Goal: Task Accomplishment & Management: Use online tool/utility

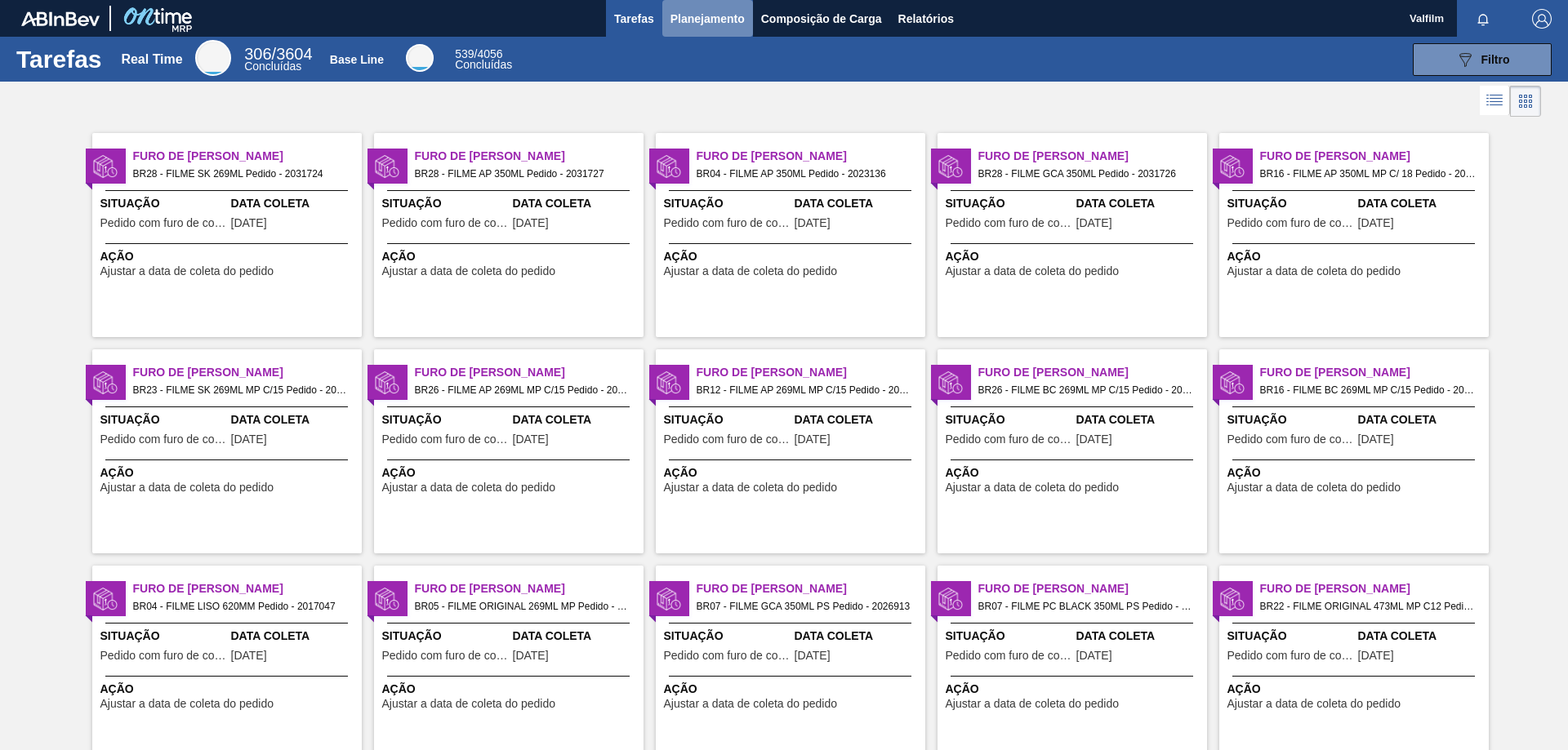
click at [686, 6] on button "Planejamento" at bounding box center [707, 18] width 90 height 37
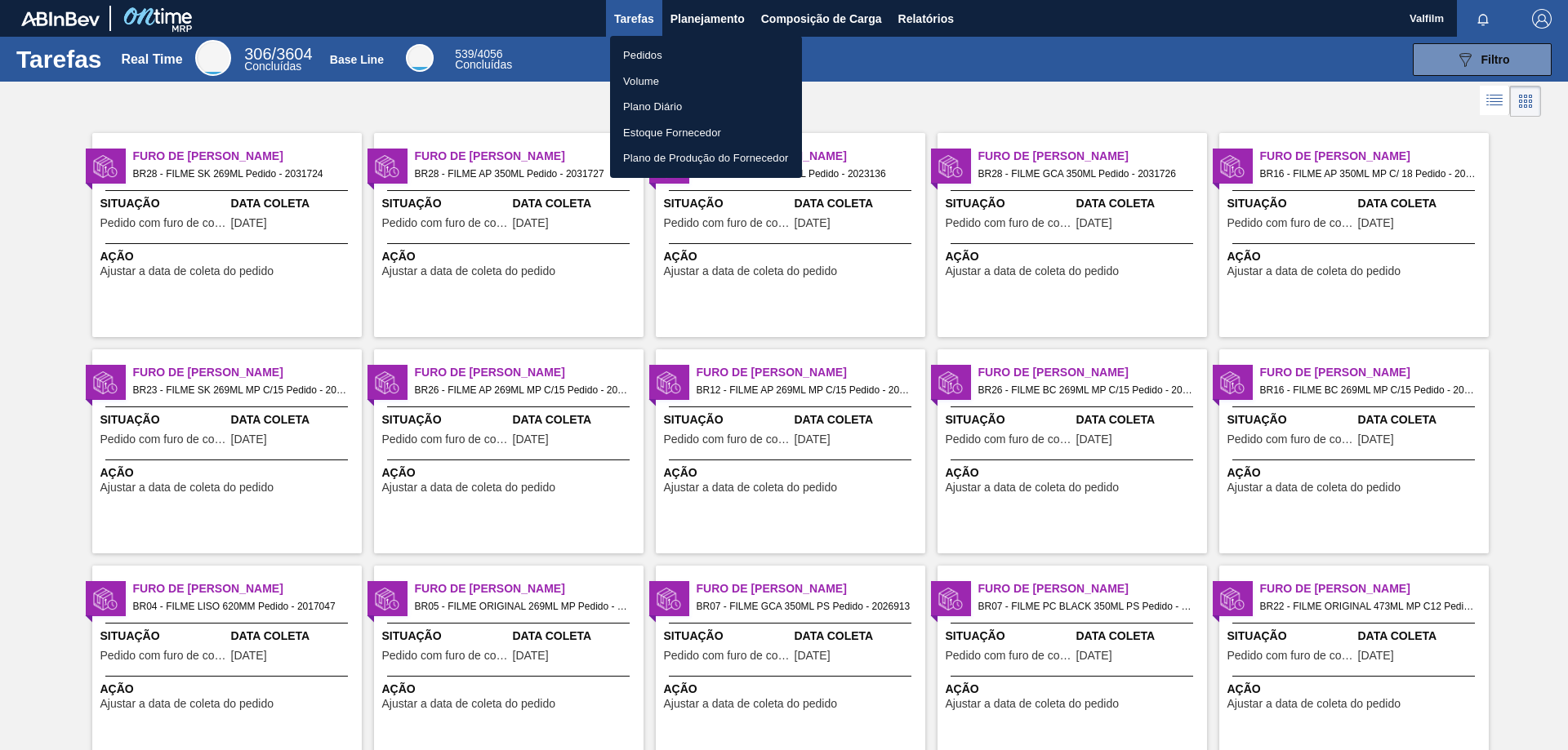
click at [620, 47] on li "Pedidos" at bounding box center [705, 56] width 192 height 26
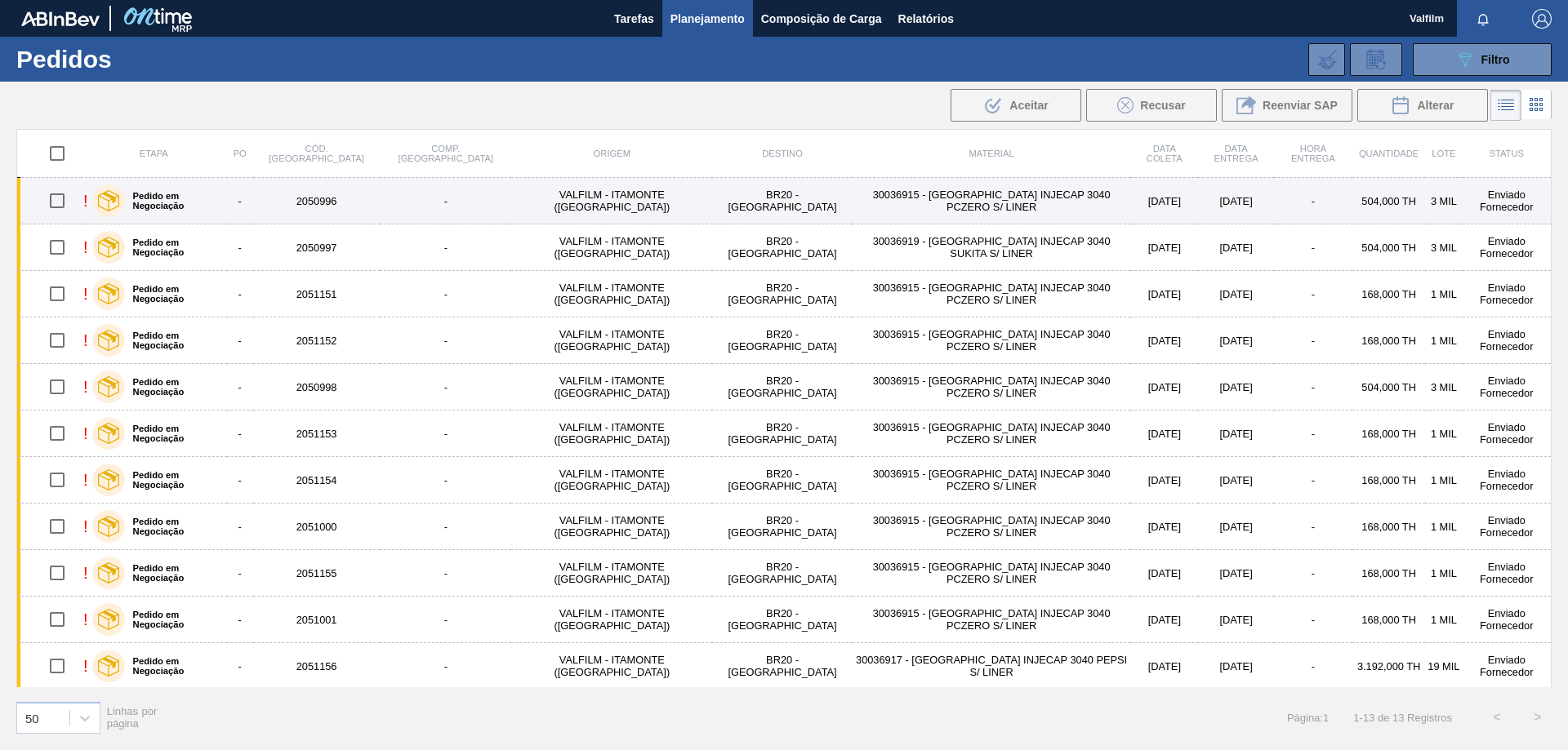
click at [974, 205] on td "30036915 - [GEOGRAPHIC_DATA] INJECAP 3040 PCZERO S/ LINER" at bounding box center [991, 201] width 278 height 47
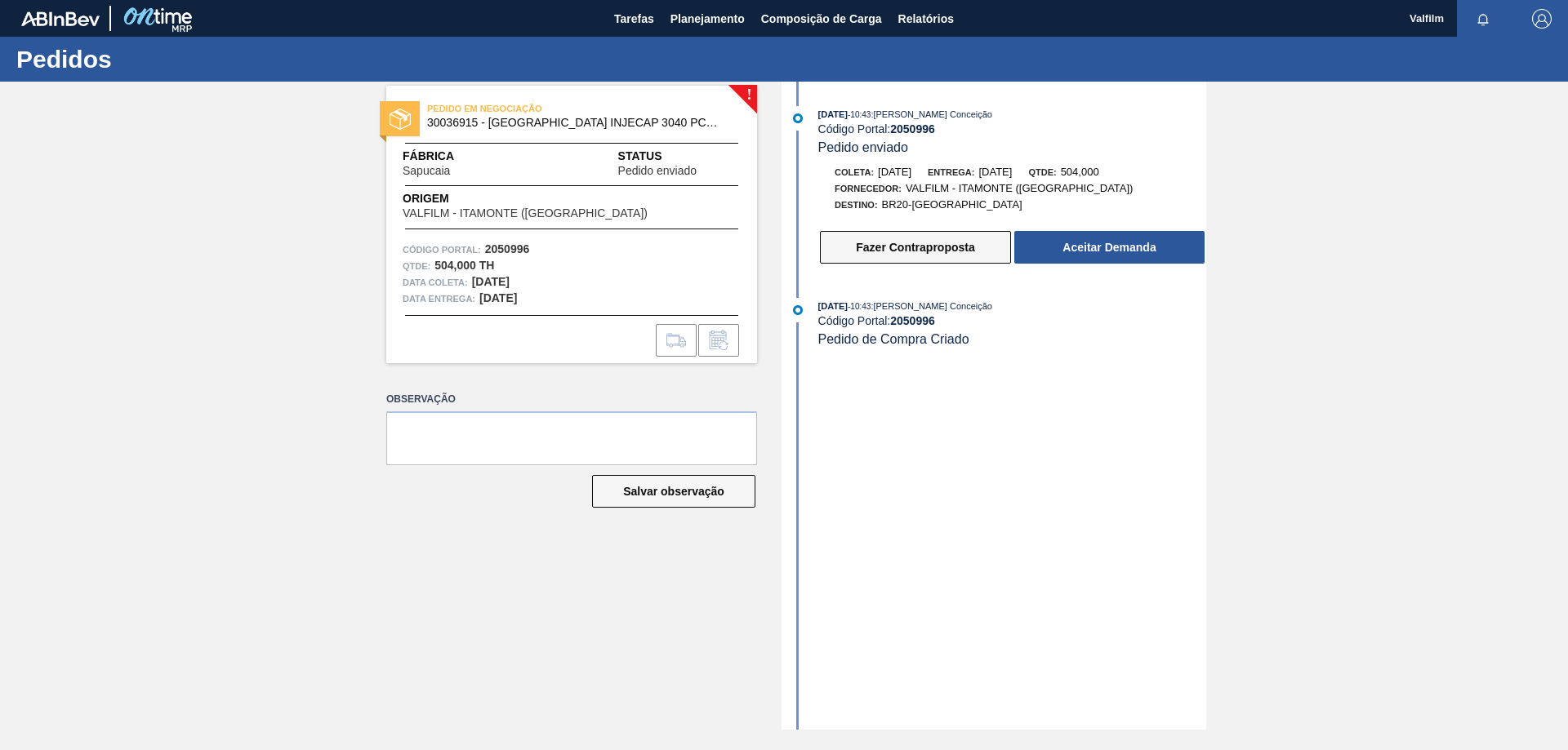
click at [874, 247] on button "Fazer Contraproposta" at bounding box center [916, 248] width 191 height 33
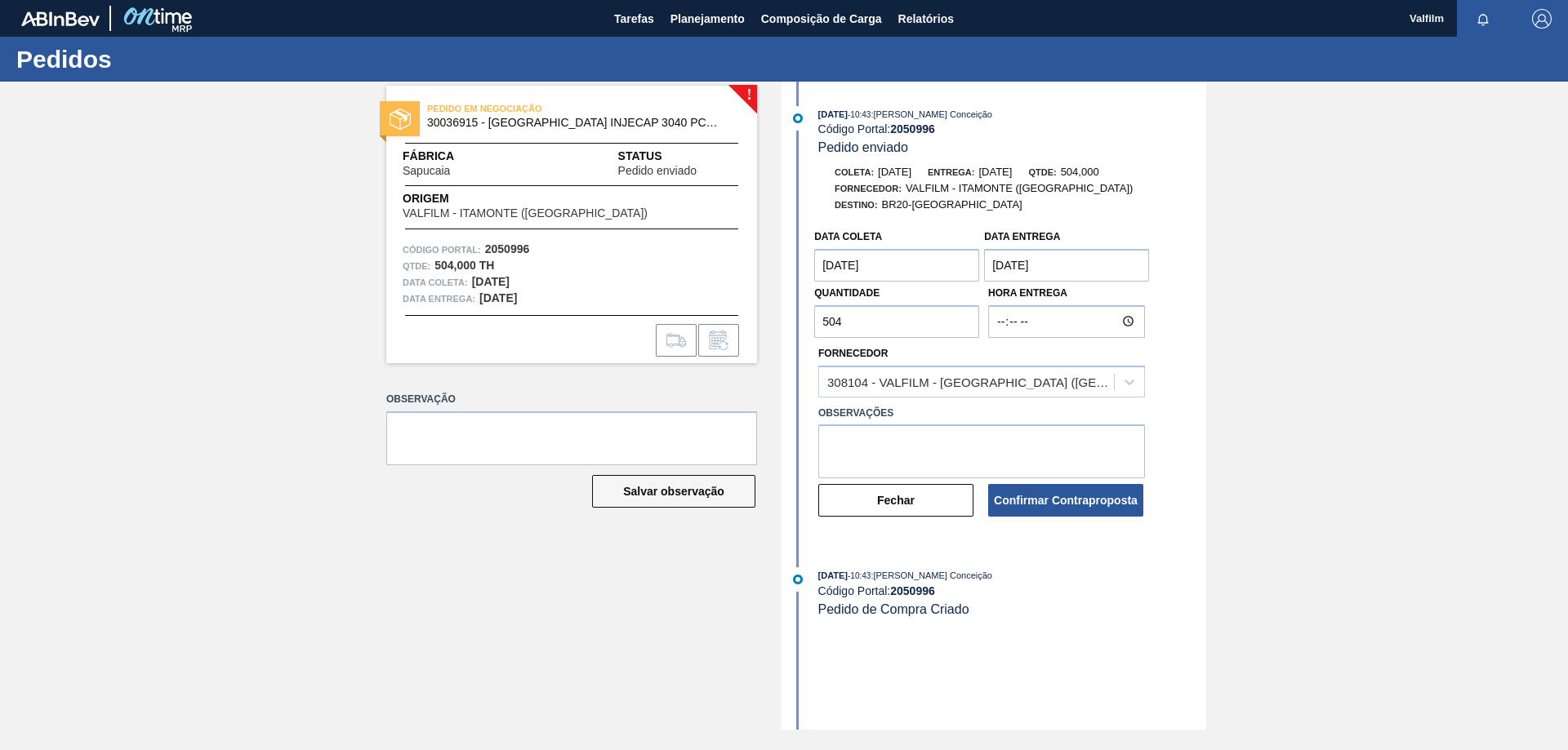
click at [883, 267] on coleta "[DATE]" at bounding box center [897, 266] width 165 height 33
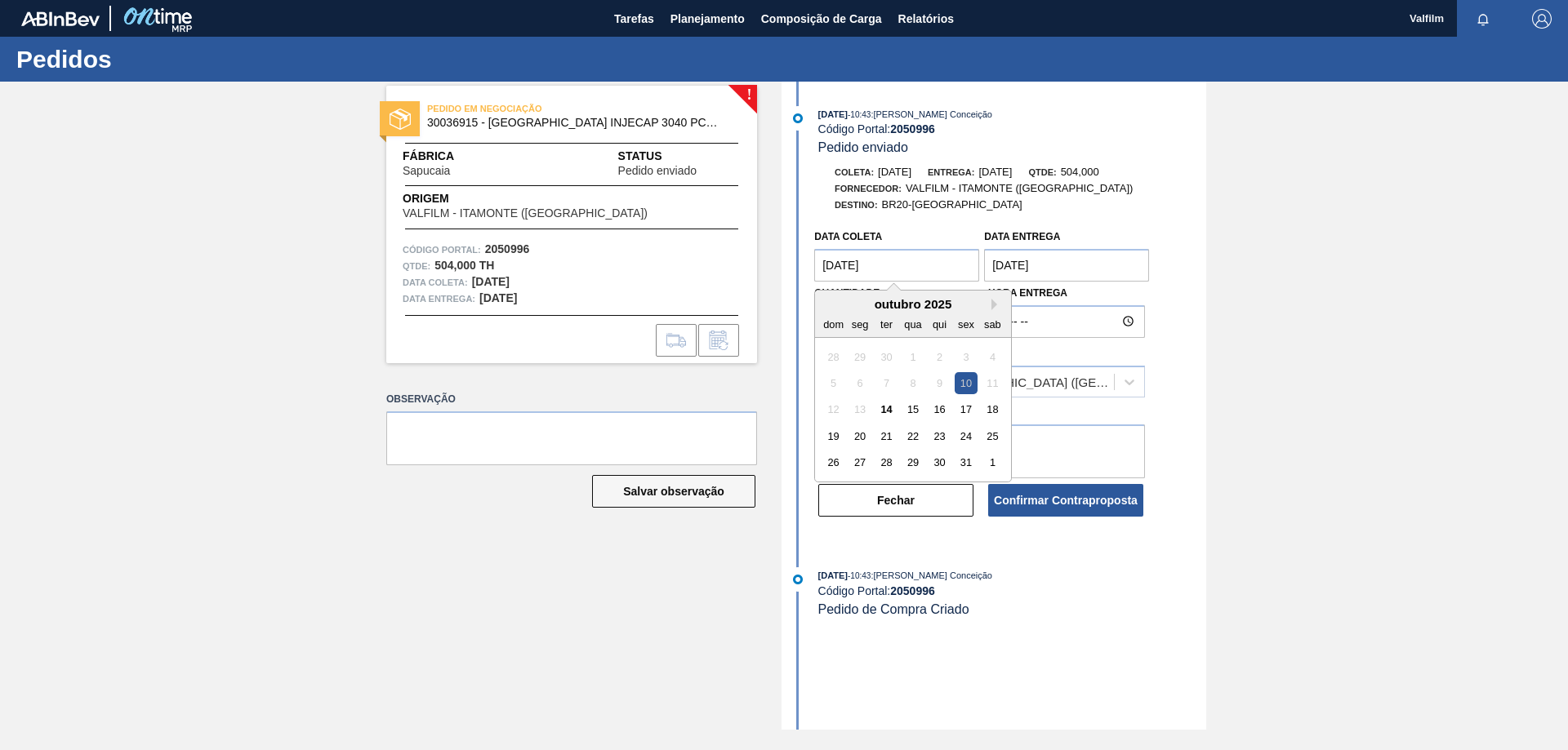
click at [554, 648] on div "! PEDIDO EM NEGOCIAÇÃO 30036915 - TAMPA INJECAP 3040 PCZERO S/ LINER Fábrica Sa…" at bounding box center [559, 405] width 395 height 648
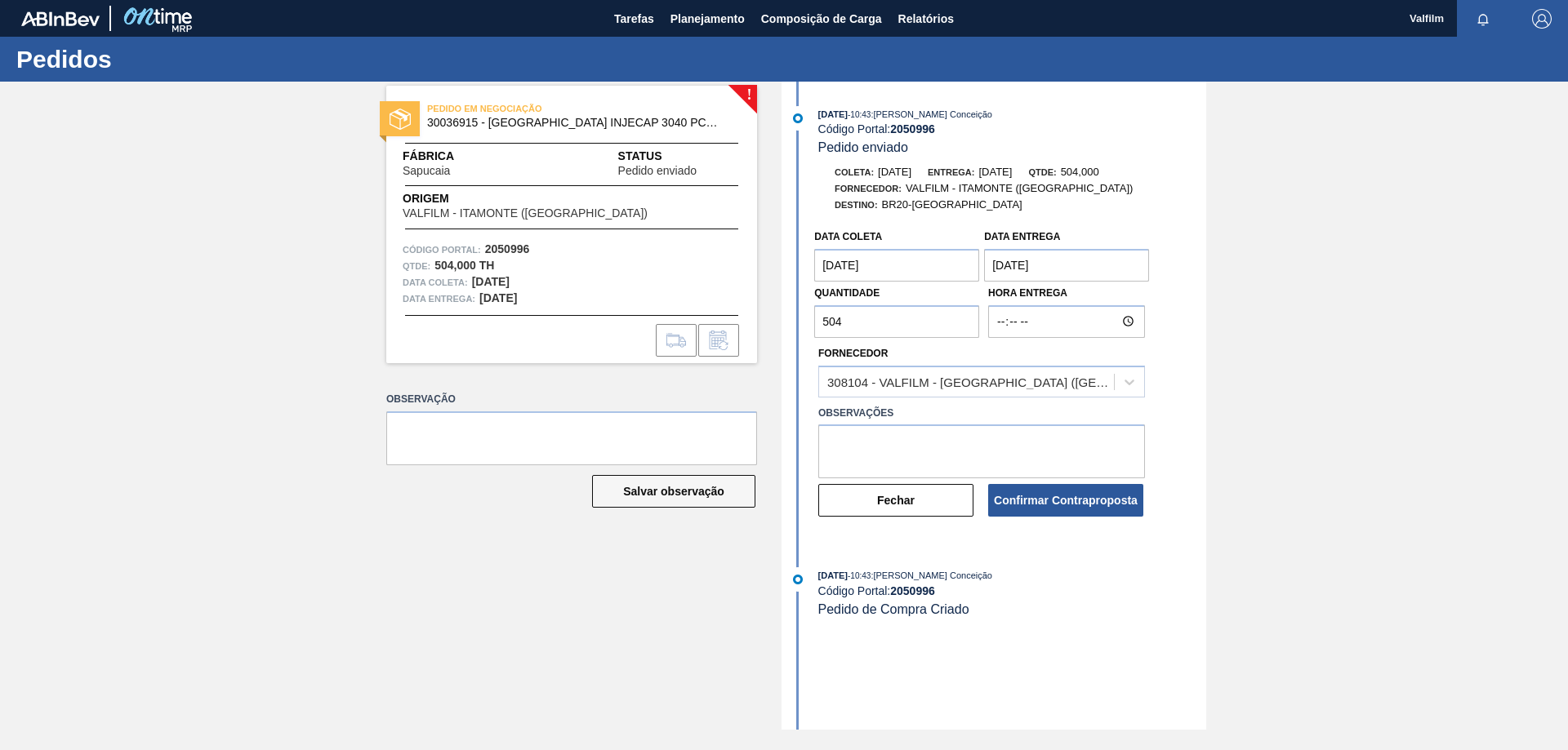
click at [1037, 260] on Entrega "[DATE]" at bounding box center [1066, 266] width 165 height 33
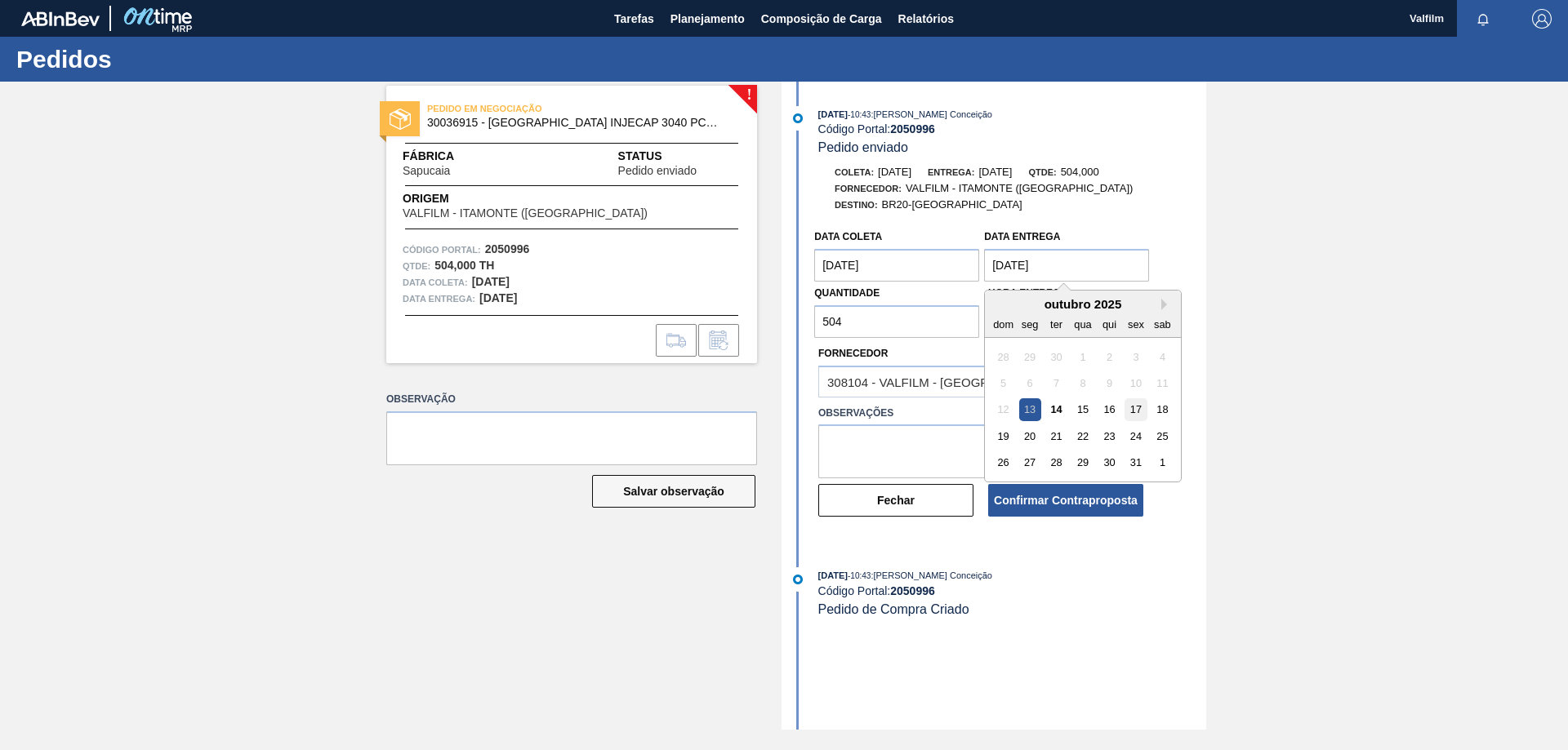
click at [1142, 409] on div "17" at bounding box center [1136, 410] width 22 height 22
type Entrega "[DATE]"
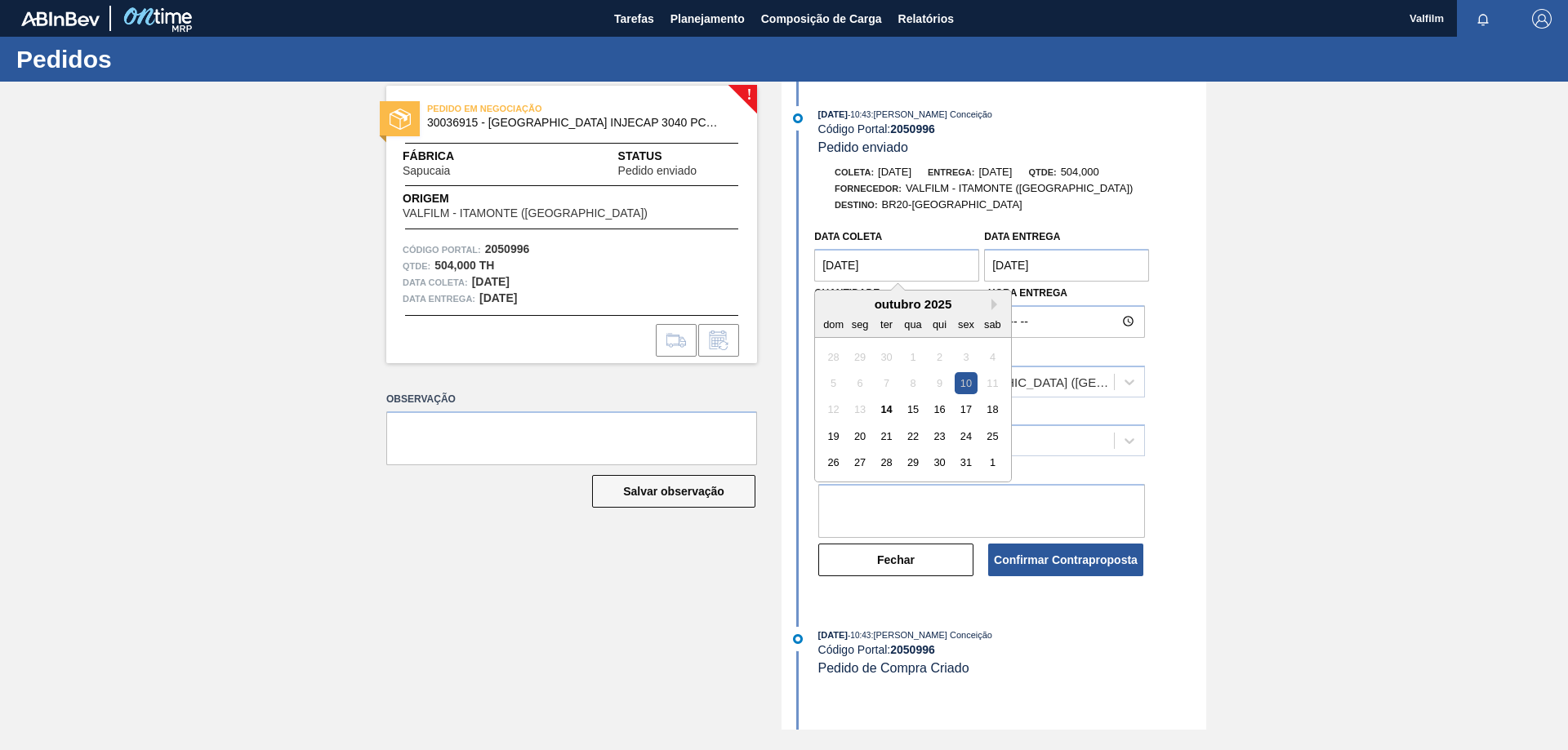
click at [907, 269] on coleta "[DATE]" at bounding box center [897, 266] width 165 height 33
click at [888, 414] on div "14" at bounding box center [886, 410] width 22 height 22
type coleta "[DATE]"
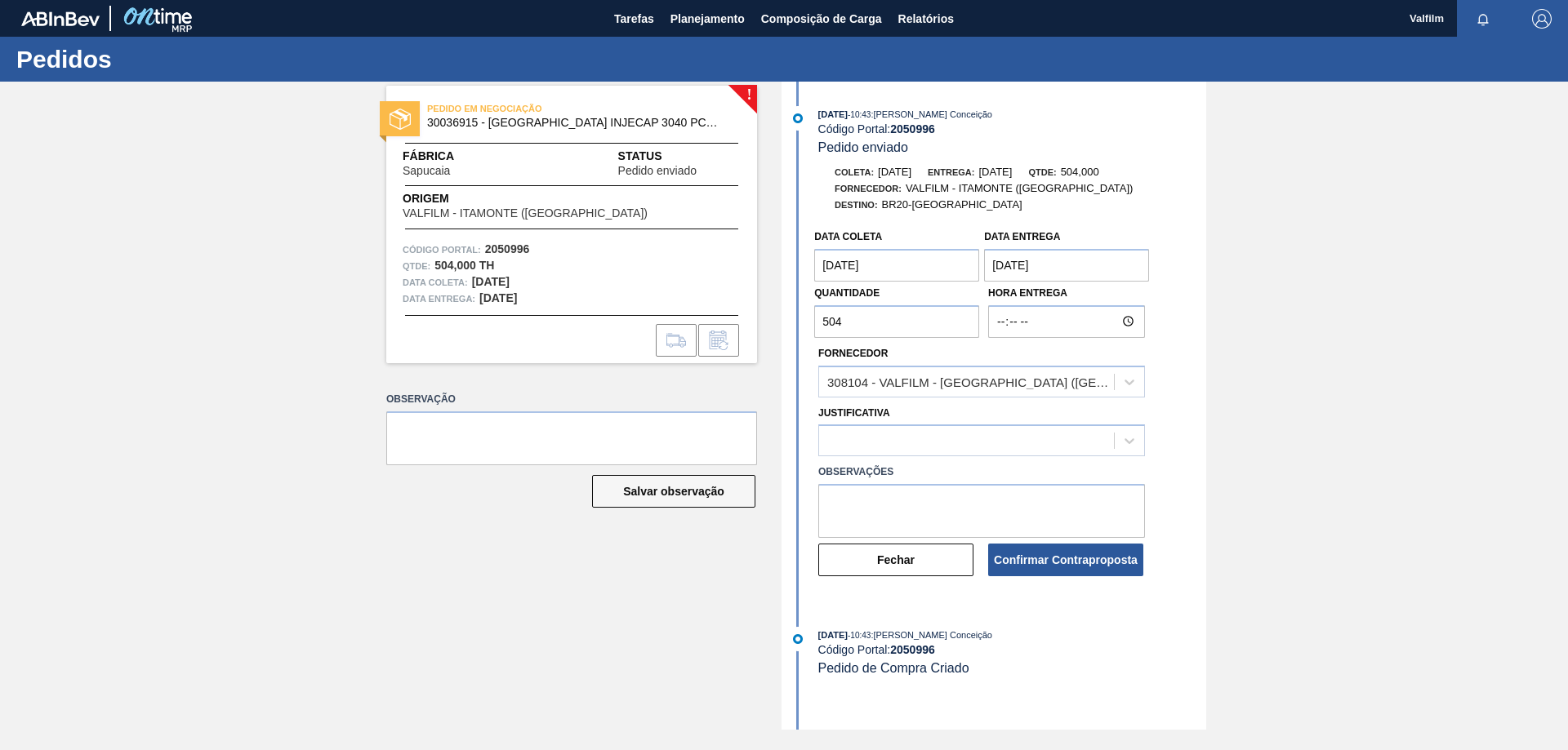
click at [873, 319] on input "504" at bounding box center [897, 322] width 165 height 33
type input "5"
type input "1.512"
click at [1090, 562] on button "Confirmar Contraproposta" at bounding box center [1065, 560] width 155 height 33
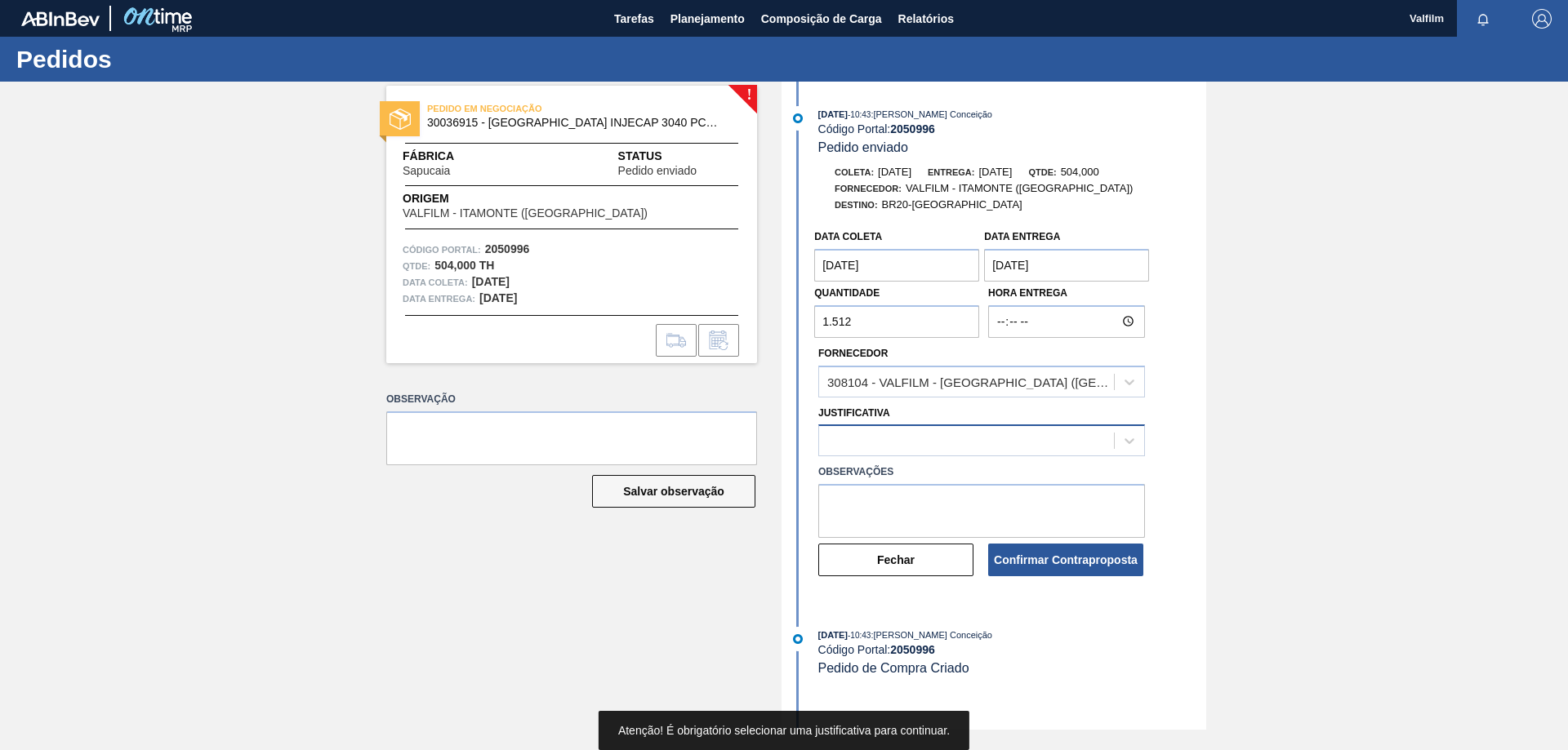
click at [1060, 456] on div at bounding box center [981, 440] width 327 height 32
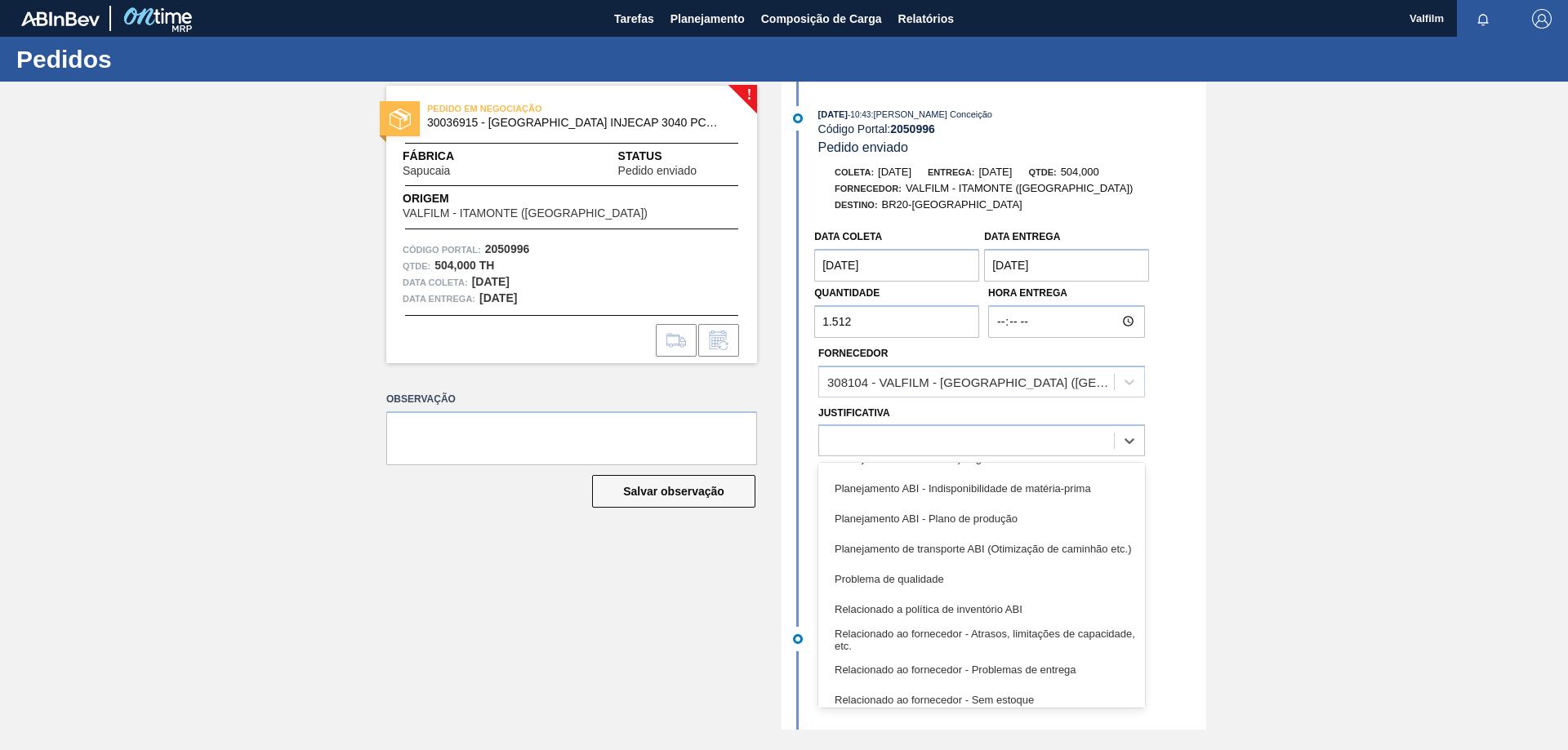
scroll to position [305, 0]
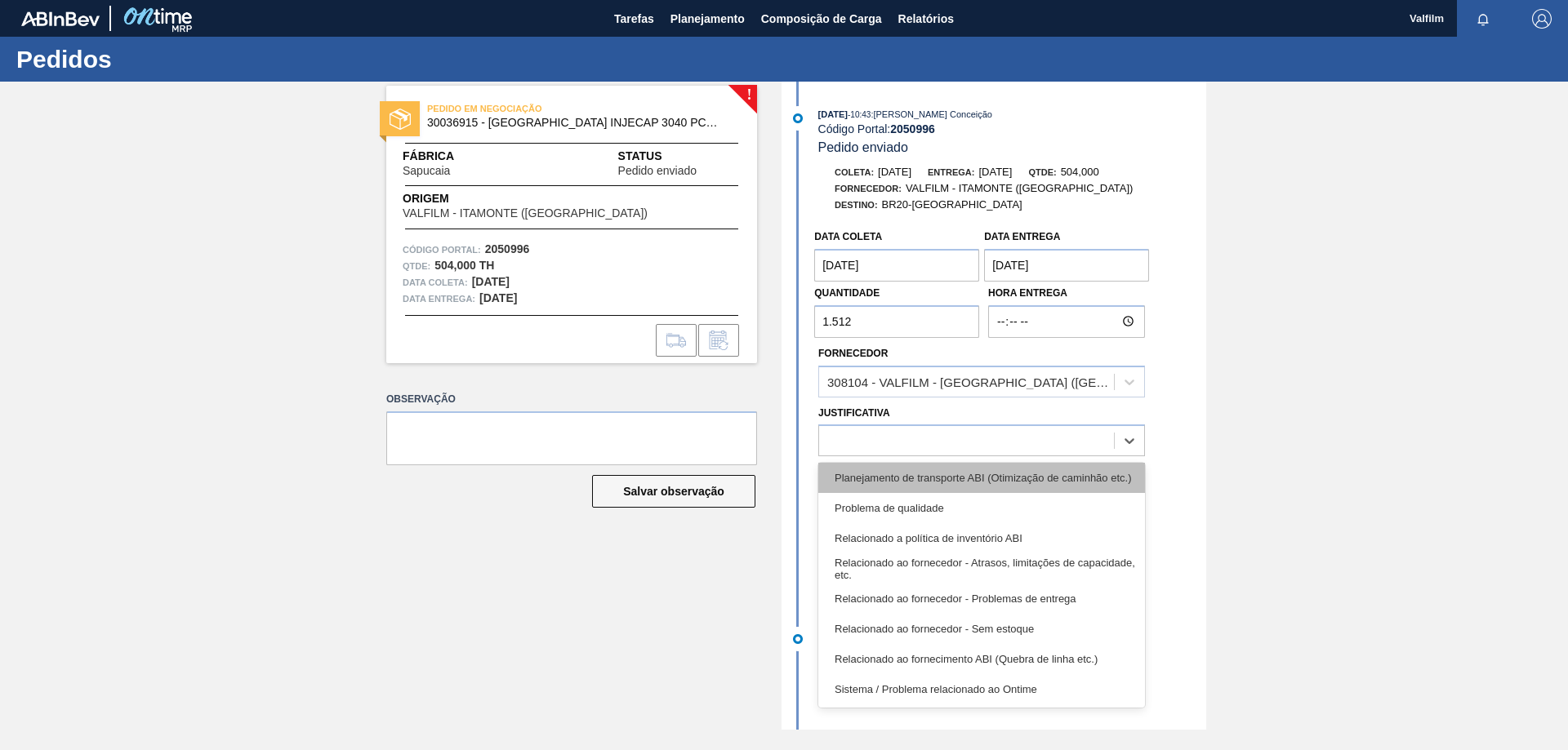
click at [931, 477] on div "Planejamento de transporte ABI (Otimização de caminhão etc.)" at bounding box center [981, 478] width 327 height 30
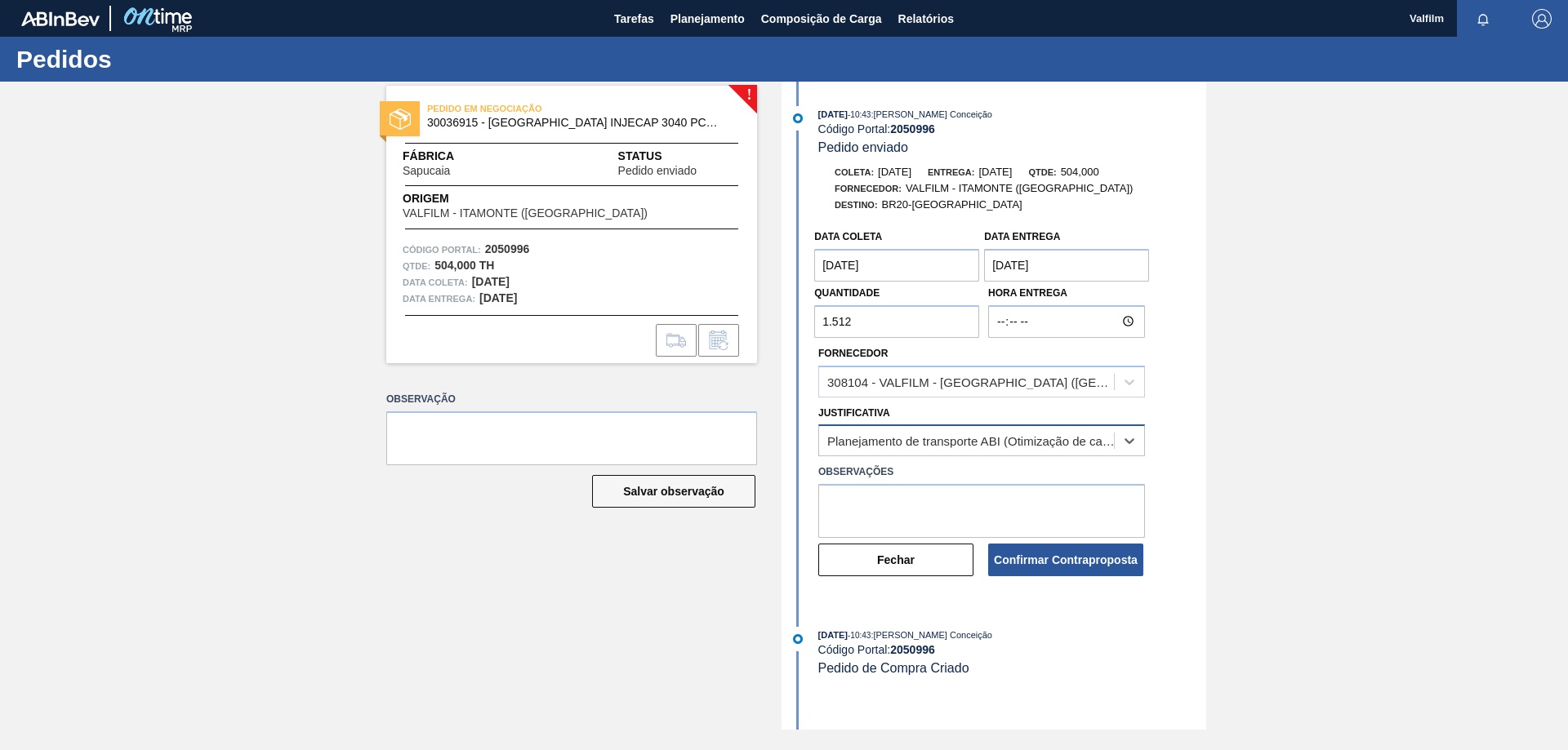
click at [989, 438] on div "Planejamento de transporte ABI (Otimização de caminhão etc.)" at bounding box center [971, 441] width 288 height 14
click at [1176, 404] on div "Data coleta 14/10/2025 Data Entrega 17/10/2025 Quantidade 1.512 Hora Entrega Fo…" at bounding box center [995, 400] width 420 height 357
click at [1050, 558] on button "Confirmar Contraproposta" at bounding box center [1065, 560] width 155 height 33
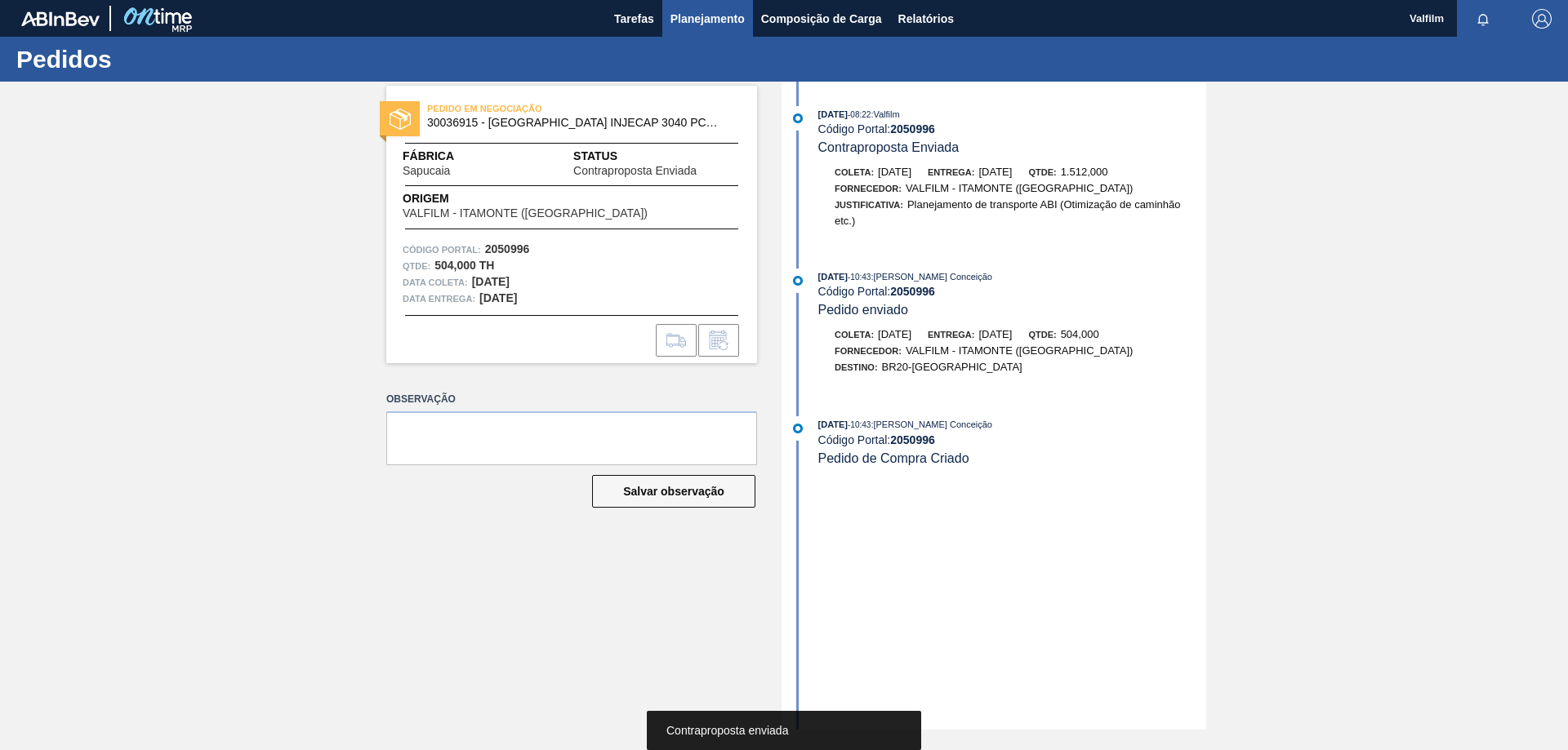
click at [702, 23] on span "Planejamento" at bounding box center [707, 19] width 74 height 20
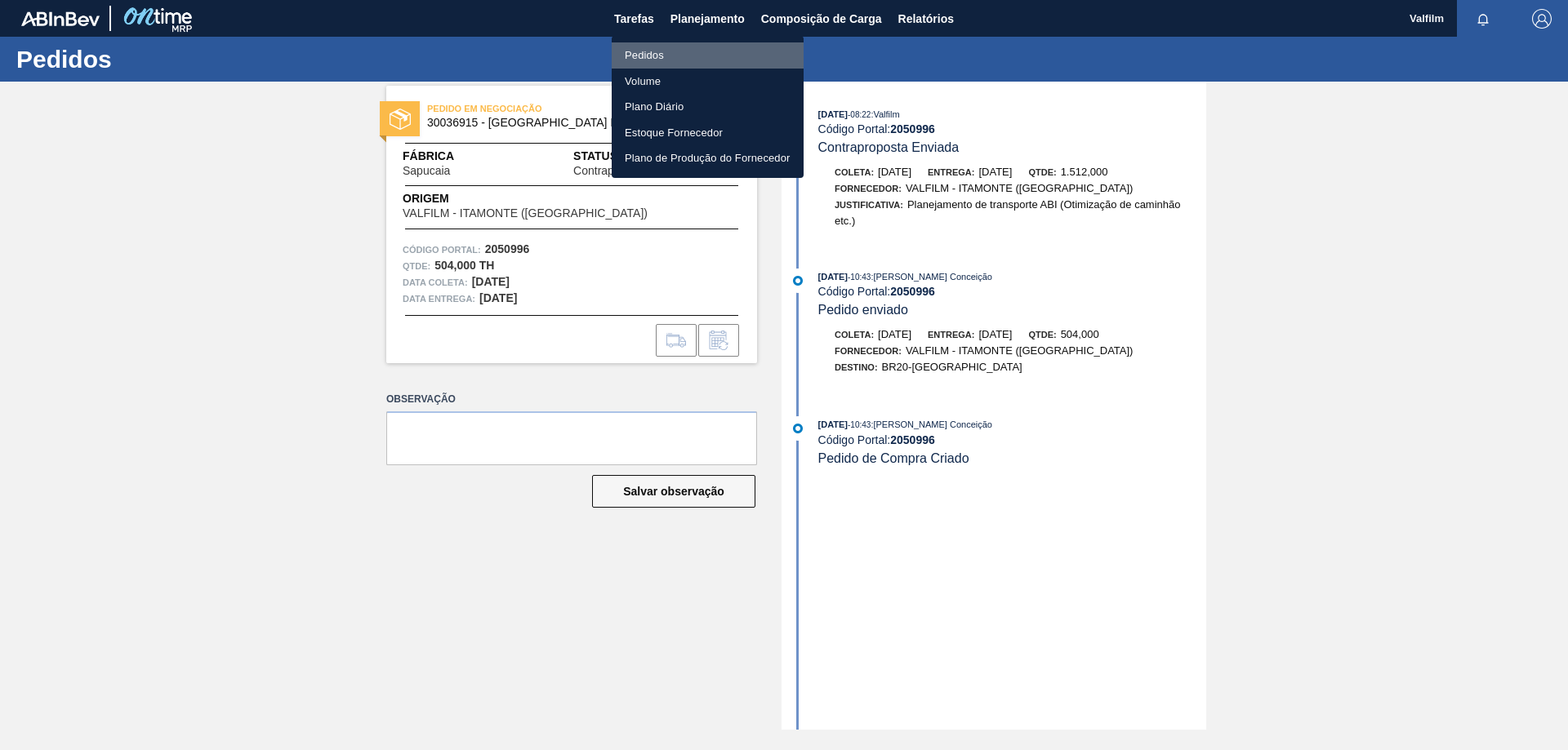
click at [661, 49] on li "Pedidos" at bounding box center [707, 56] width 192 height 26
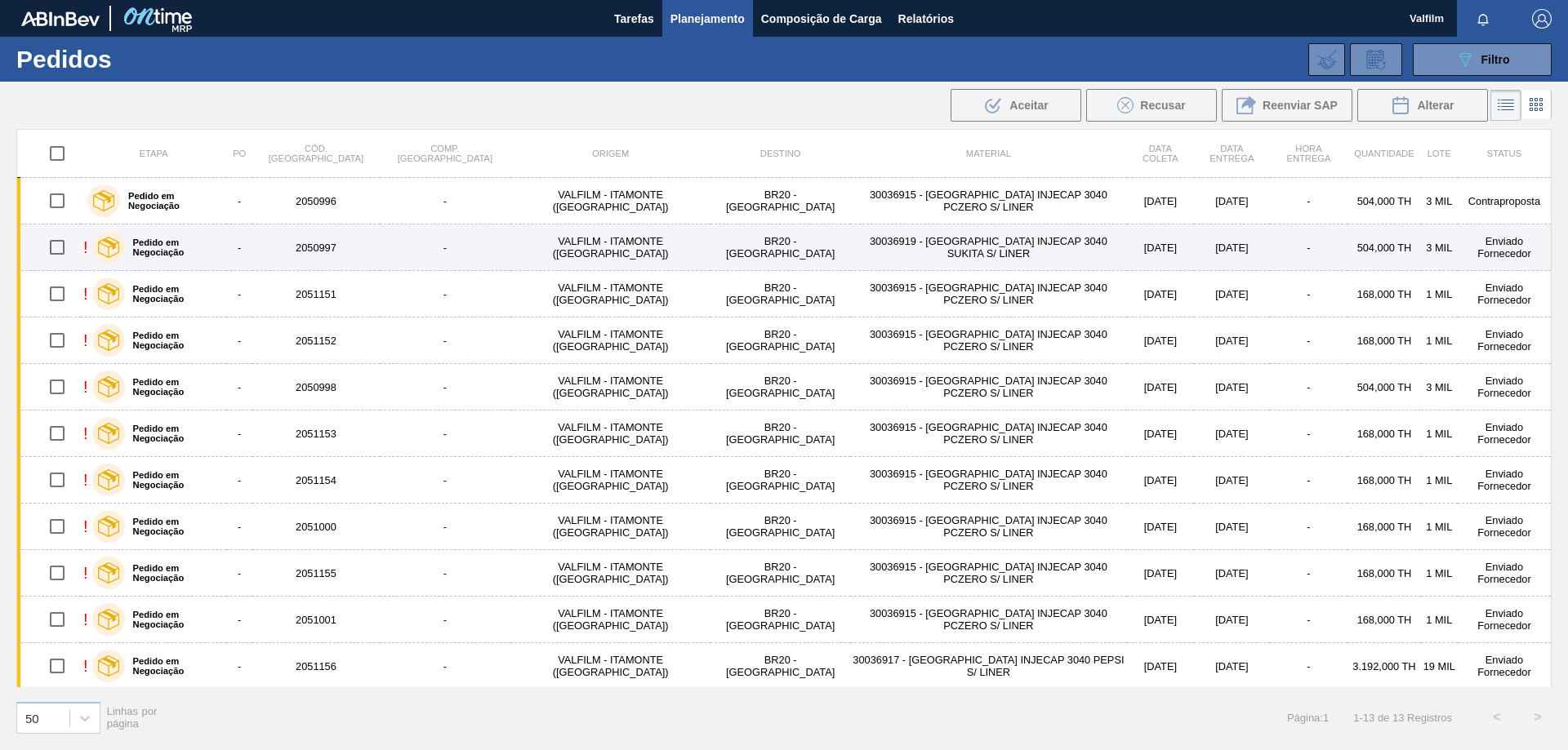
click at [955, 254] on td "30036919 - [GEOGRAPHIC_DATA] INJECAP 3040 SUKITA S/ LINER" at bounding box center [987, 248] width 276 height 47
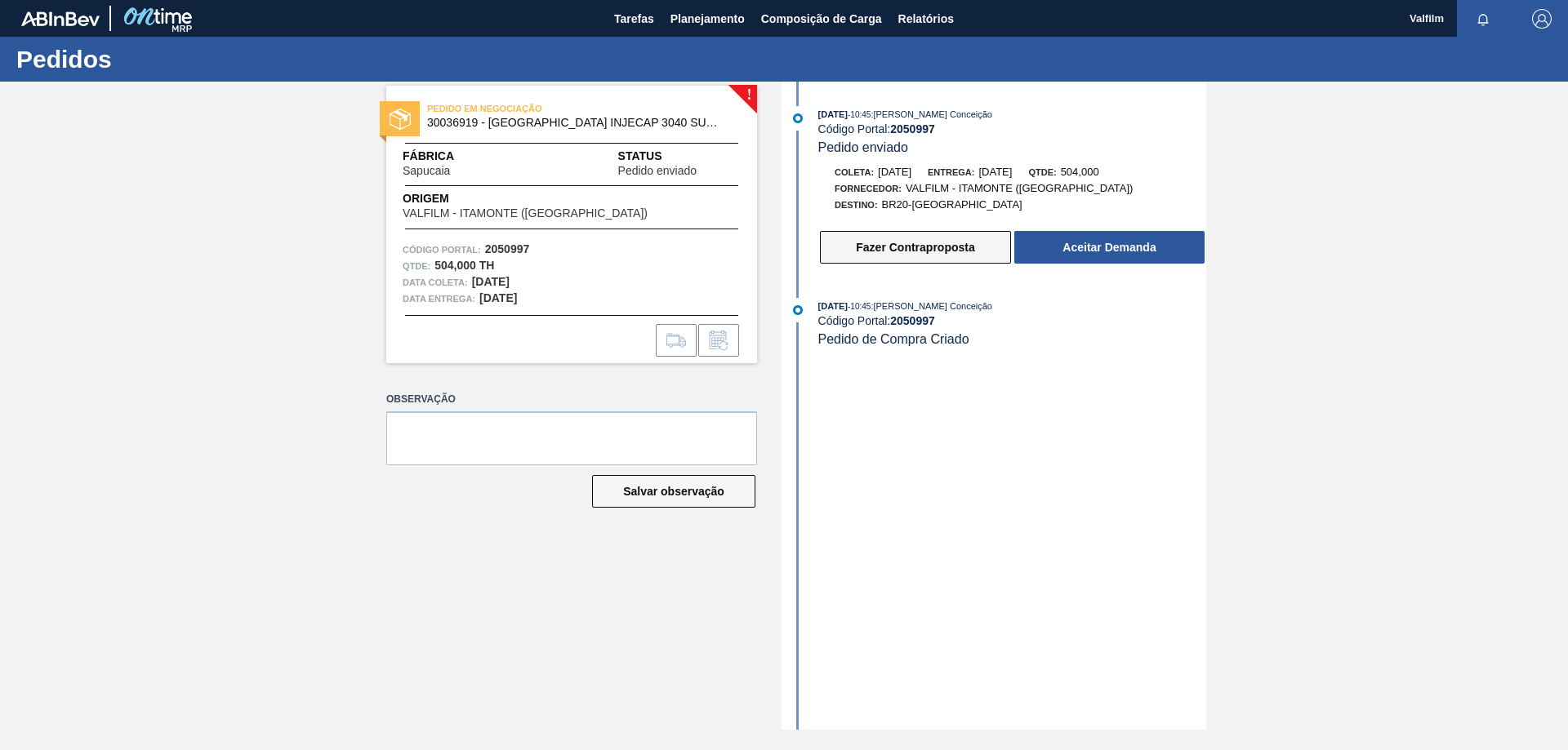
click at [914, 251] on button "Fazer Contraproposta" at bounding box center [916, 248] width 191 height 33
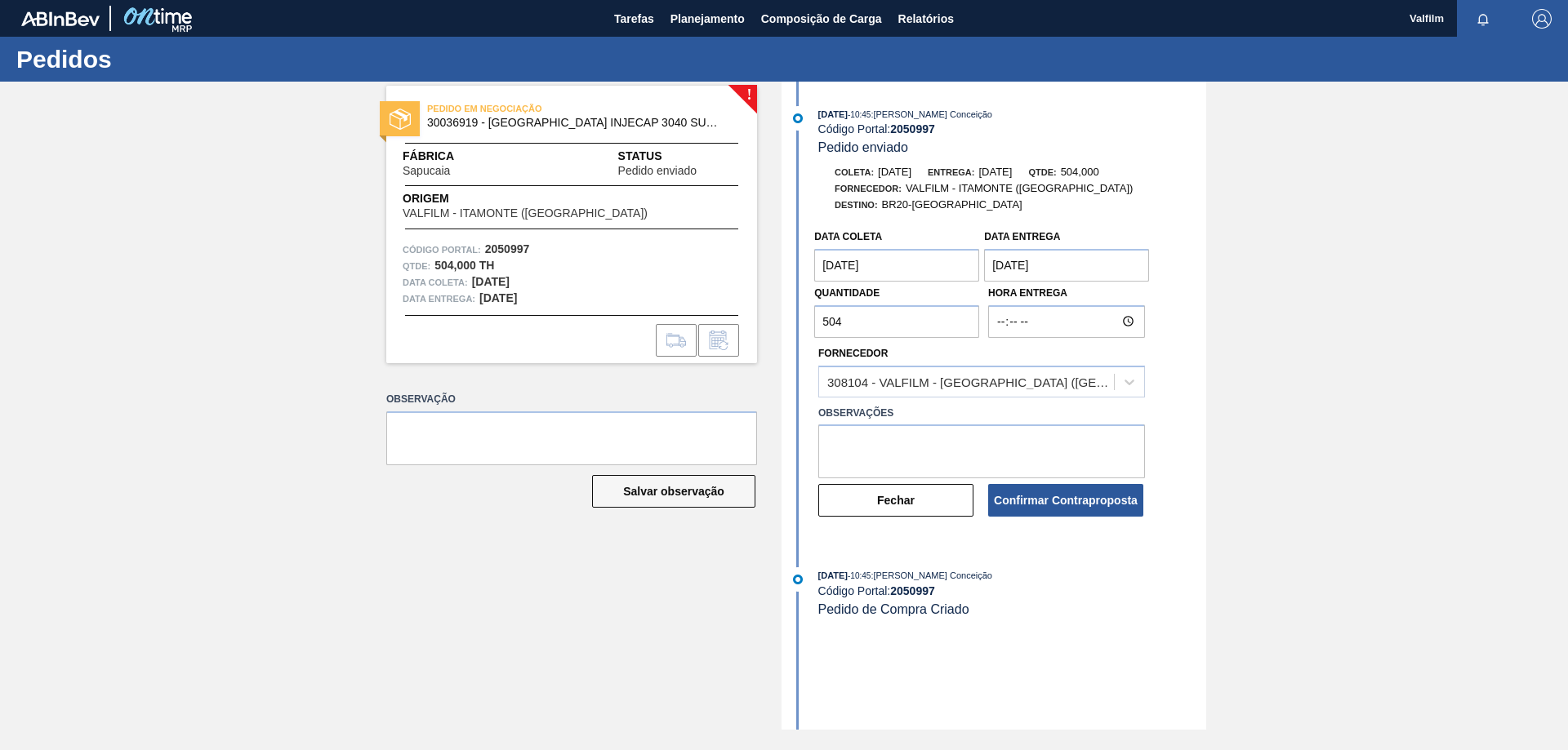
click at [923, 262] on coleta "[DATE]" at bounding box center [897, 266] width 165 height 33
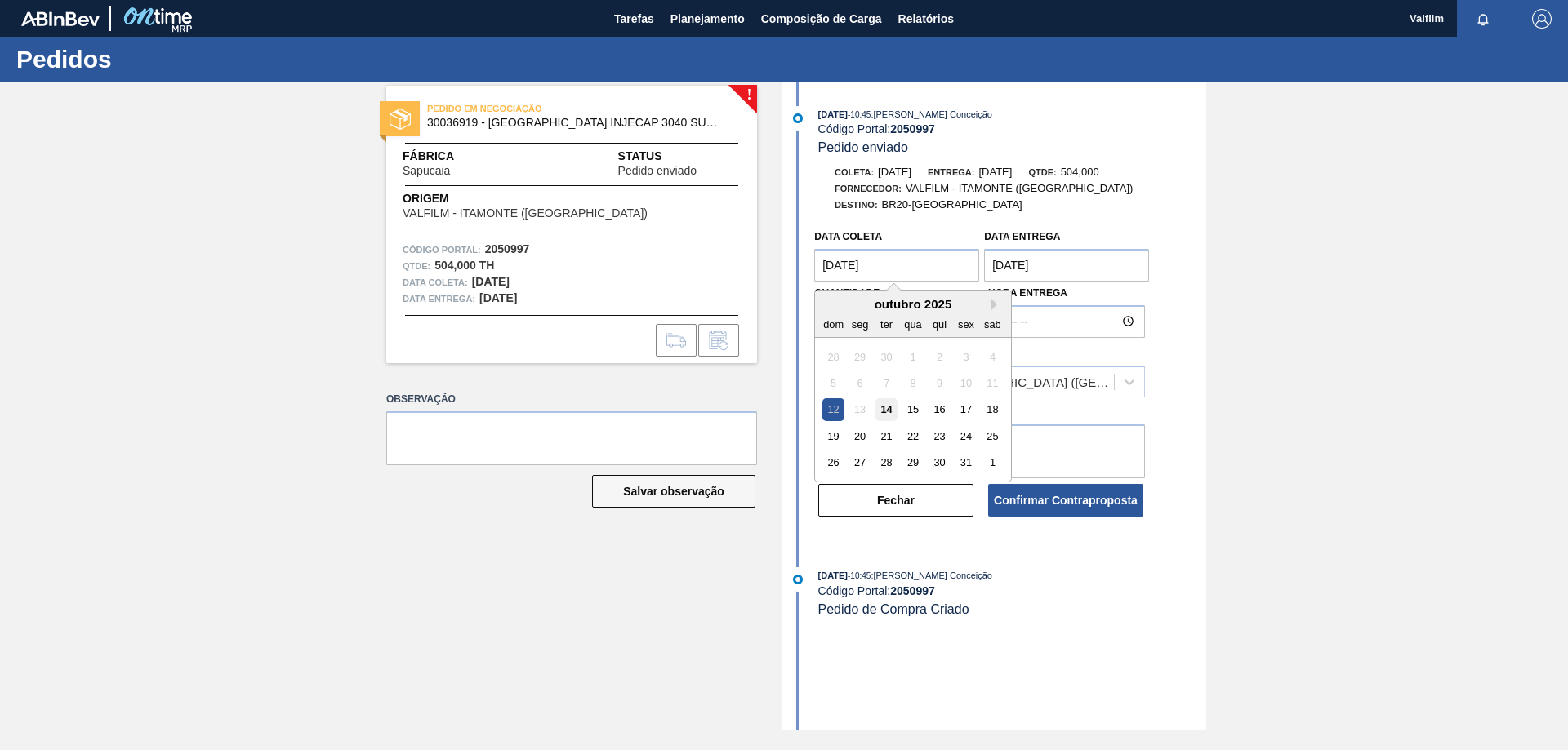
click at [892, 412] on div "14" at bounding box center [886, 410] width 22 height 22
type coleta "[DATE]"
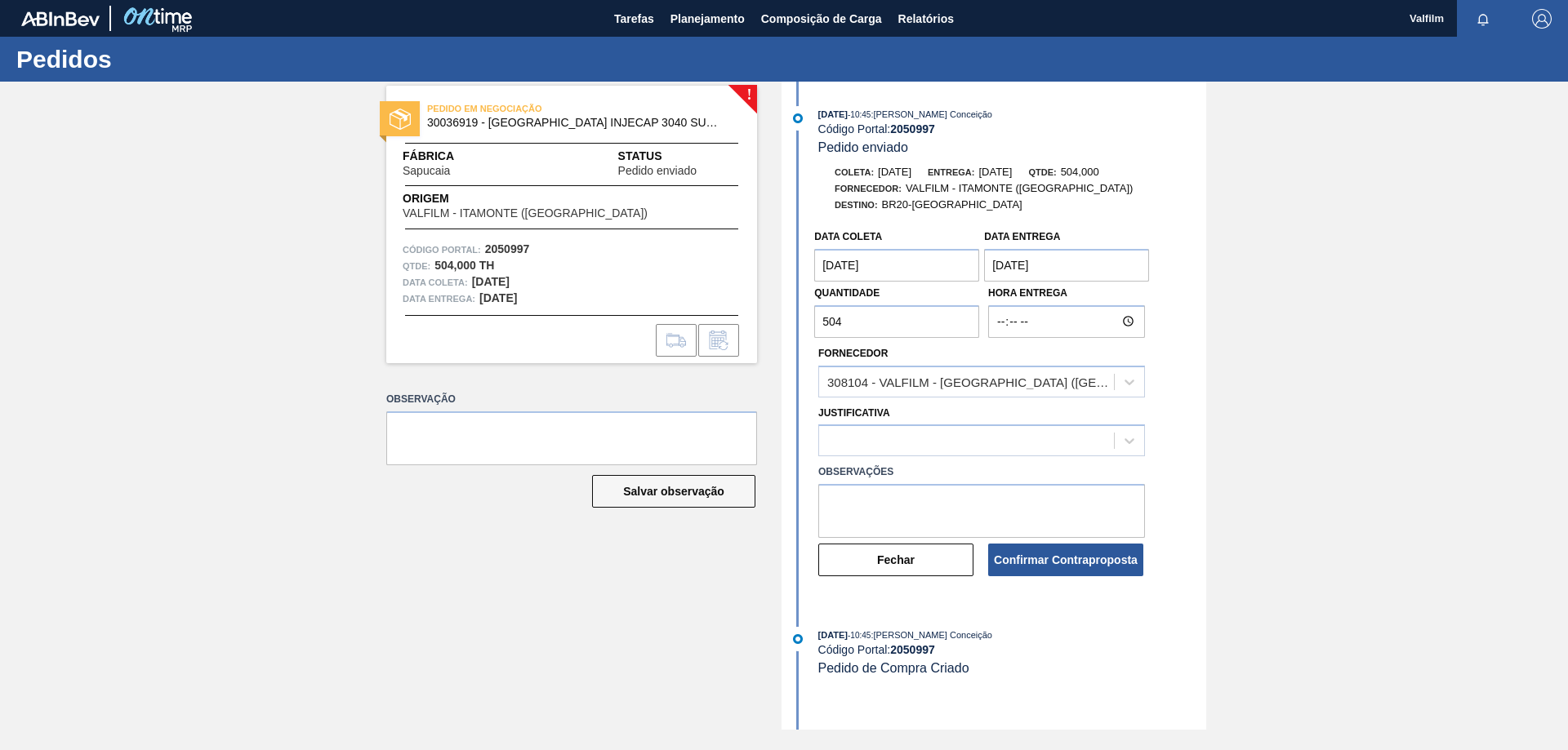
click at [1016, 268] on Entrega "[DATE]" at bounding box center [1066, 266] width 165 height 33
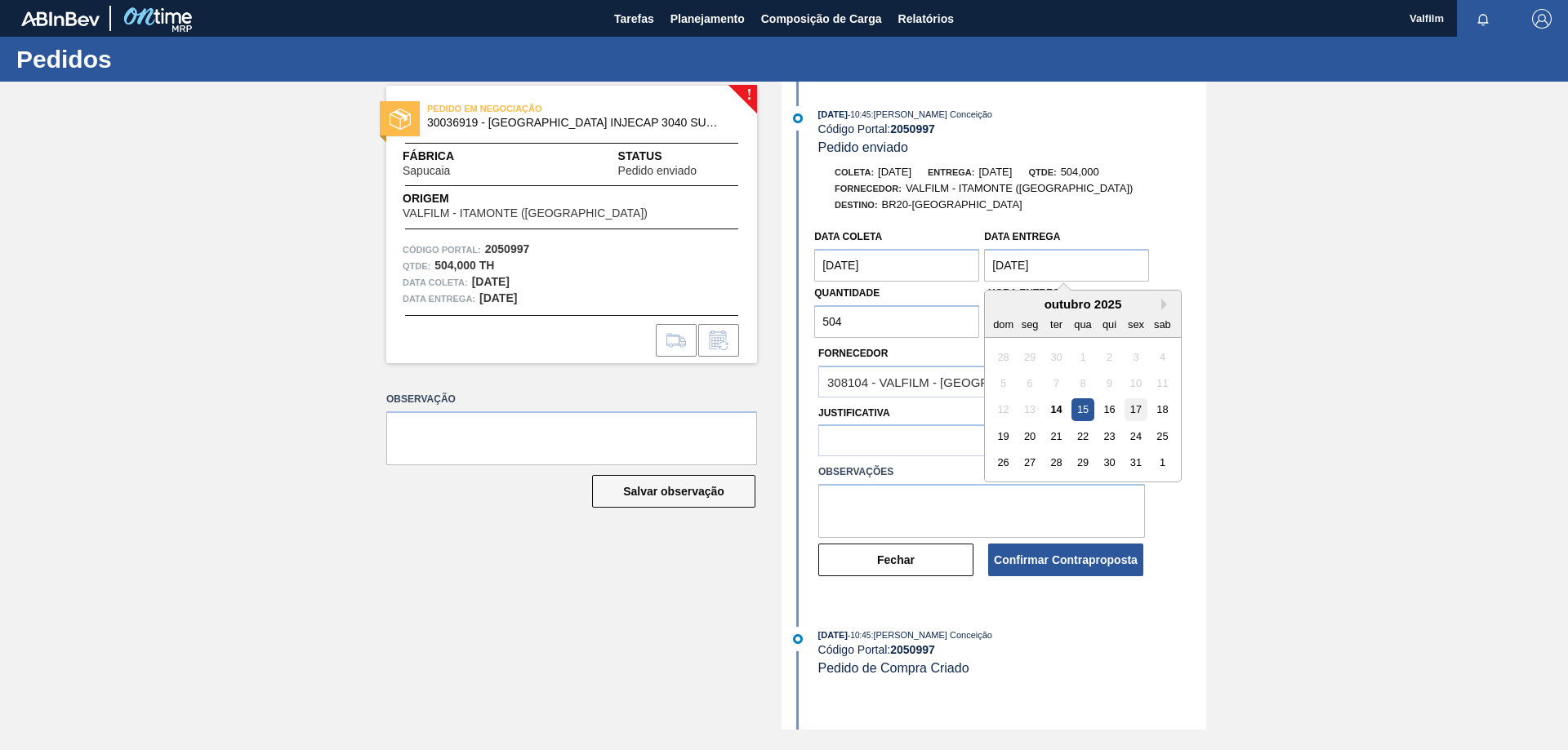
click at [1139, 413] on div "17" at bounding box center [1136, 410] width 22 height 22
type Entrega "[DATE]"
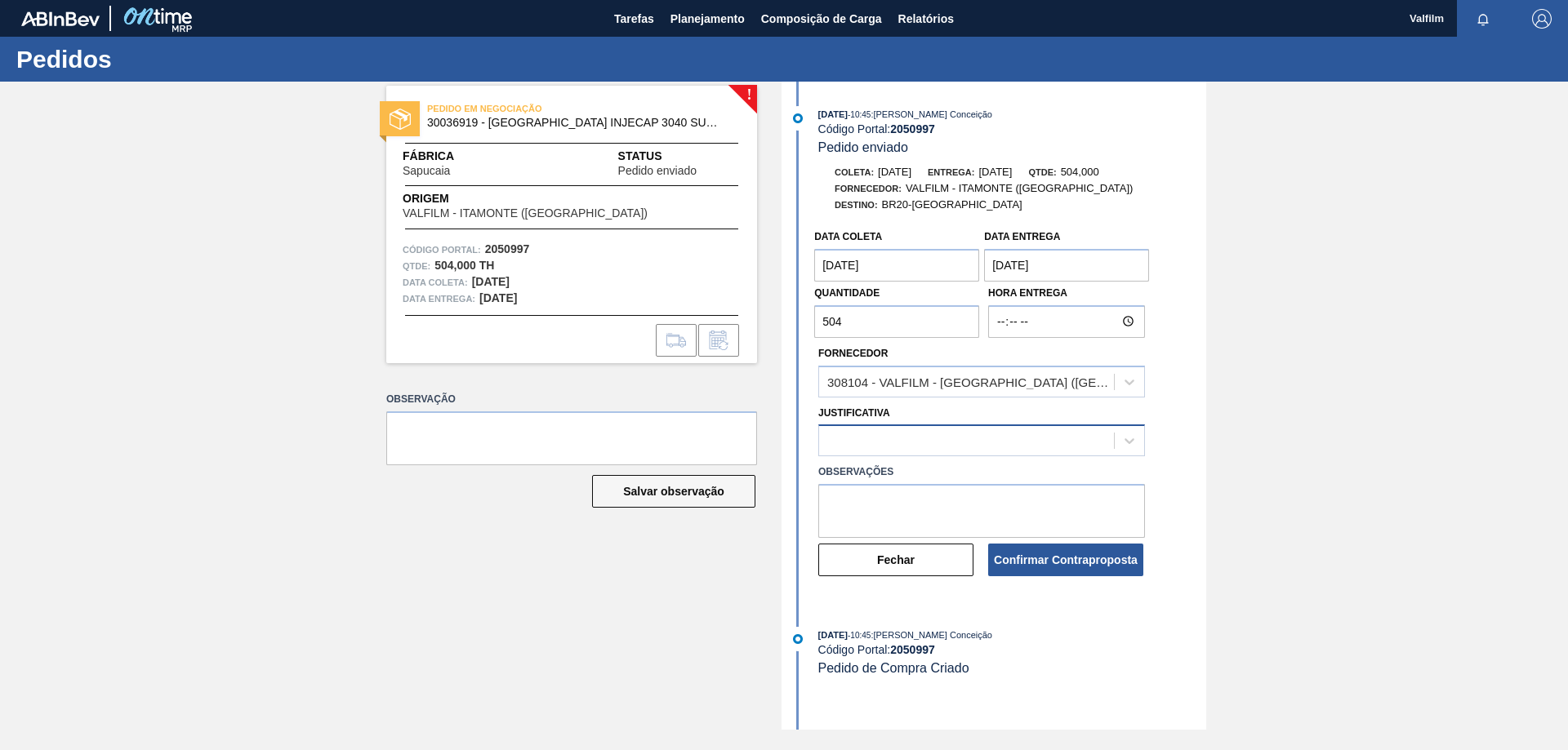
click at [1004, 447] on div at bounding box center [967, 441] width 295 height 24
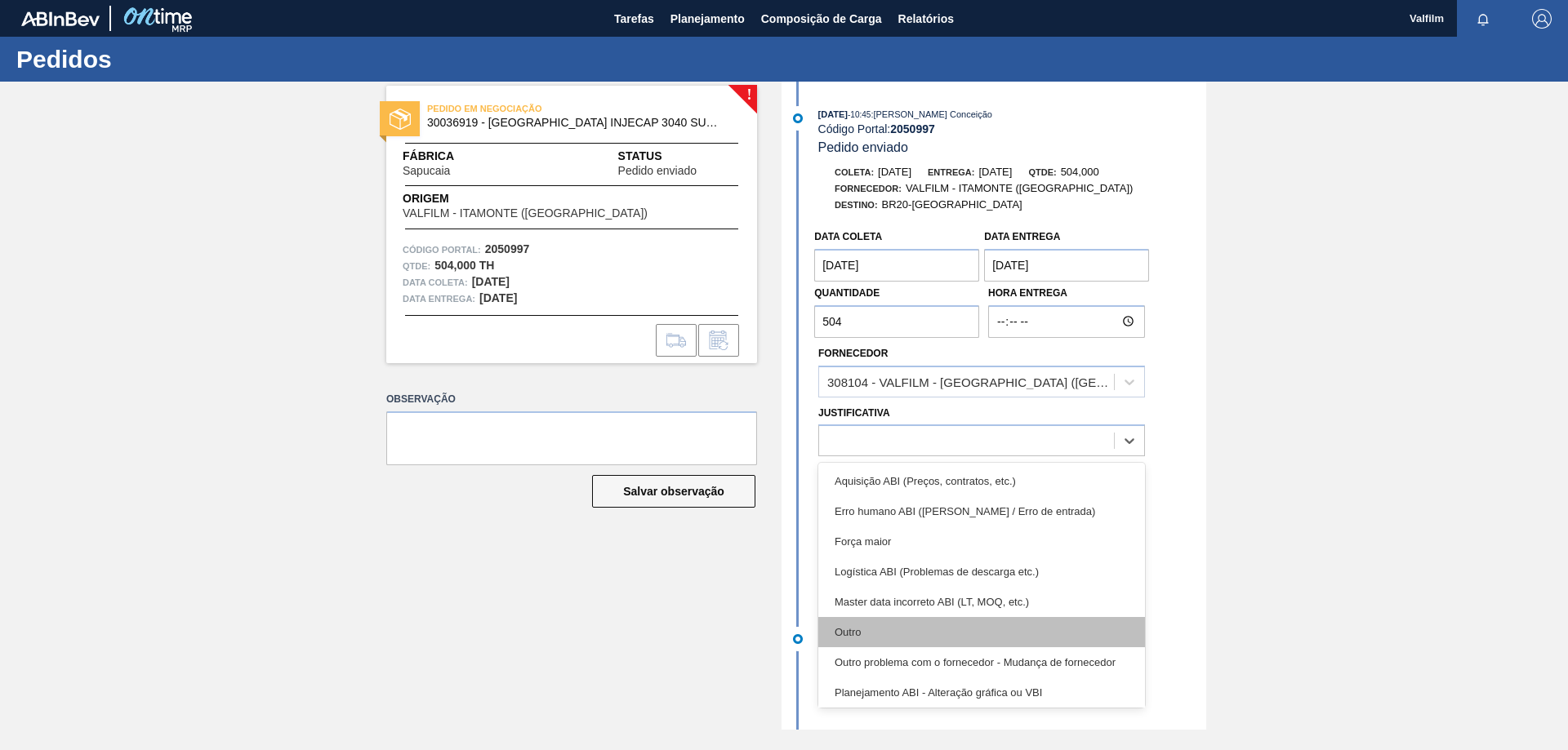
scroll to position [305, 0]
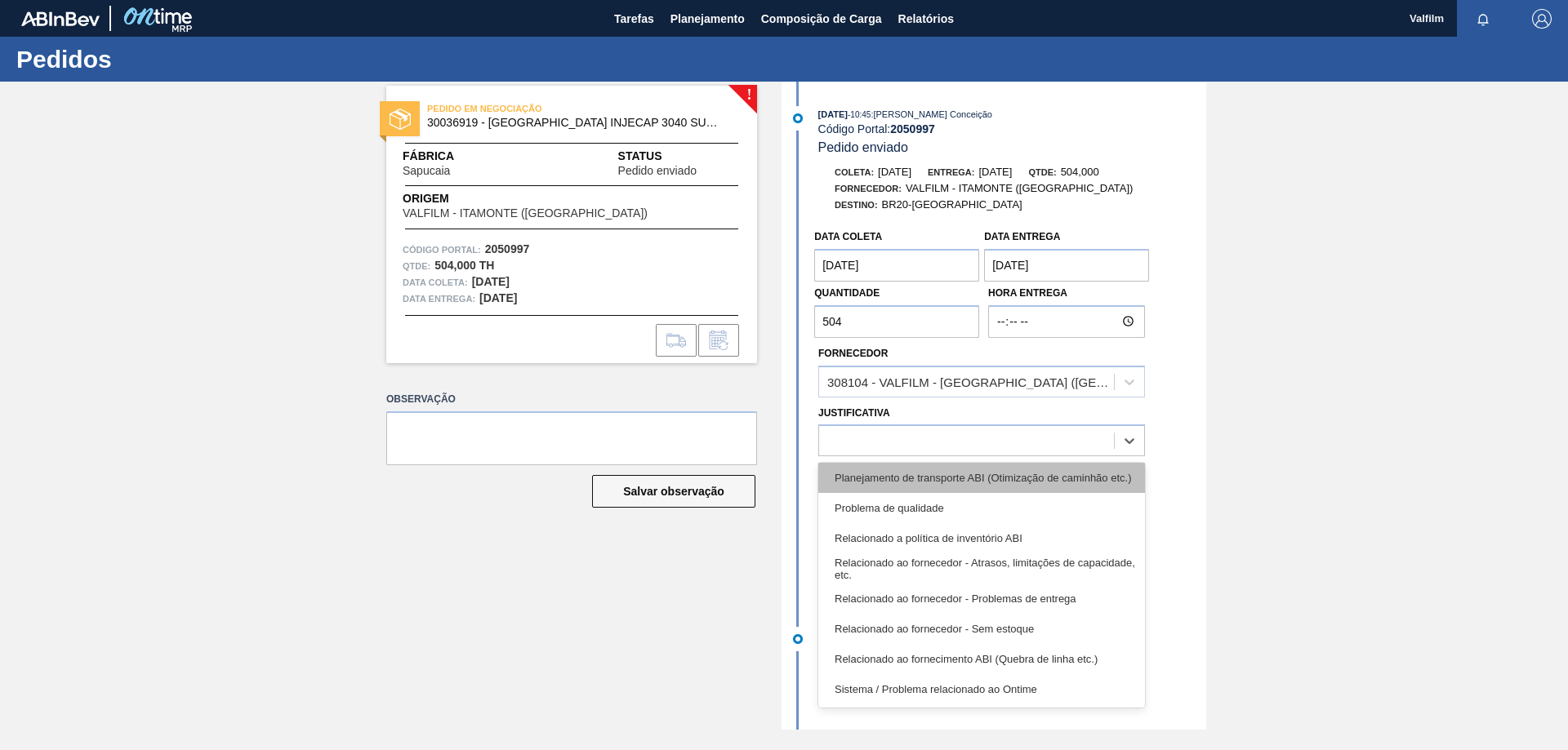
click at [980, 482] on div "Planejamento de transporte ABI (Otimização de caminhão etc.)" at bounding box center [981, 478] width 327 height 30
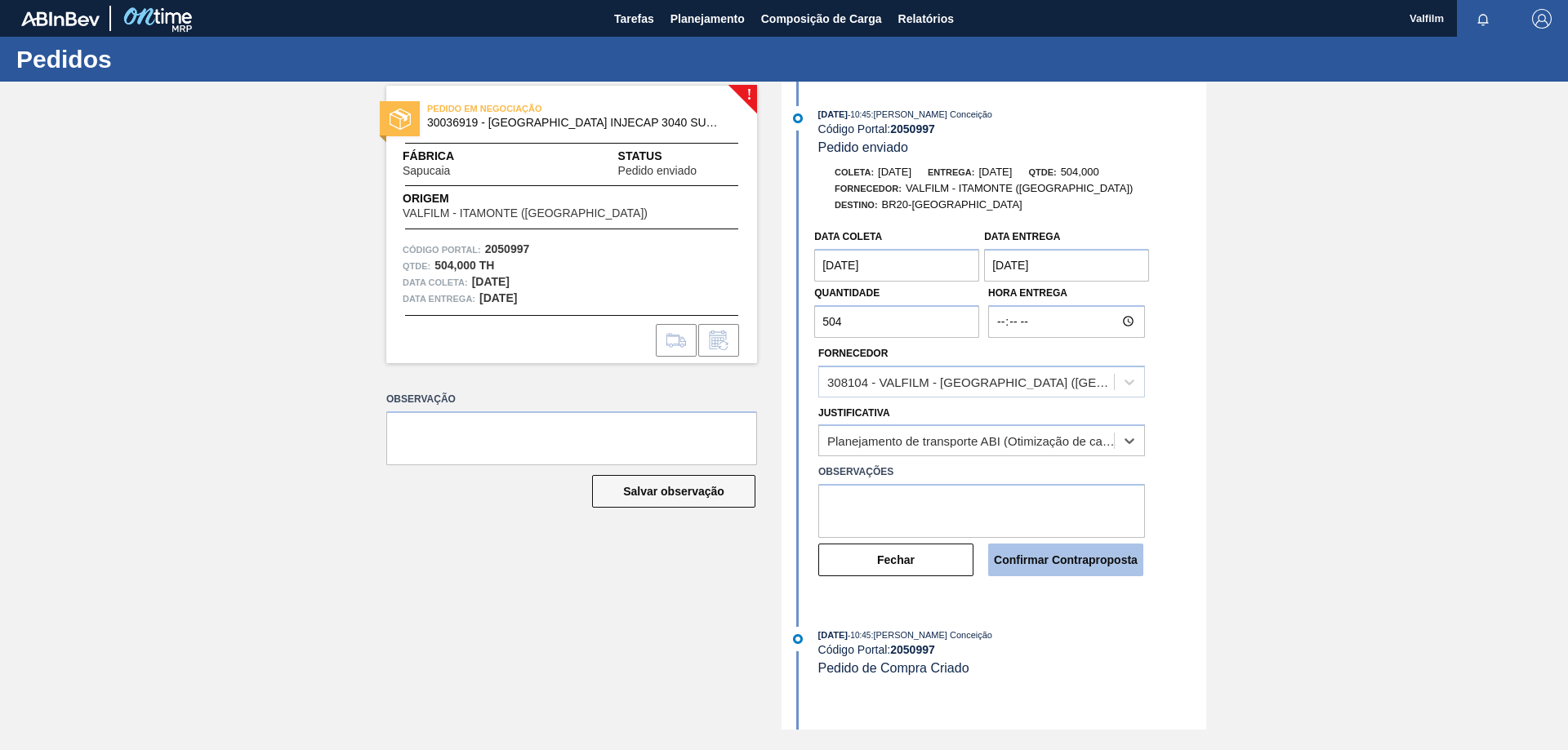
click at [1085, 564] on button "Confirmar Contraproposta" at bounding box center [1065, 560] width 155 height 33
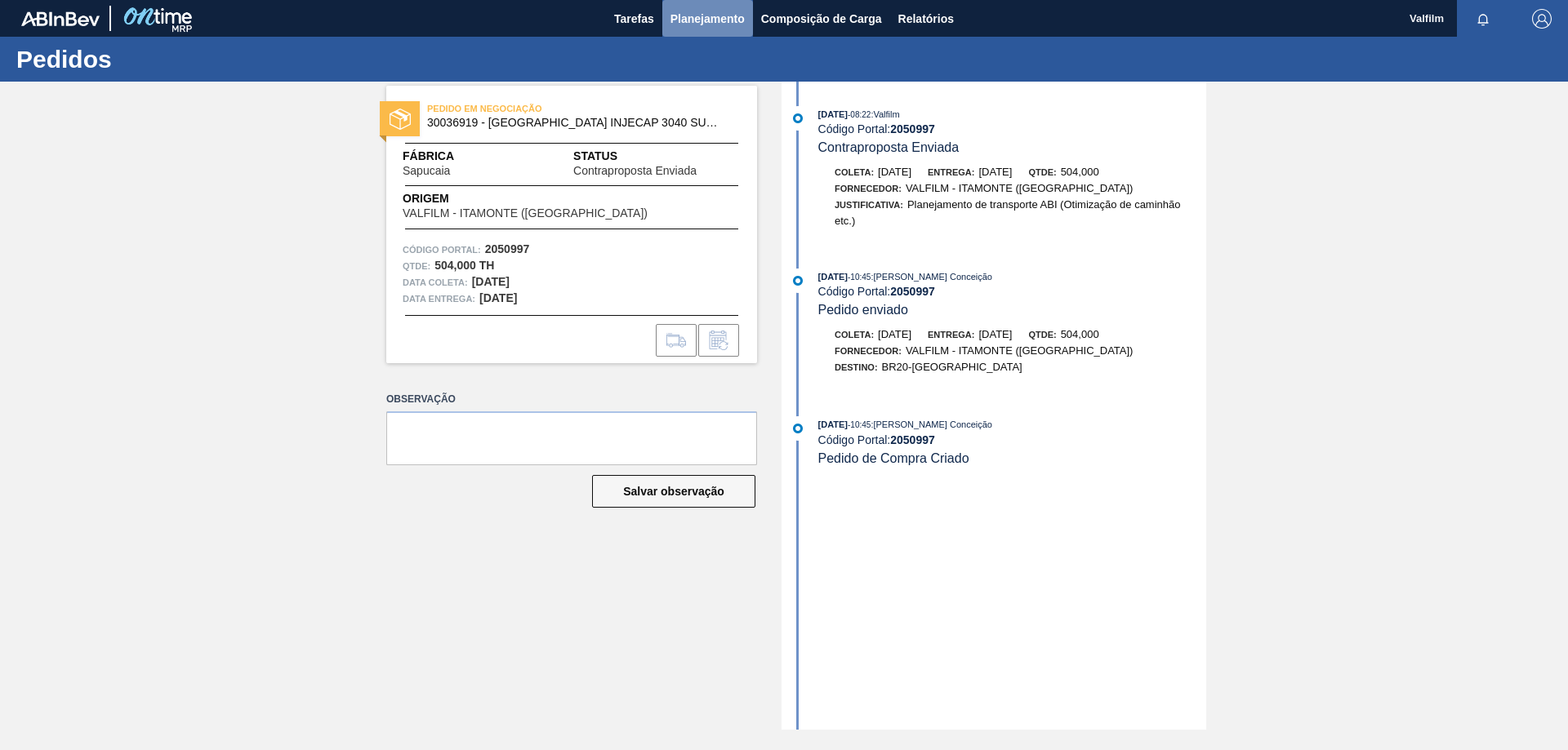
click at [685, 17] on span "Planejamento" at bounding box center [707, 19] width 74 height 20
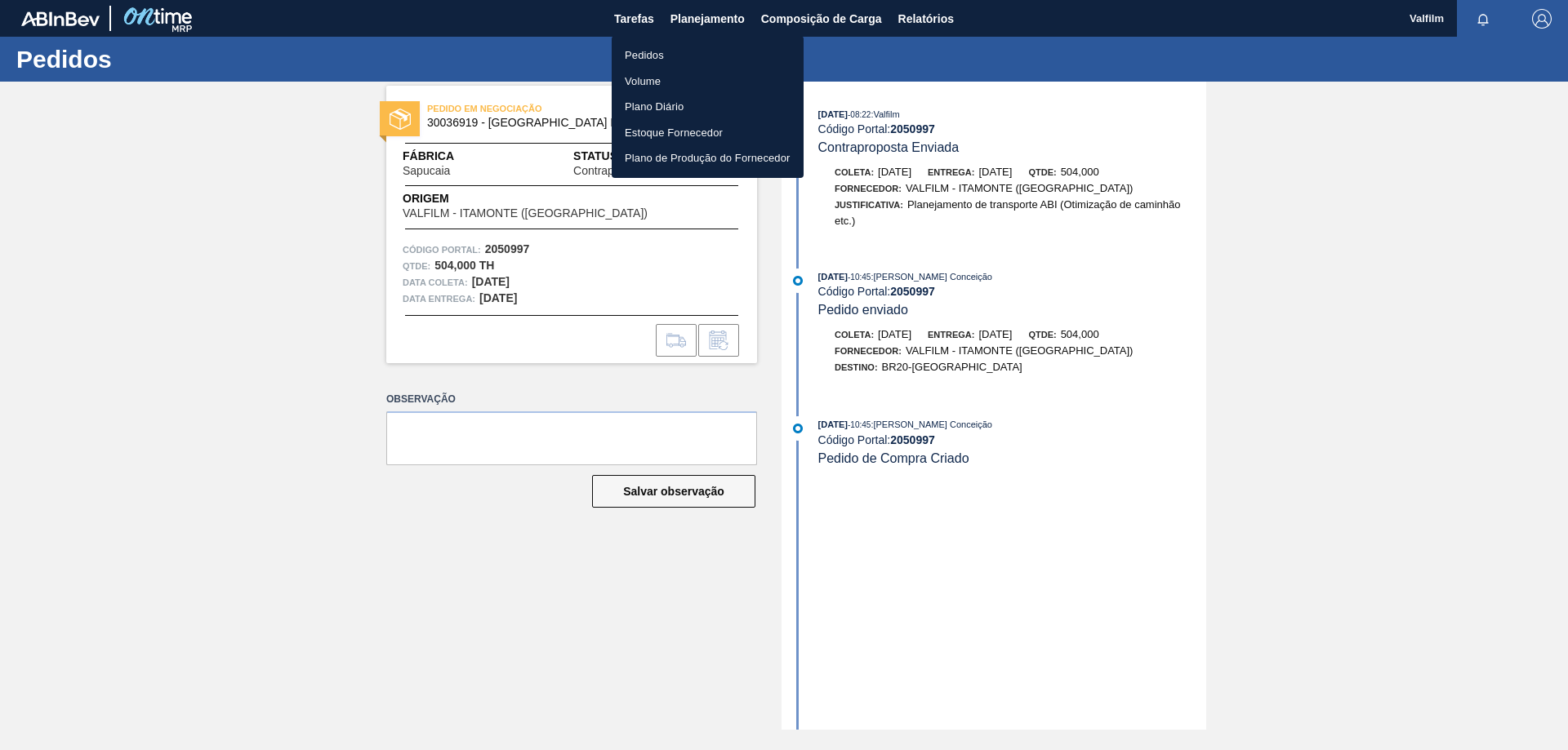
click at [638, 53] on li "Pedidos" at bounding box center [707, 56] width 192 height 26
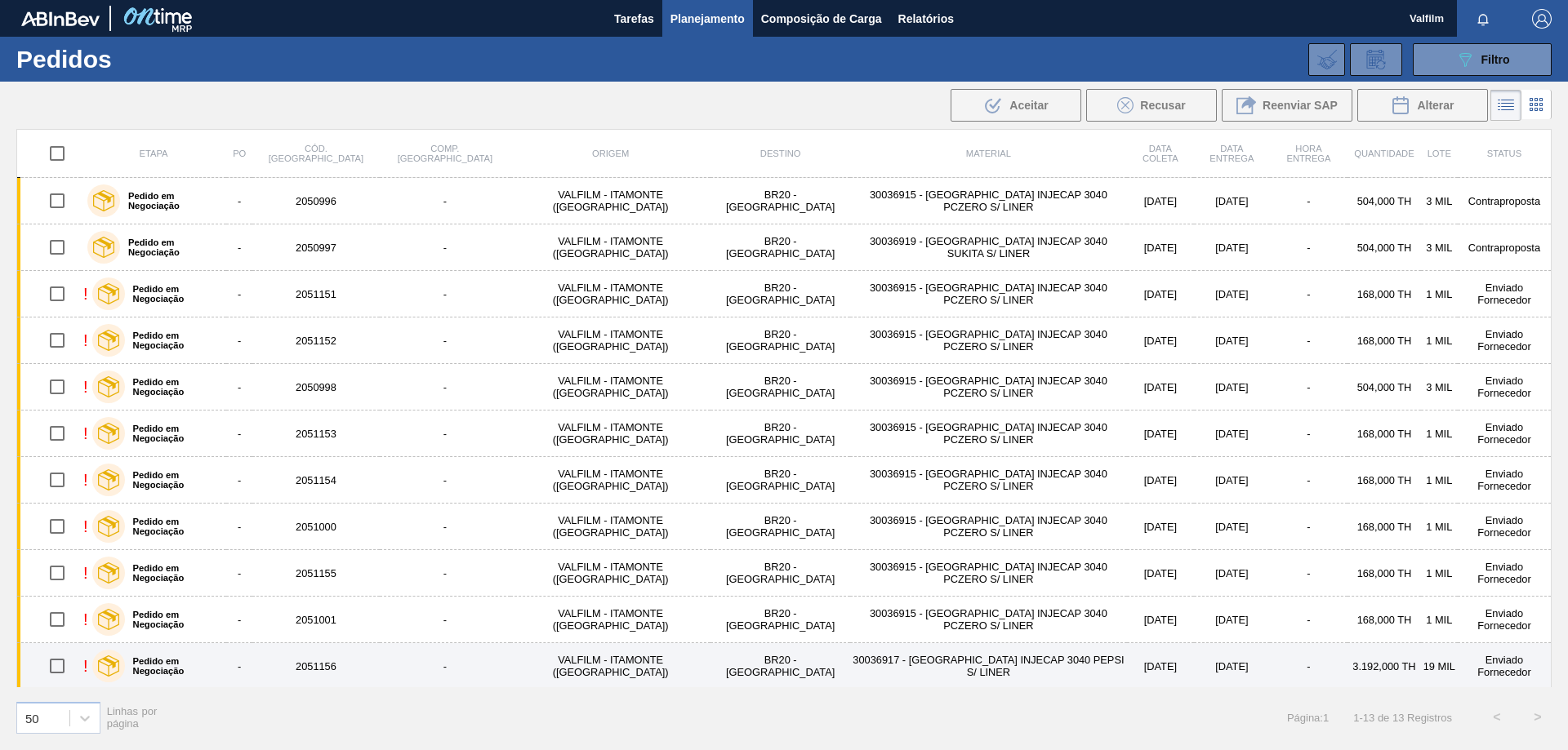
click at [984, 660] on td "30036917 - [GEOGRAPHIC_DATA] INJECAP 3040 PEPSI S/ LINER" at bounding box center [987, 666] width 276 height 47
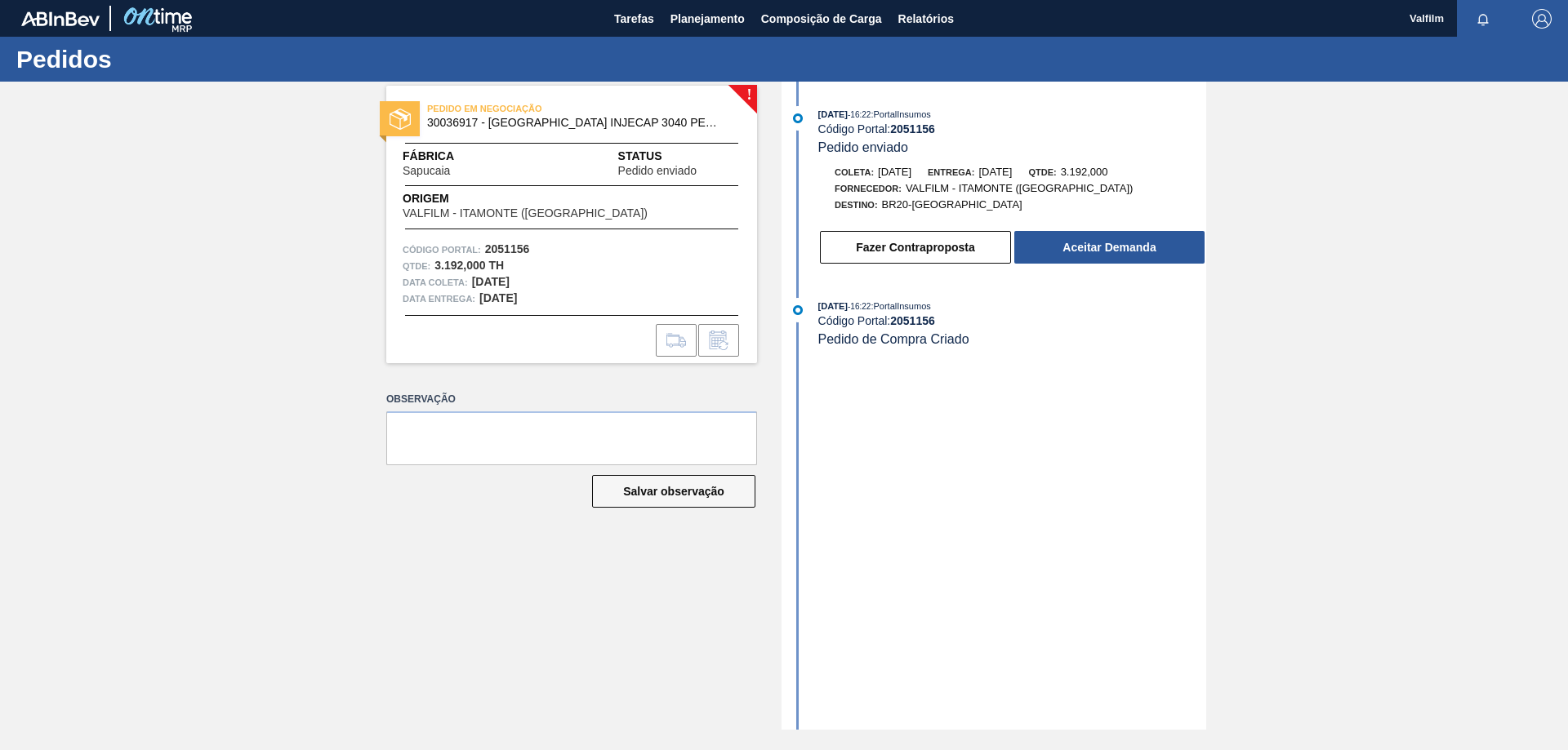
drag, startPoint x: 984, startPoint y: 660, endPoint x: 1027, endPoint y: 107, distance: 554.7
click at [1027, 107] on div "09/10/2025 - 16:22 : PortalInsumos" at bounding box center [1012, 114] width 387 height 16
click at [914, 251] on button "Fazer Contraproposta" at bounding box center [916, 248] width 191 height 33
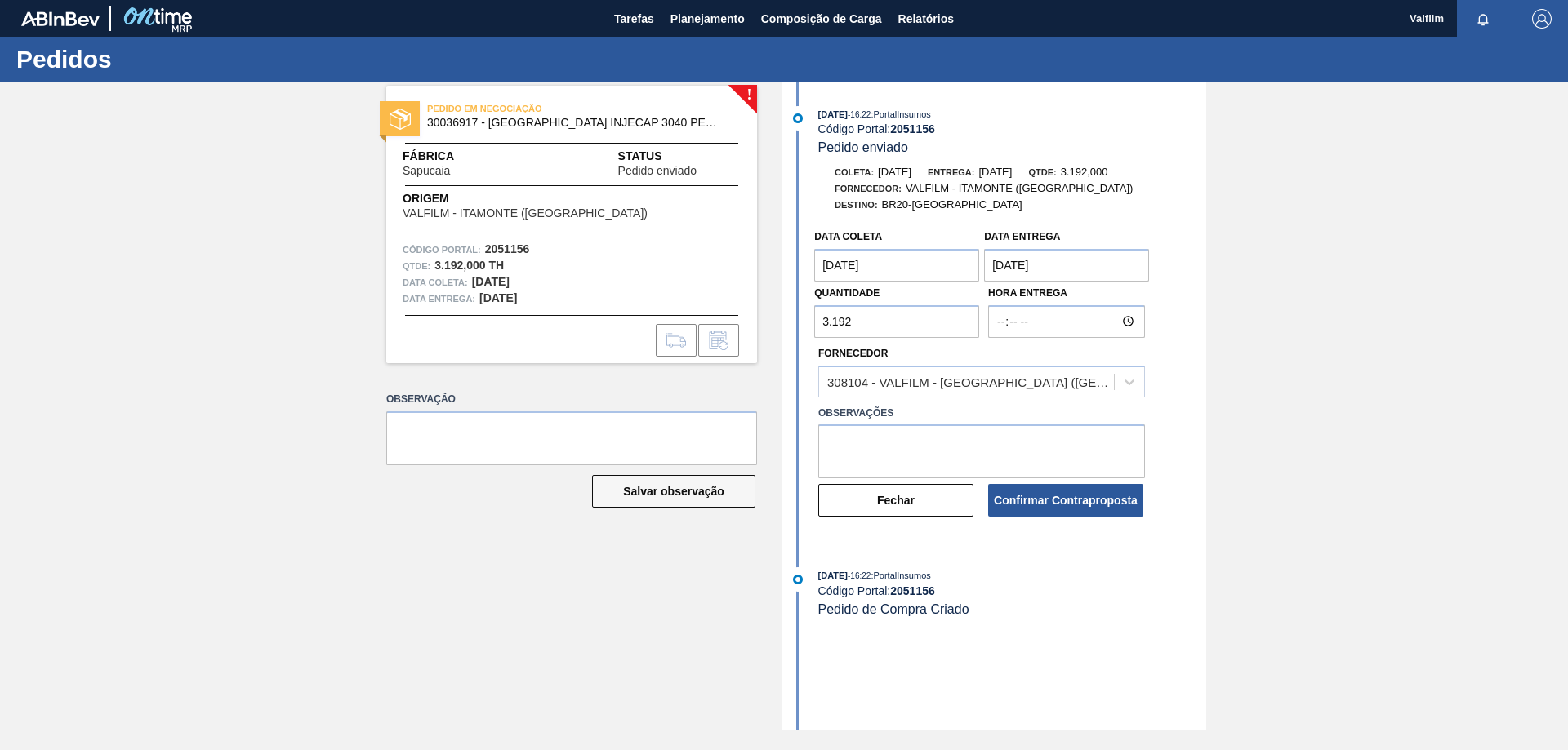
click at [899, 271] on coleta "[DATE]" at bounding box center [897, 266] width 165 height 33
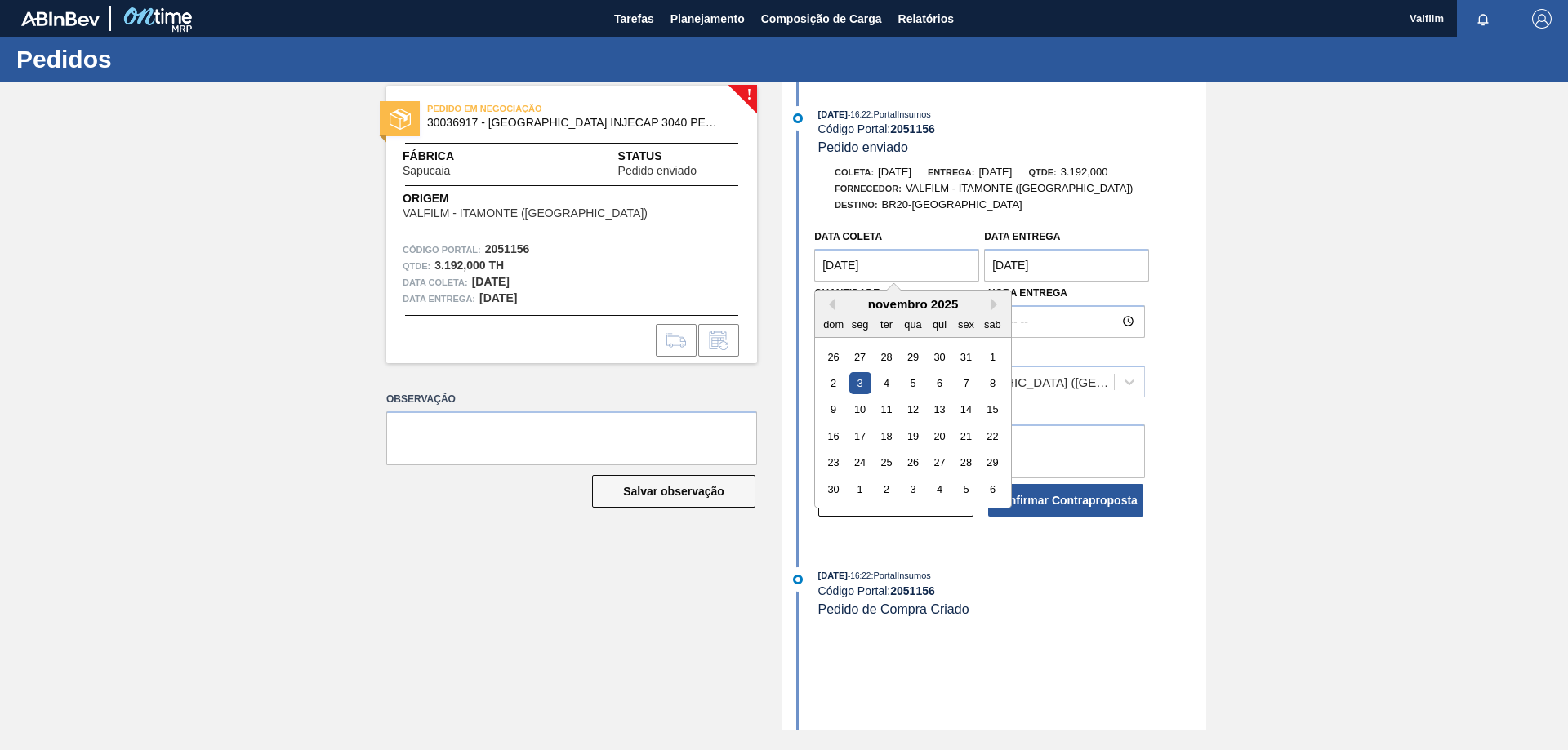
click at [834, 306] on div "novembro 2025" at bounding box center [913, 303] width 196 height 14
click at [833, 306] on button "Previous Month" at bounding box center [828, 304] width 12 height 12
click at [885, 407] on div "14" at bounding box center [886, 410] width 22 height 22
type coleta "[DATE]"
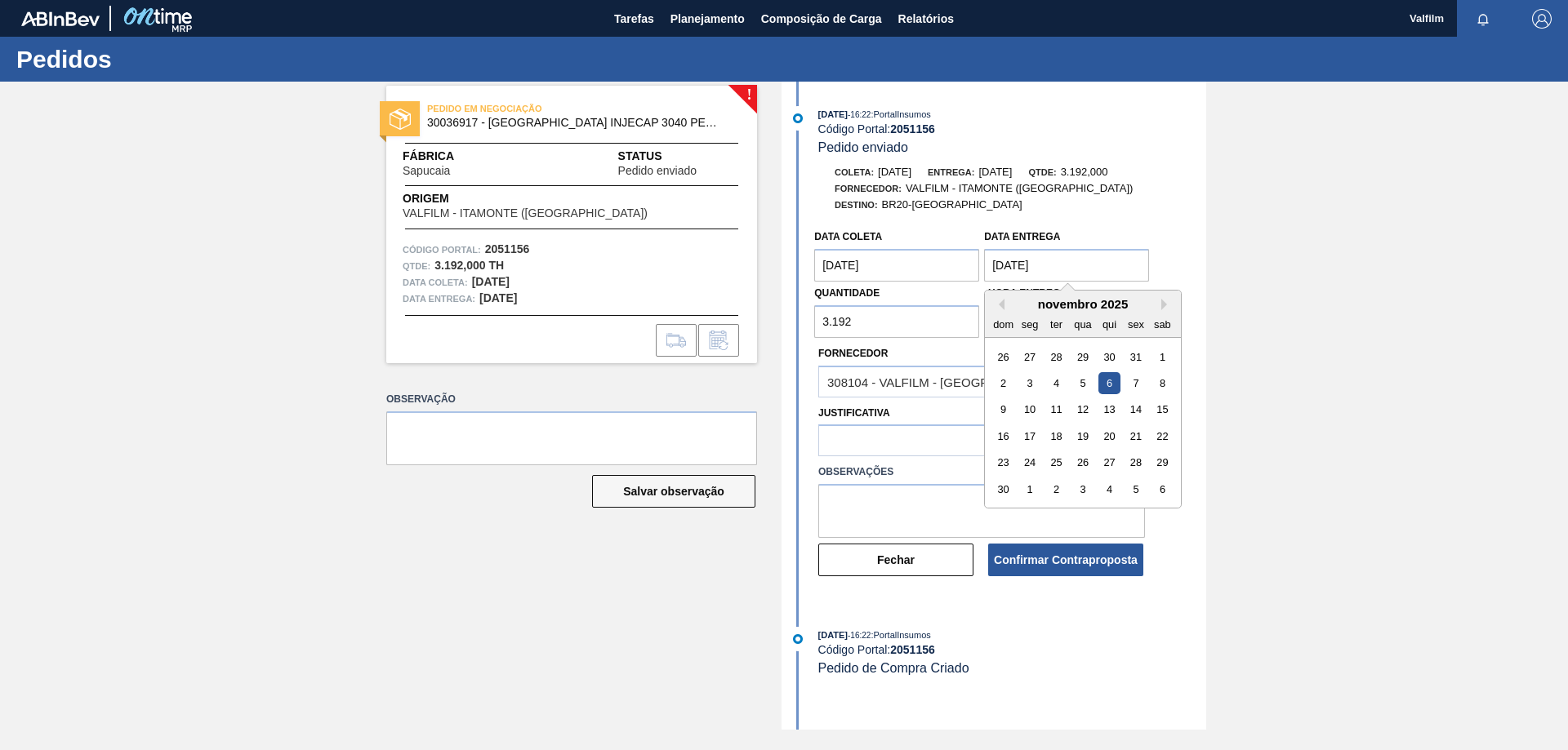
click at [1031, 267] on Entrega "[DATE]" at bounding box center [1066, 266] width 165 height 33
click at [1001, 303] on button "Previous Month" at bounding box center [999, 304] width 12 height 12
click at [1127, 410] on div "17" at bounding box center [1136, 410] width 22 height 22
type Entrega "[DATE]"
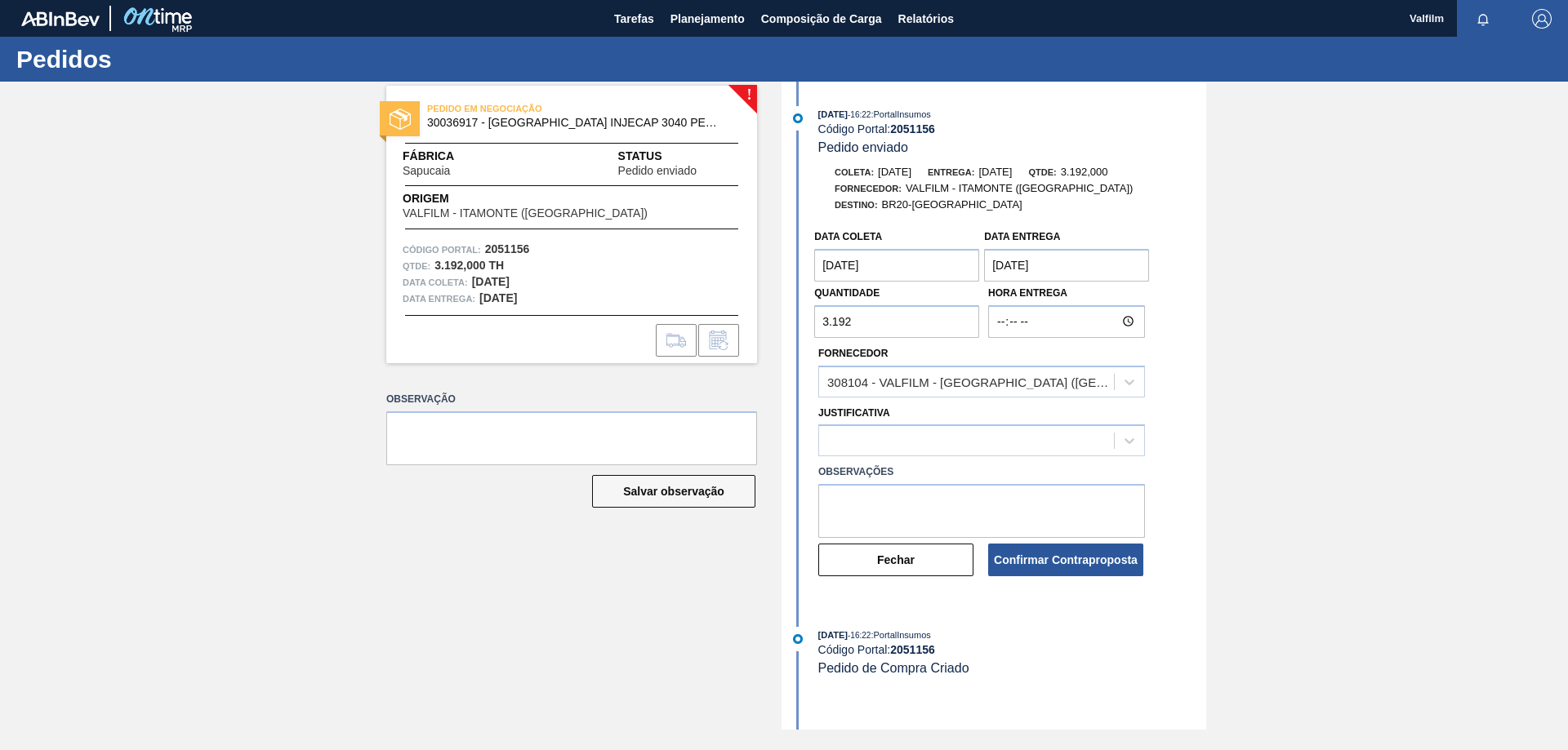
click at [879, 322] on input "3.192" at bounding box center [897, 322] width 165 height 33
type input "672"
click at [963, 450] on div at bounding box center [967, 441] width 295 height 24
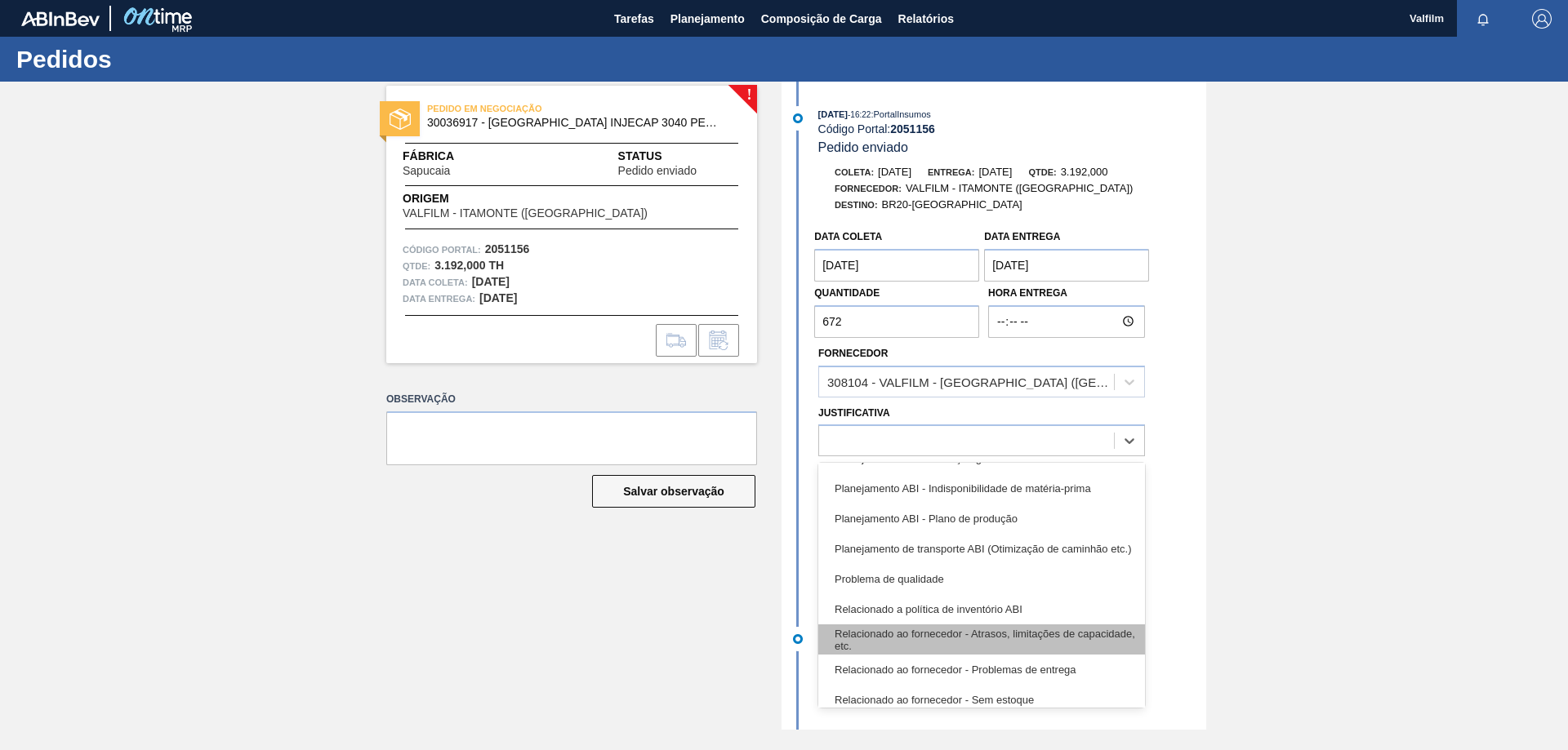
scroll to position [305, 0]
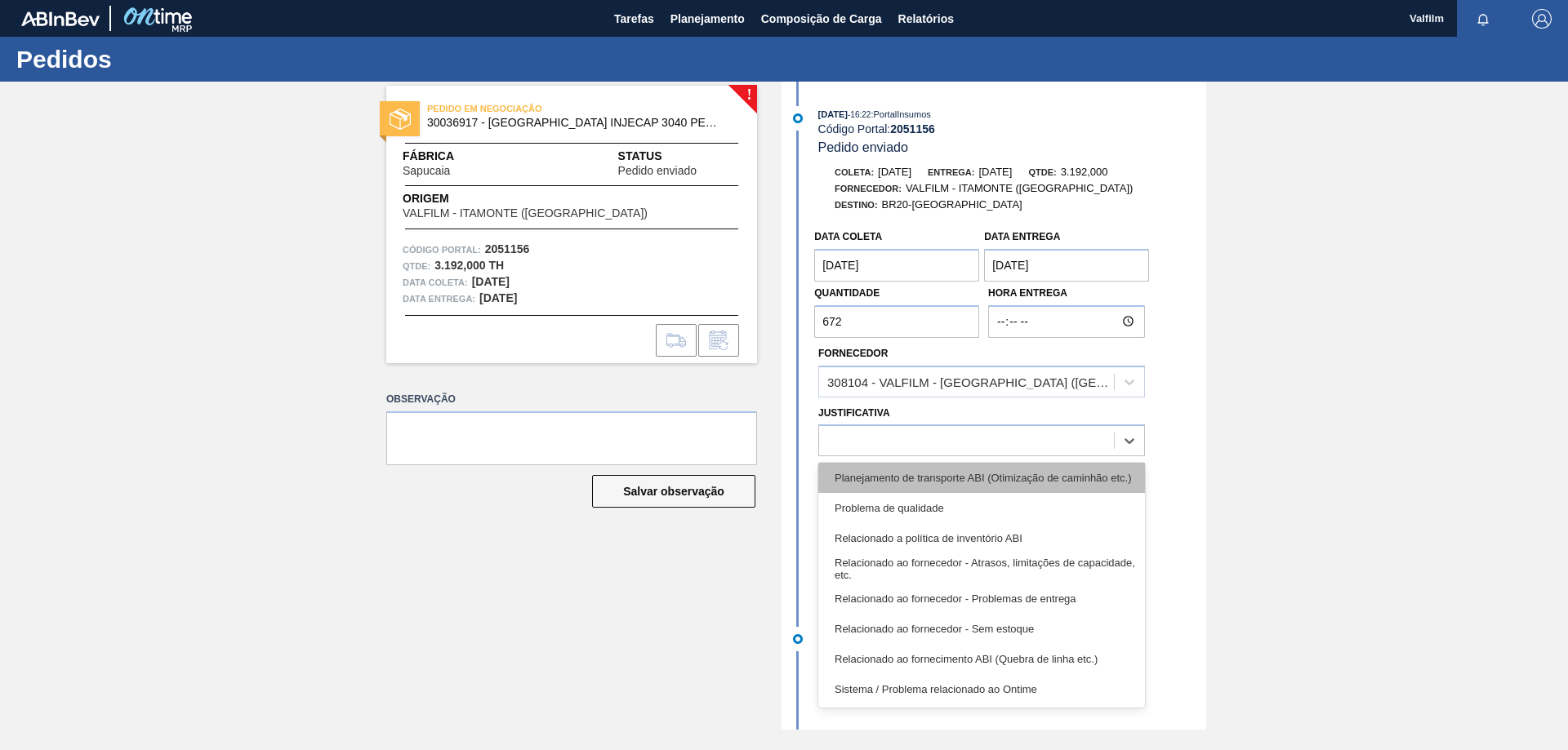
click at [930, 479] on div "Planejamento de transporte ABI (Otimização de caminhão etc.)" at bounding box center [981, 478] width 327 height 30
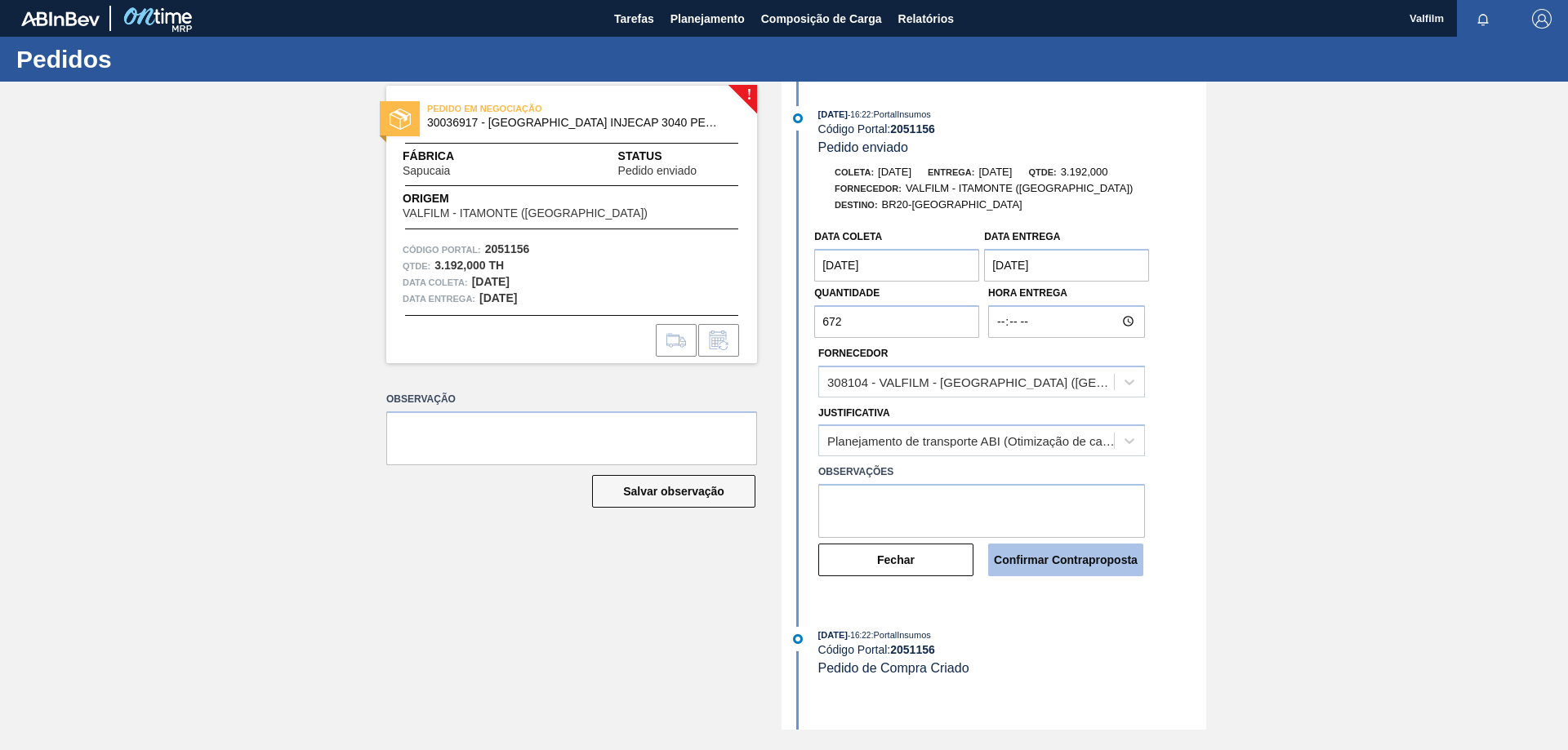
click at [1083, 562] on button "Confirmar Contraproposta" at bounding box center [1065, 560] width 155 height 33
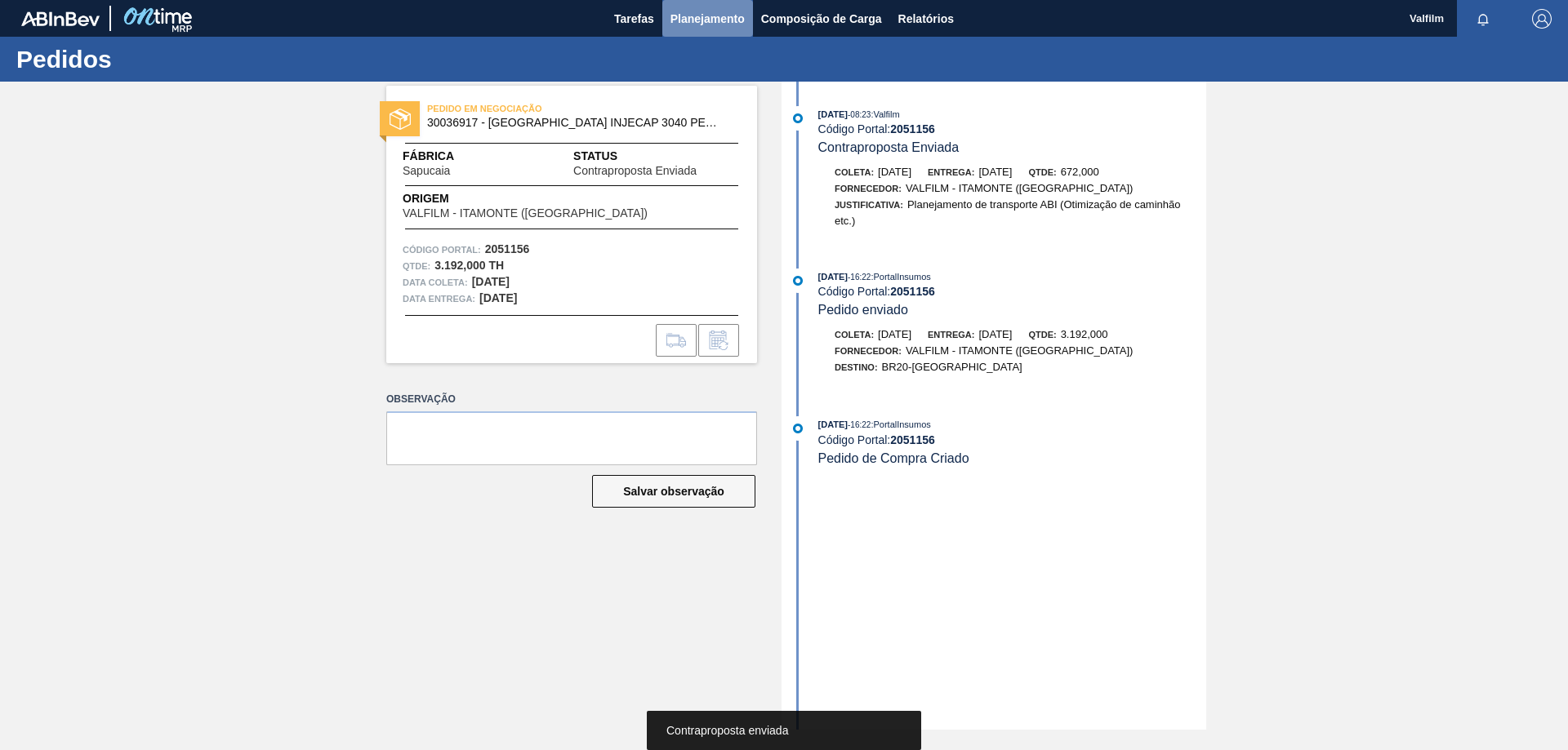
click at [706, 18] on span "Planejamento" at bounding box center [707, 19] width 74 height 20
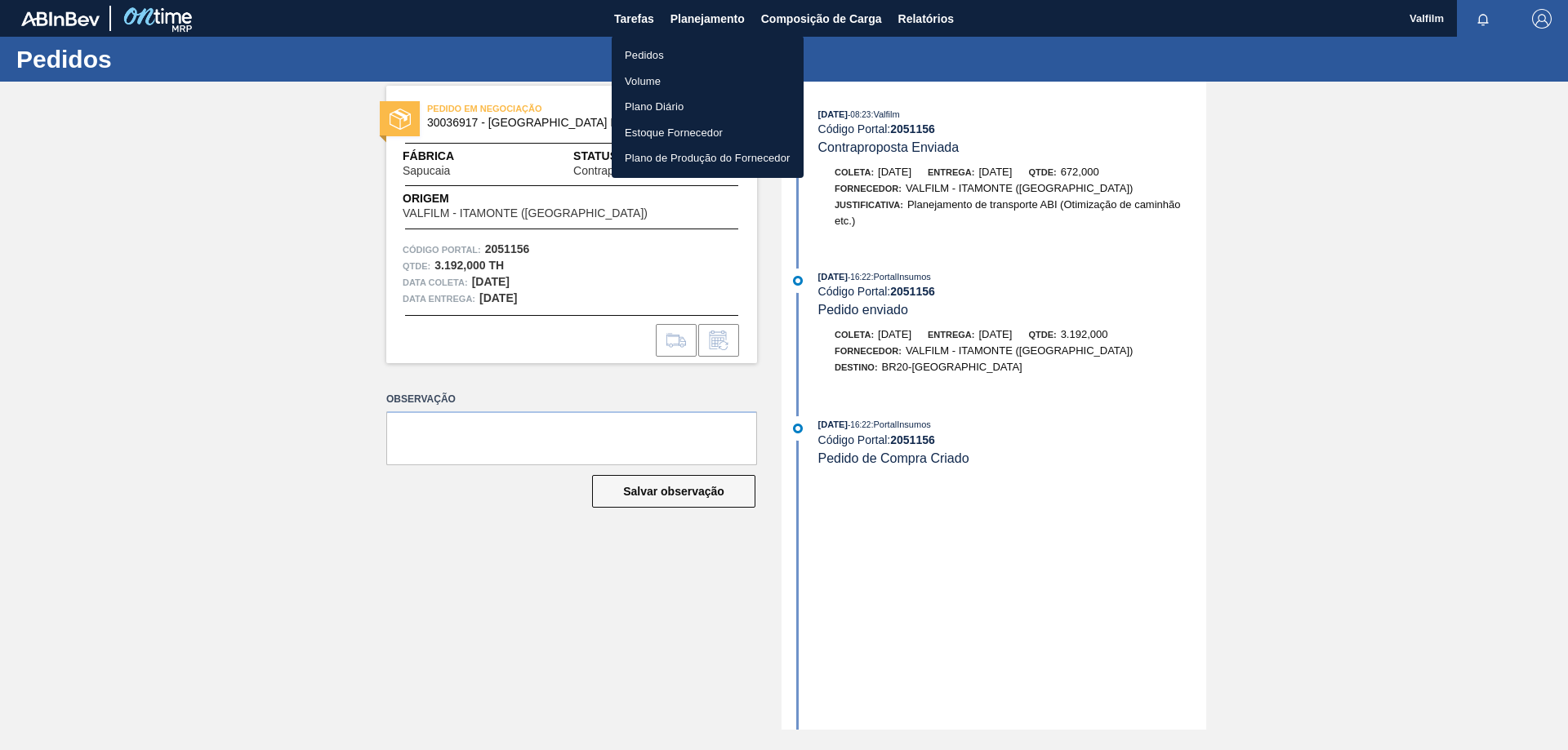
click at [651, 47] on li "Pedidos" at bounding box center [707, 56] width 192 height 26
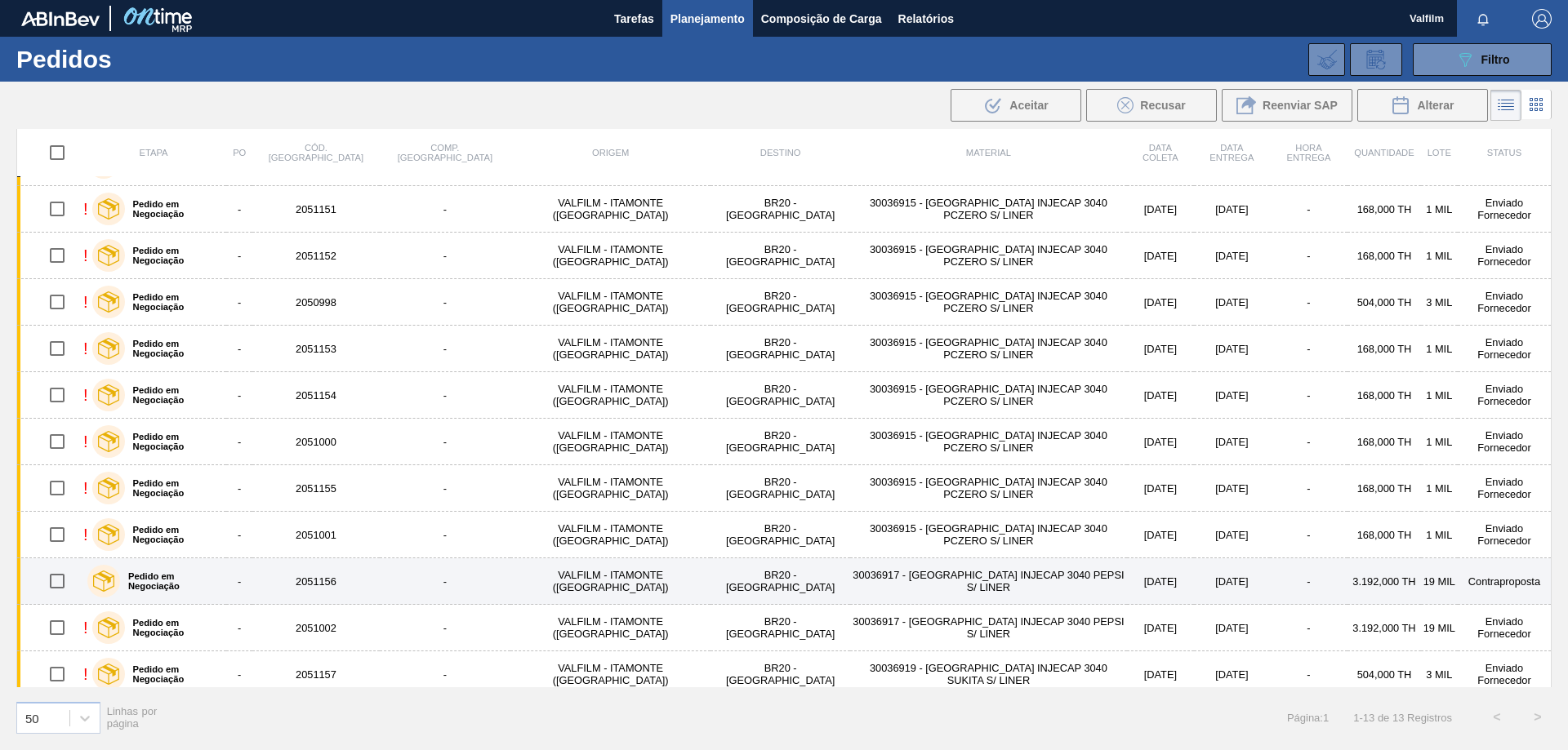
scroll to position [95, 0]
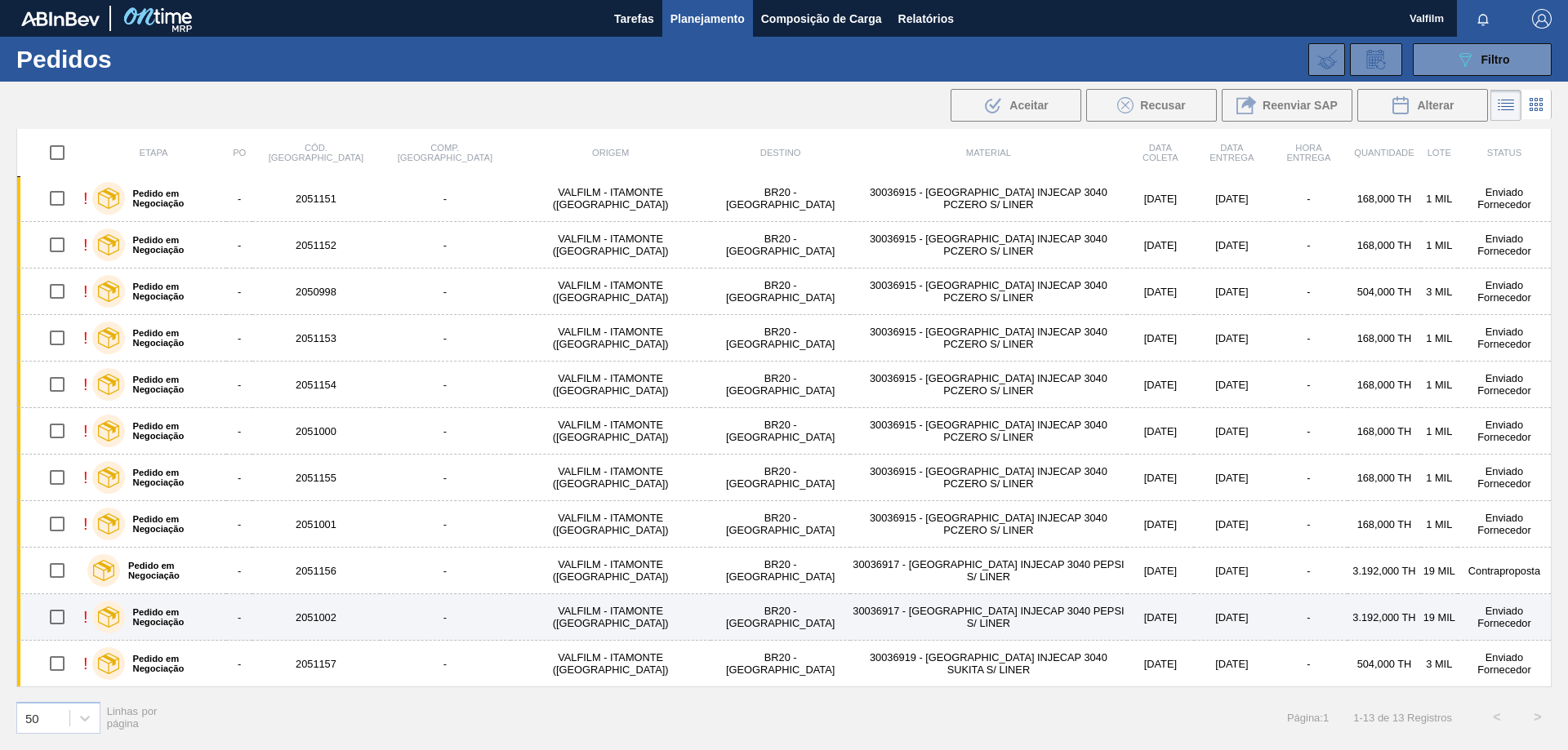
click at [953, 618] on td "30036917 - [GEOGRAPHIC_DATA] INJECAP 3040 PEPSI S/ LINER" at bounding box center [987, 618] width 276 height 47
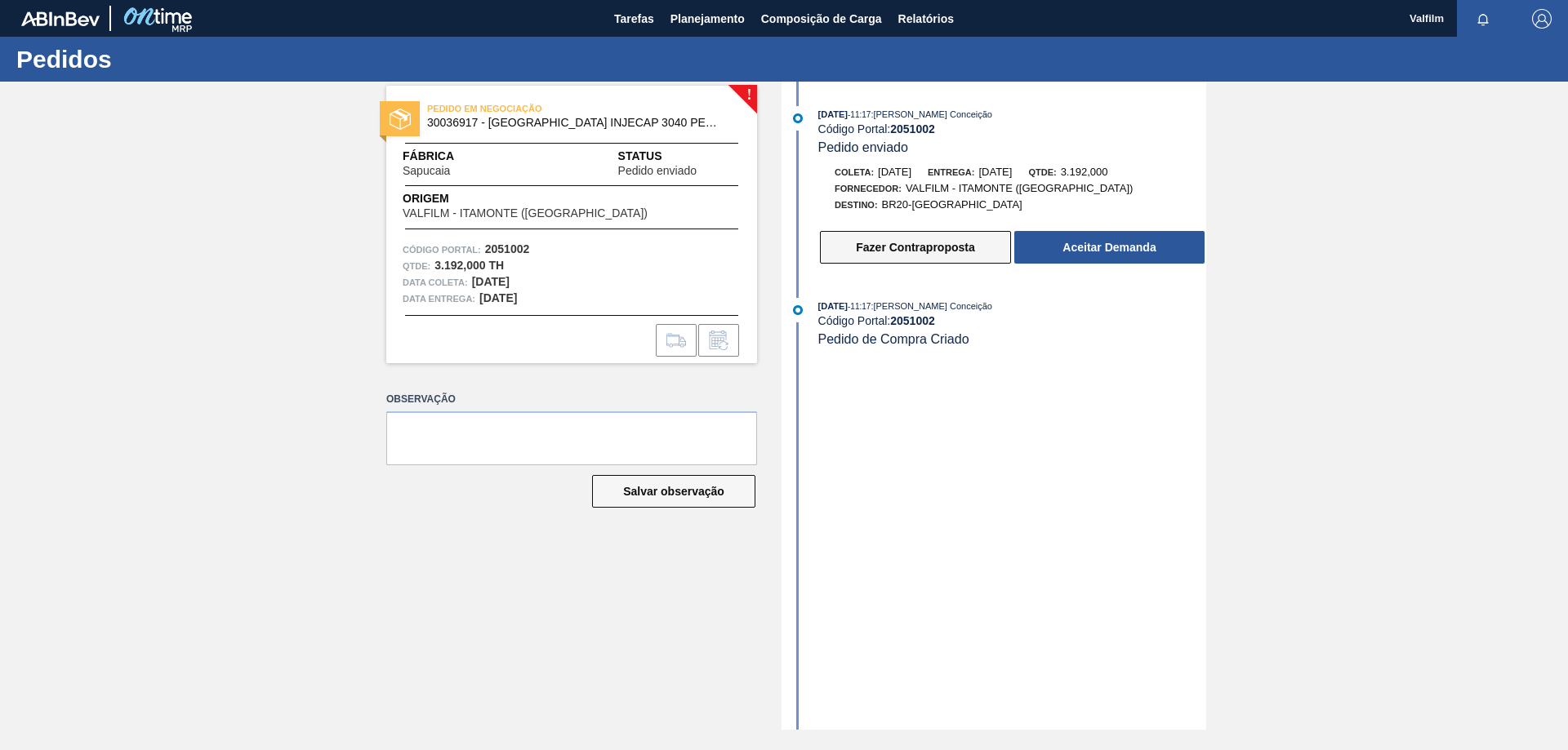
click at [900, 249] on button "Fazer Contraproposta" at bounding box center [916, 248] width 191 height 33
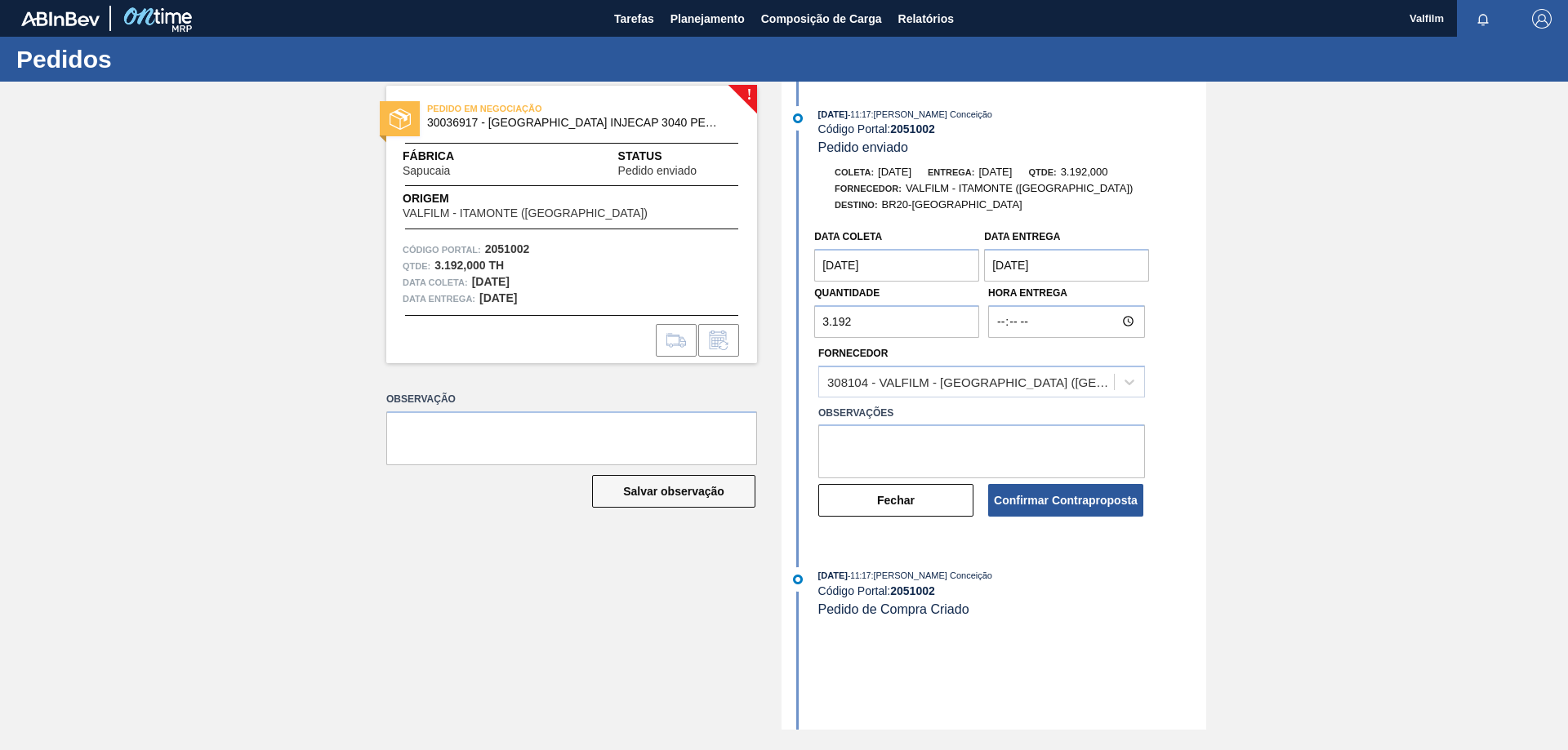
click at [896, 268] on coleta "07/11/2025" at bounding box center [897, 266] width 165 height 33
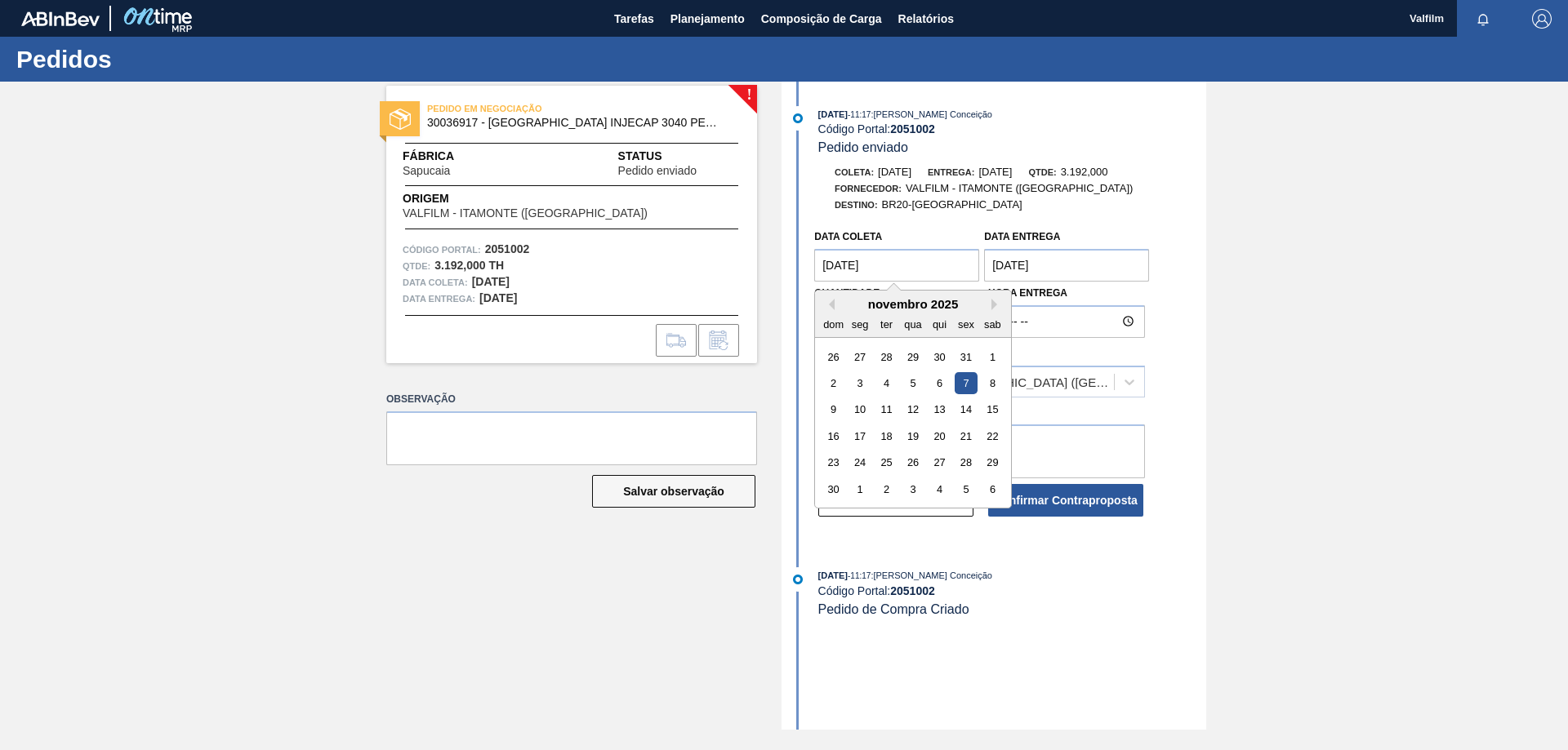
click at [834, 308] on div "novembro 2025" at bounding box center [913, 303] width 196 height 14
click at [834, 304] on div "novembro 2025" at bounding box center [913, 303] width 196 height 14
click at [834, 302] on div "novembro 2025" at bounding box center [913, 303] width 196 height 14
click at [830, 303] on button "Previous Month" at bounding box center [828, 304] width 12 height 12
click at [964, 410] on div "17" at bounding box center [966, 410] width 22 height 22
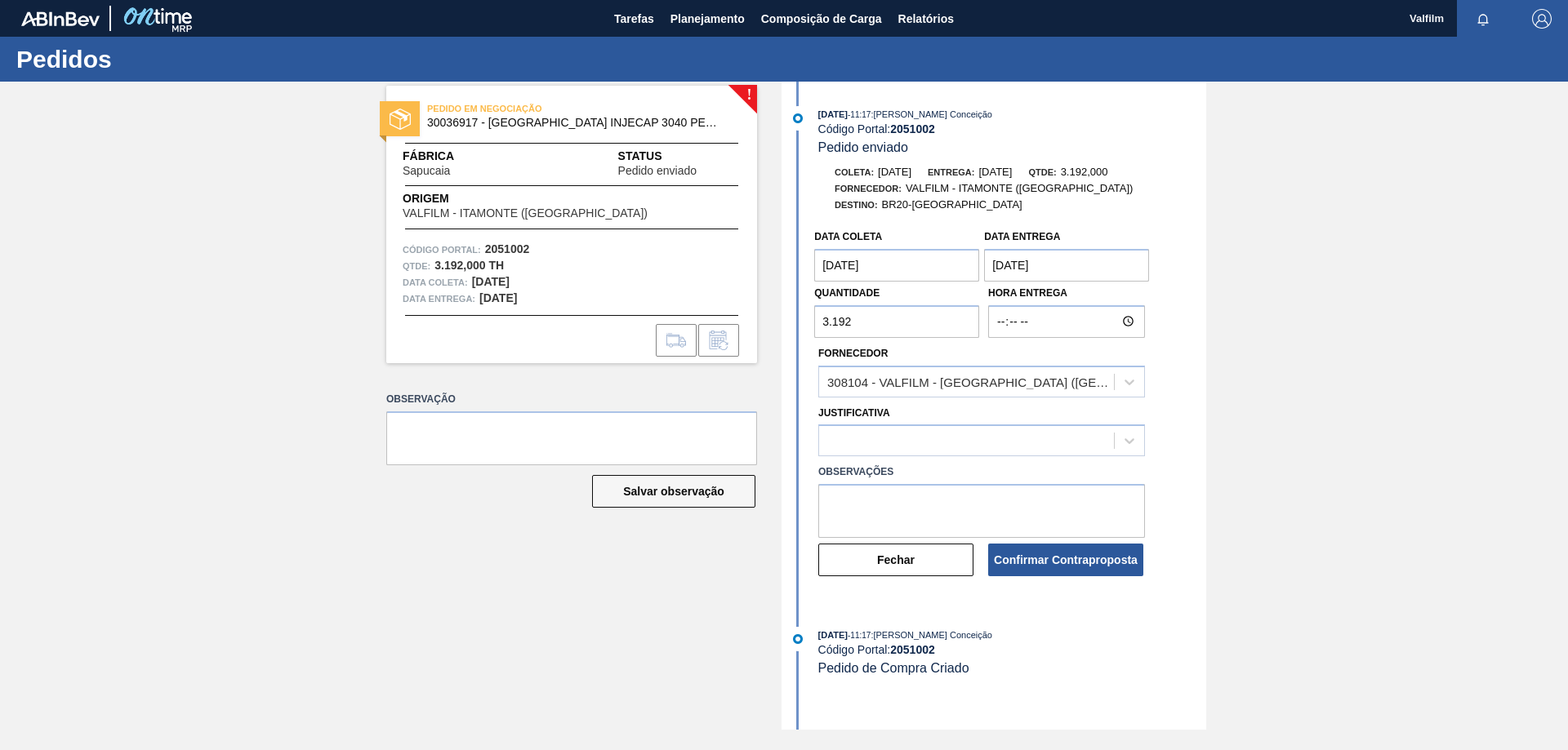
click at [1058, 257] on Entrega "[DATE]" at bounding box center [1066, 266] width 165 height 33
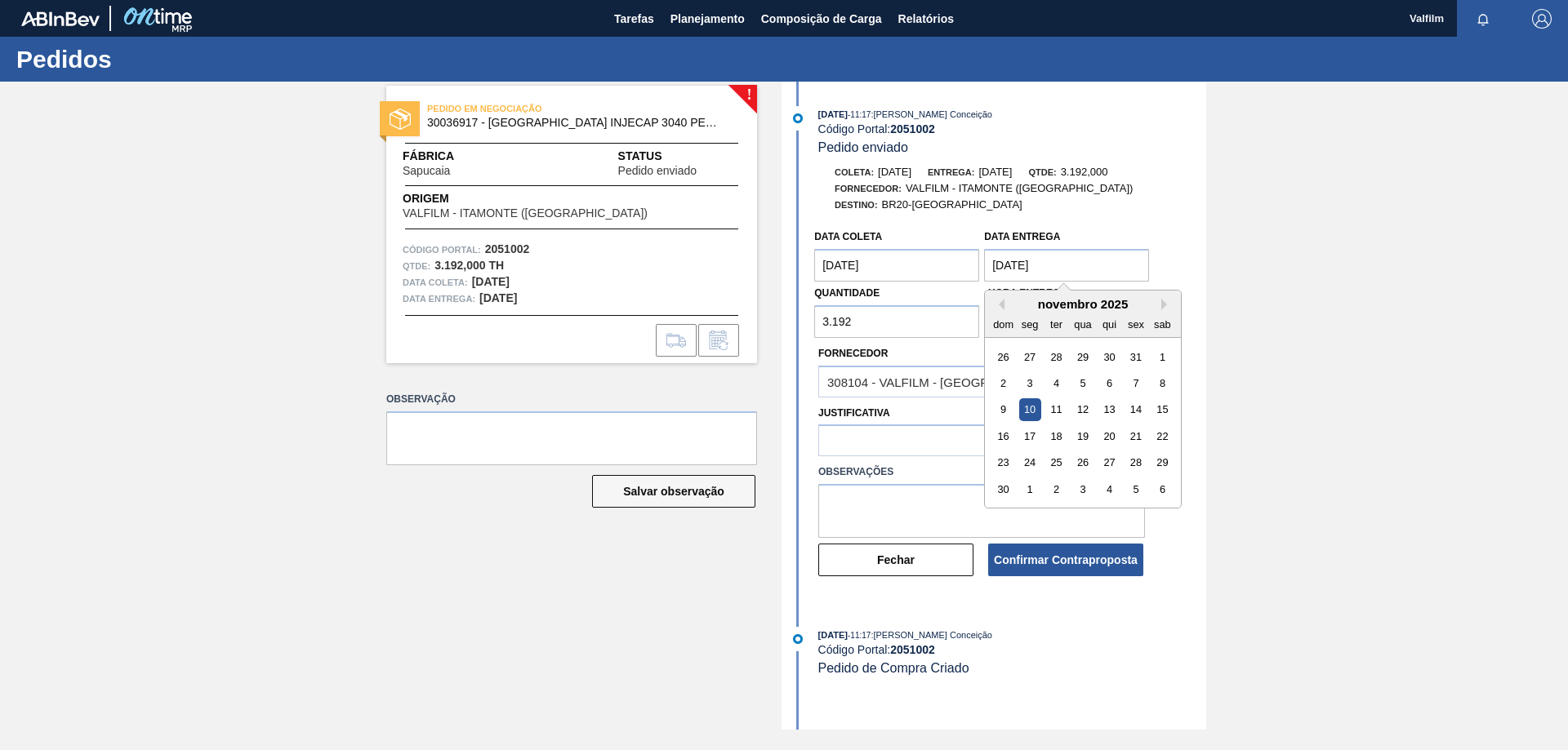
click at [918, 275] on coleta "[DATE]" at bounding box center [897, 266] width 165 height 33
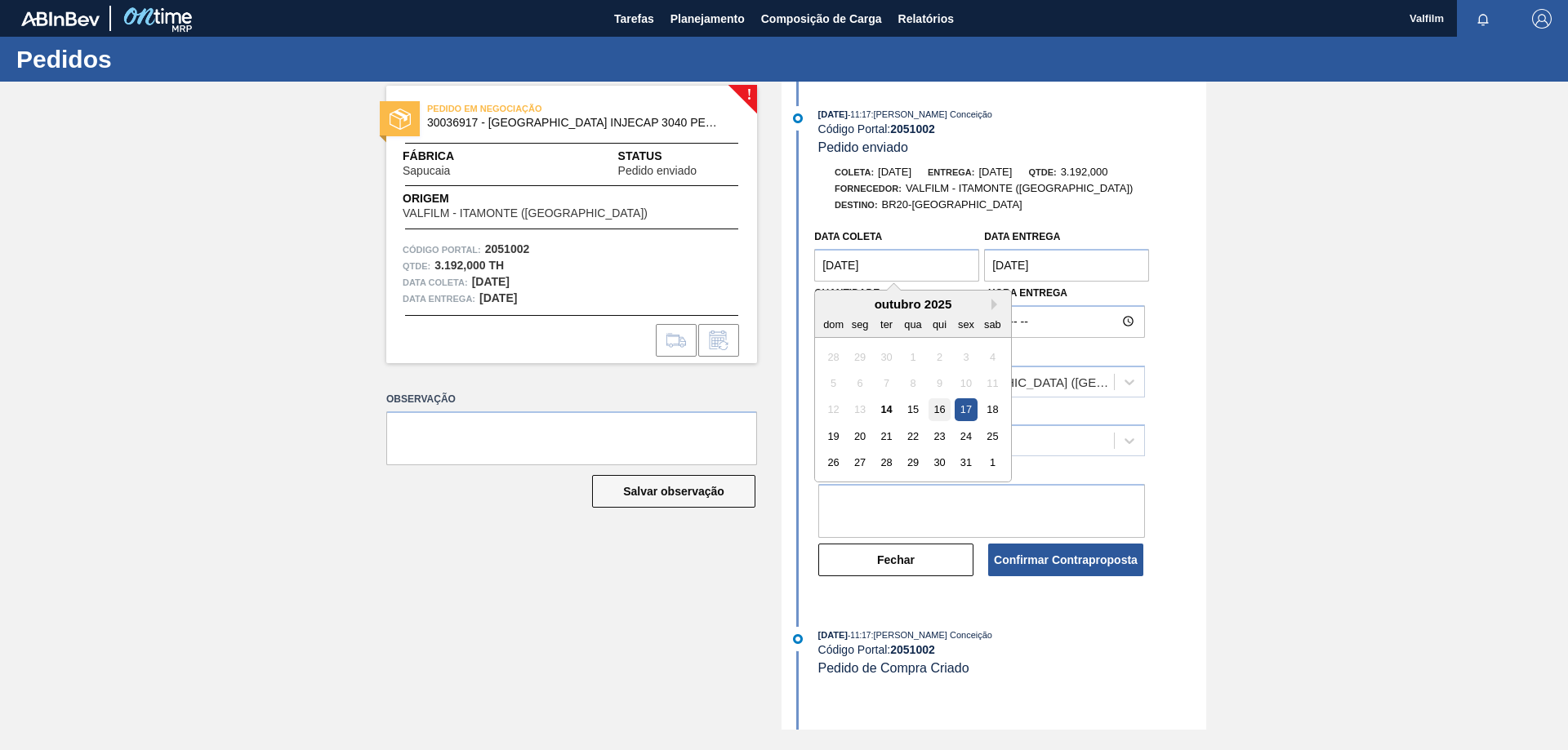
click at [944, 413] on div "16" at bounding box center [939, 410] width 22 height 22
type coleta "[DATE]"
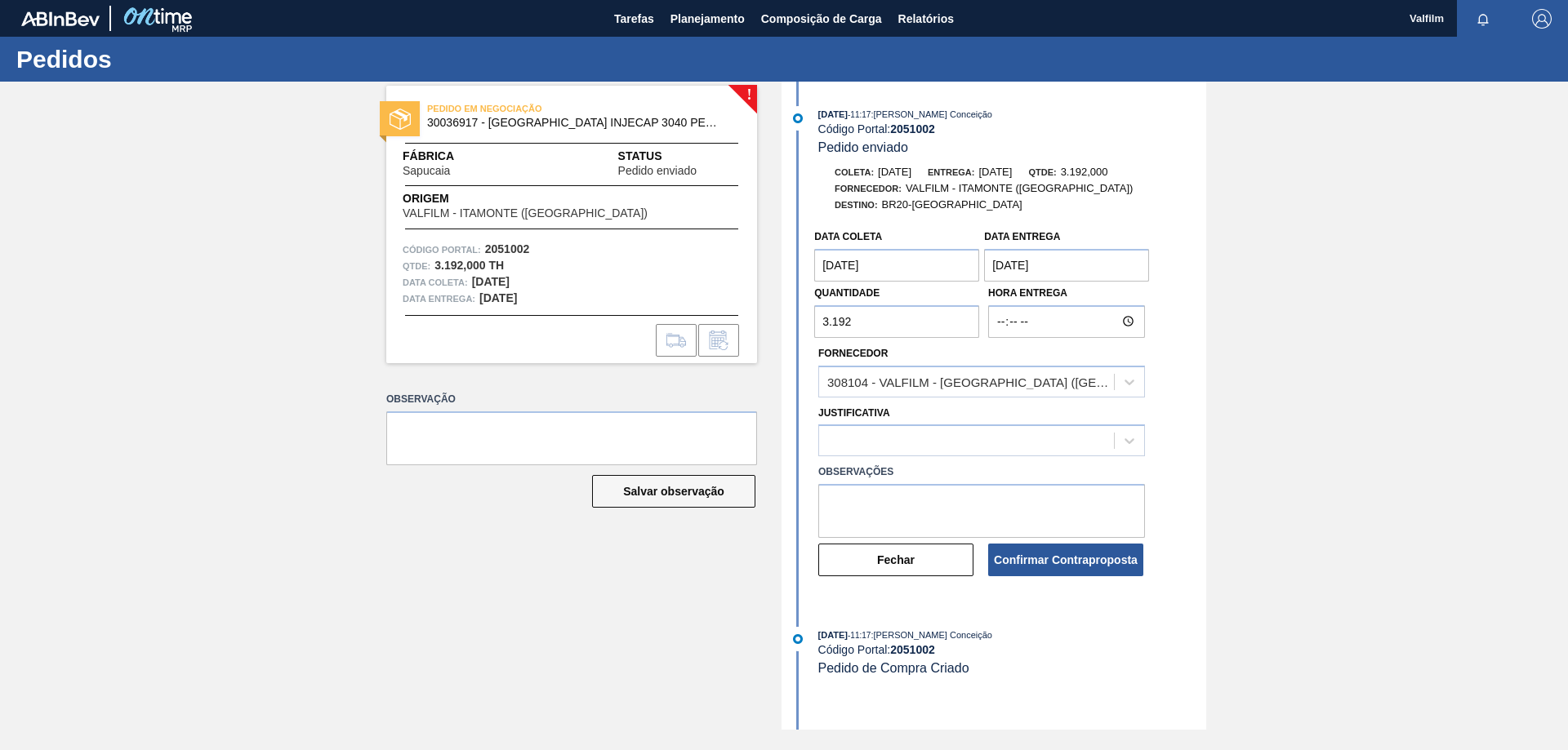
click at [1046, 269] on Entrega "[DATE]" at bounding box center [1066, 266] width 165 height 33
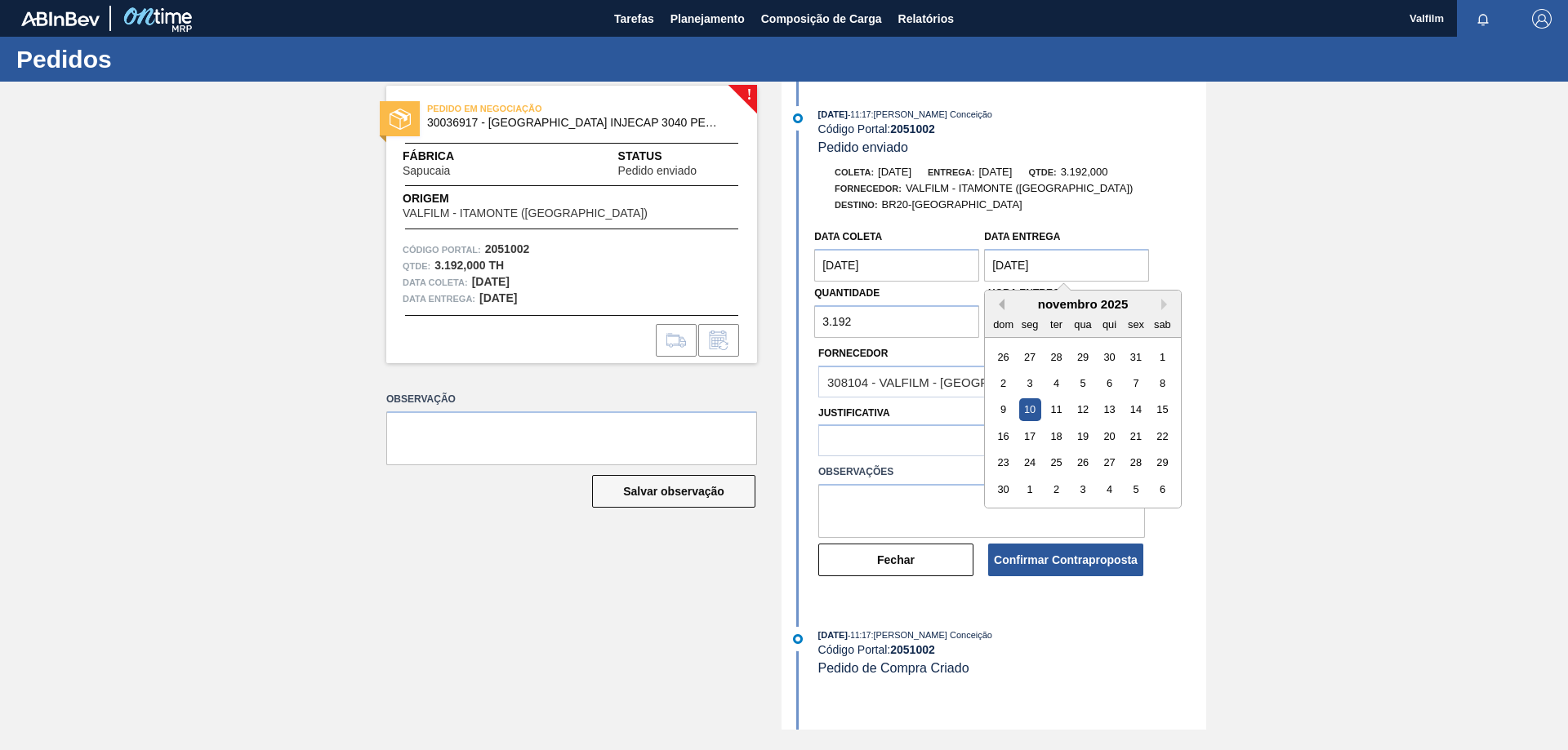
click at [1000, 304] on button "Previous Month" at bounding box center [999, 304] width 12 height 12
click at [1032, 439] on div "20" at bounding box center [1030, 436] width 22 height 22
type Entrega "[DATE]"
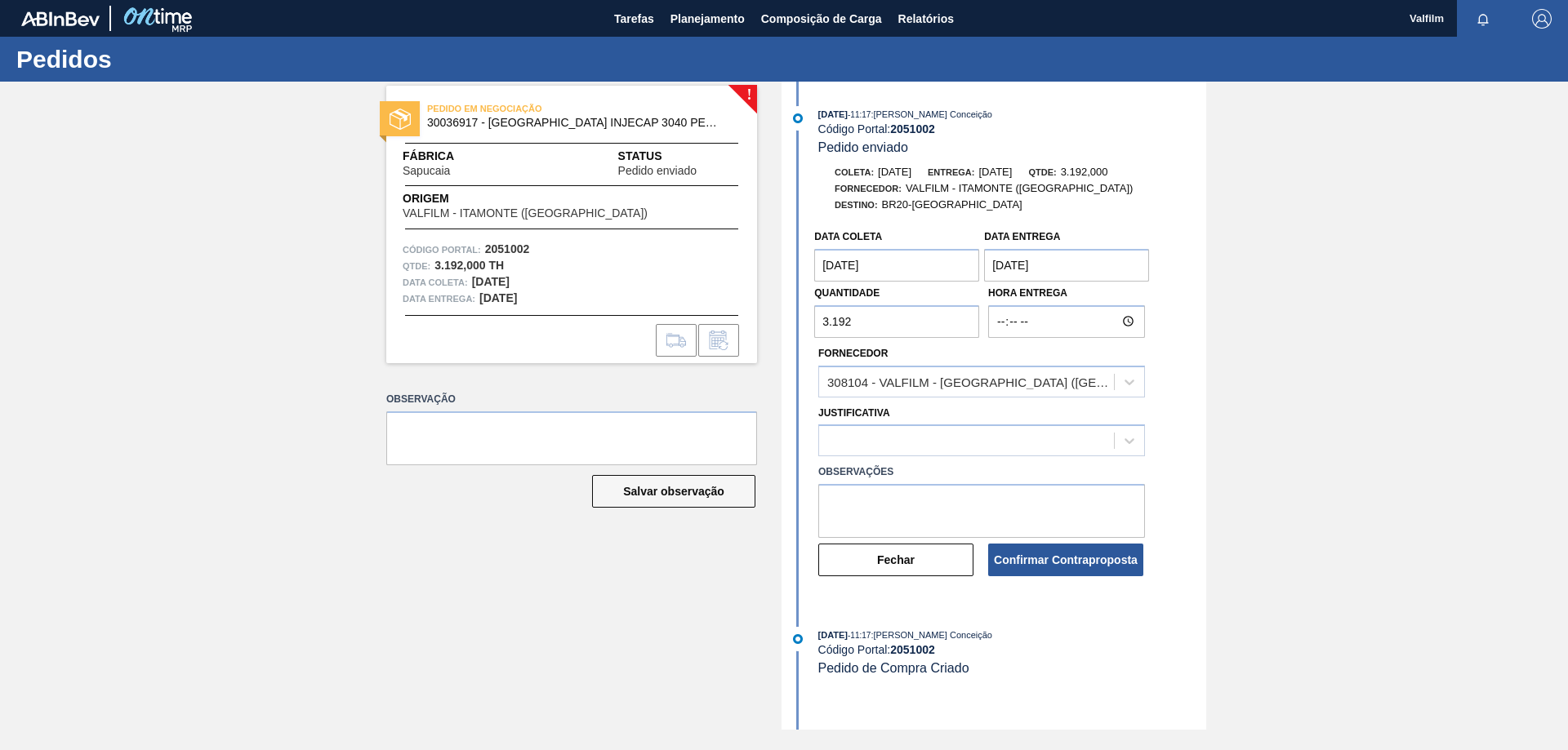
click at [913, 322] on input "3.192" at bounding box center [897, 322] width 165 height 33
type input "2.688"
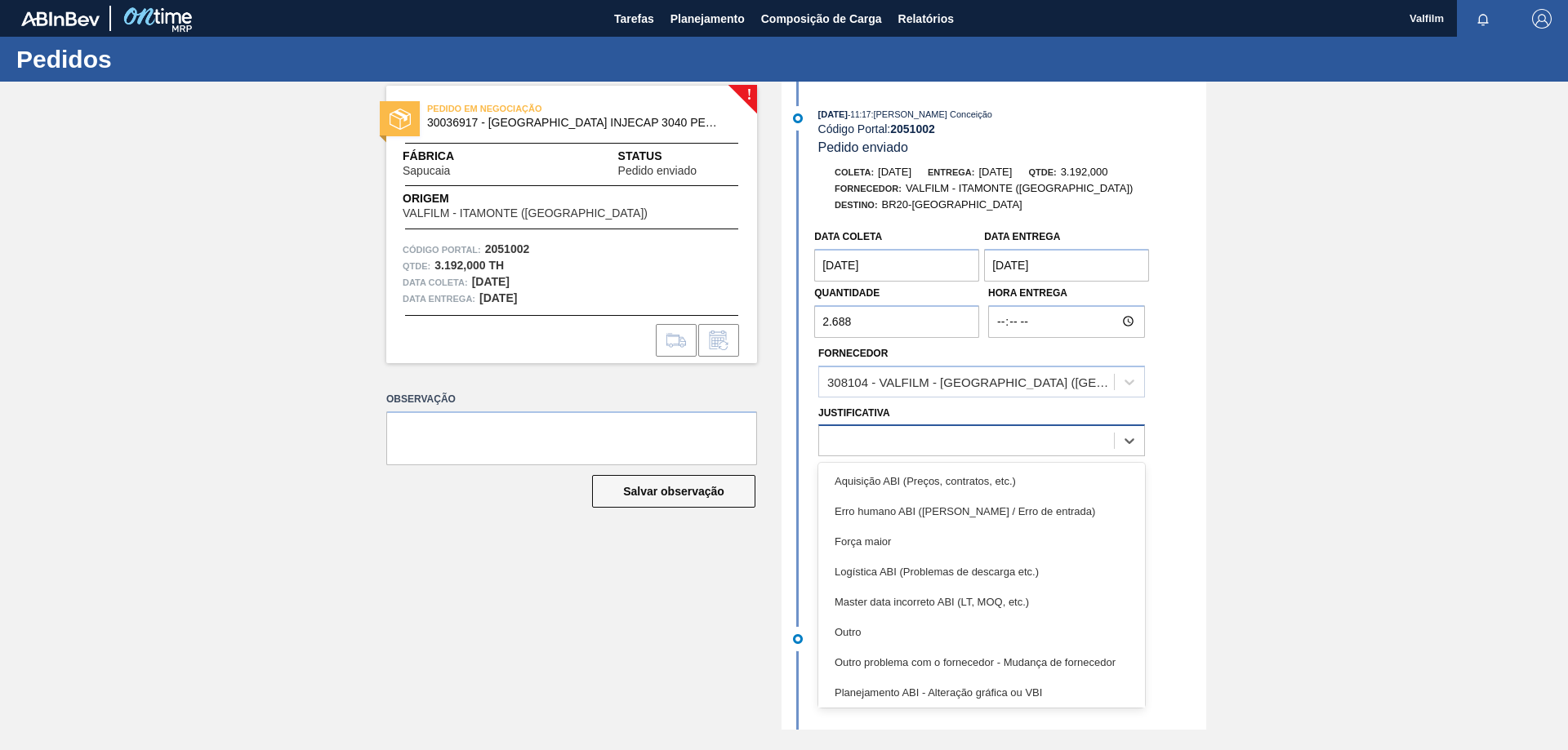
click at [1057, 449] on div at bounding box center [967, 441] width 295 height 24
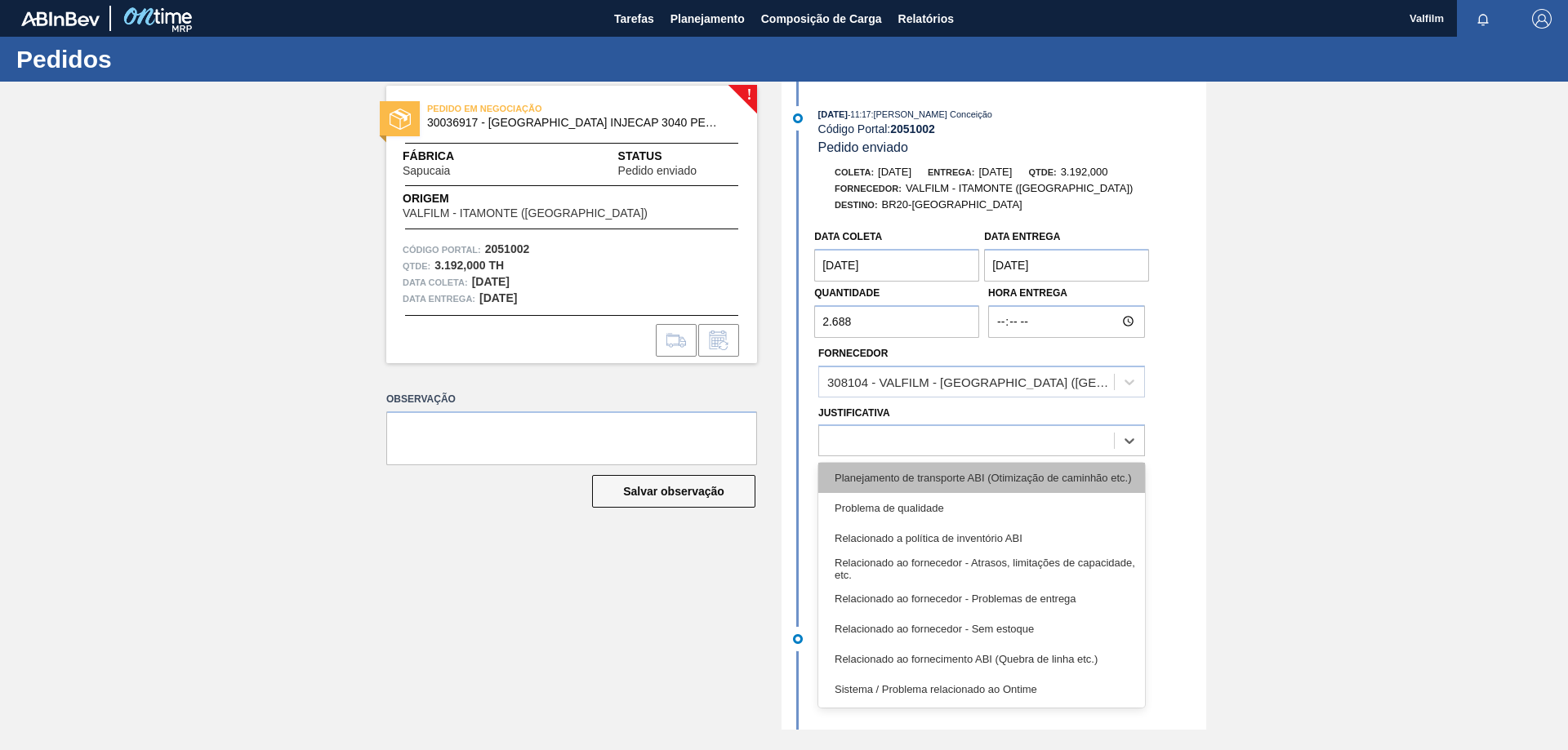
click at [995, 479] on div "Planejamento de transporte ABI (Otimização de caminhão etc.)" at bounding box center [981, 478] width 327 height 30
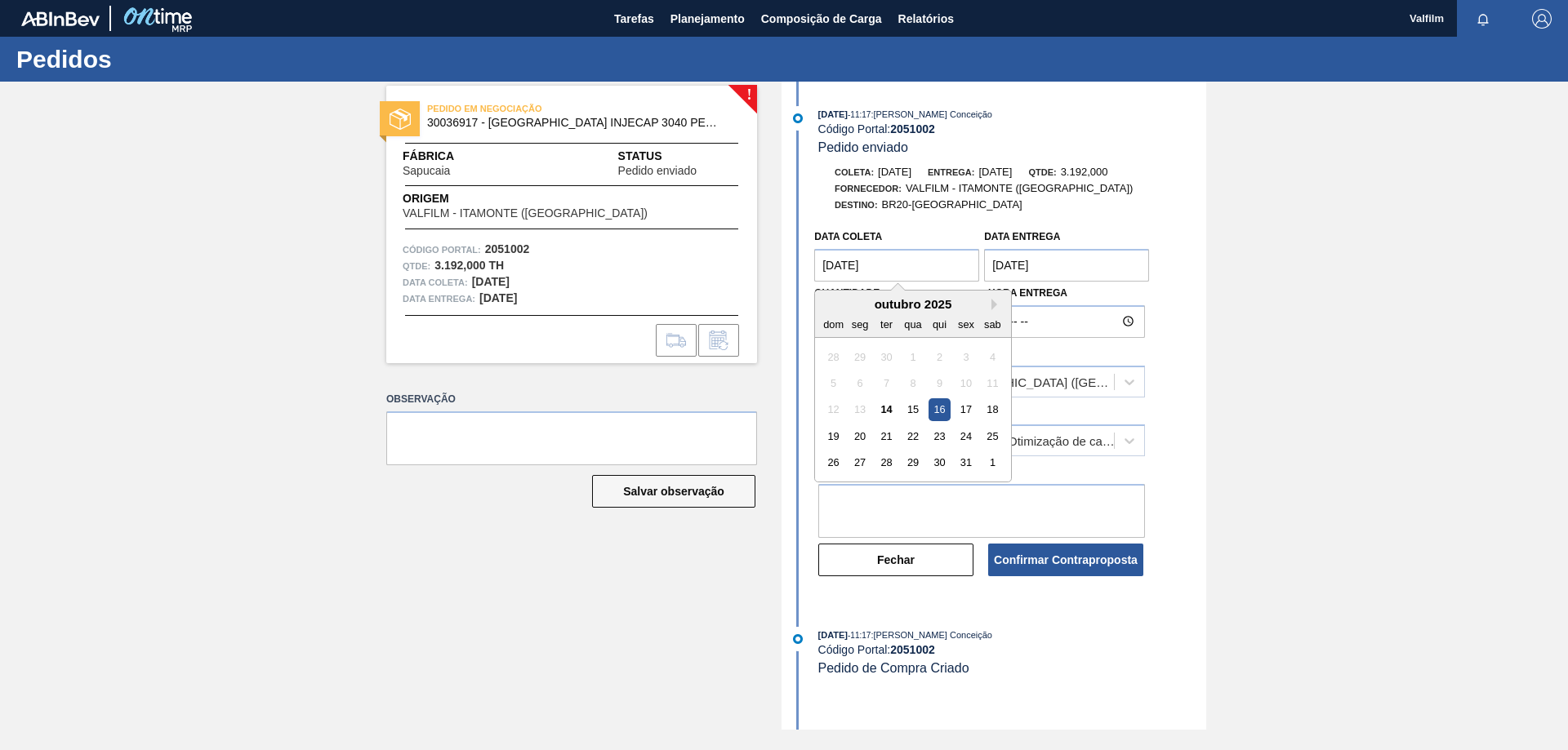
click at [889, 265] on coleta "[DATE]" at bounding box center [897, 266] width 165 height 33
click at [955, 410] on div "17" at bounding box center [966, 410] width 22 height 22
type coleta "[DATE]"
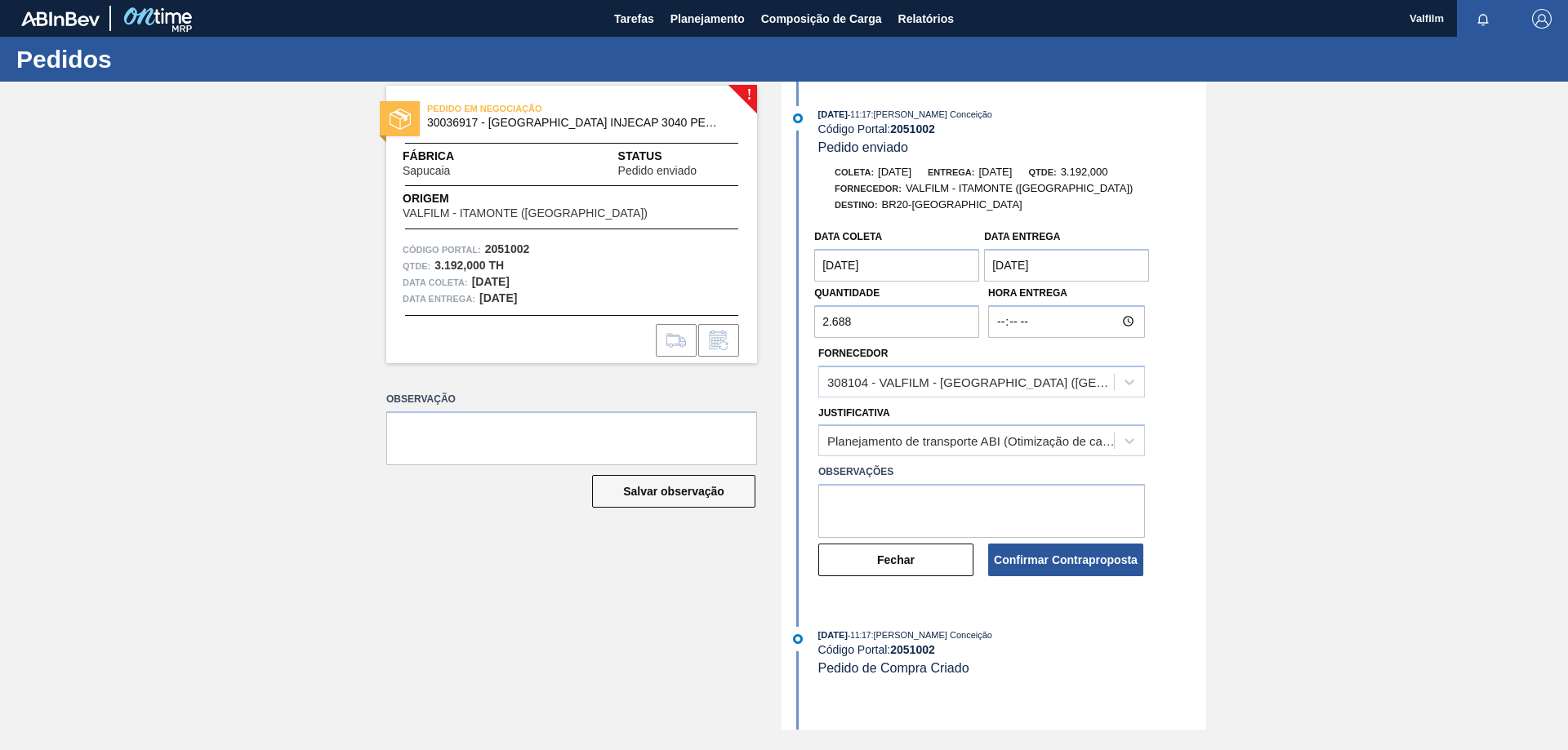
click at [1055, 274] on Entrega "[DATE]" at bounding box center [1066, 266] width 165 height 33
click at [1143, 215] on div "Coleta: 07/11/2025 Entrega: 10/11/2025 Qtde: 3.192,000 Fornecedor: VALFILM - IT…" at bounding box center [995, 379] width 420 height 430
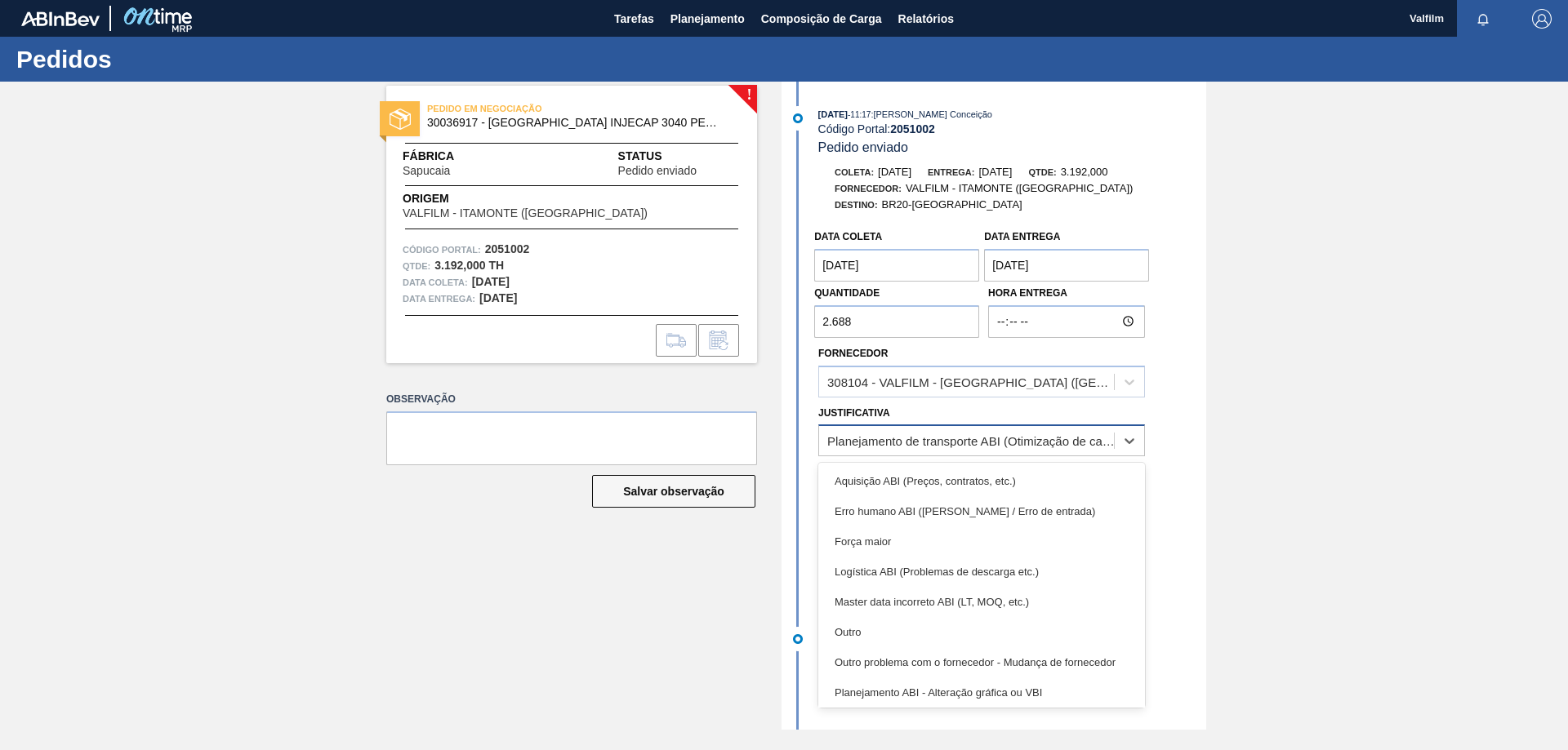
click at [1031, 433] on div "Planejamento de transporte ABI (Otimização de caminhão etc.)" at bounding box center [967, 441] width 295 height 24
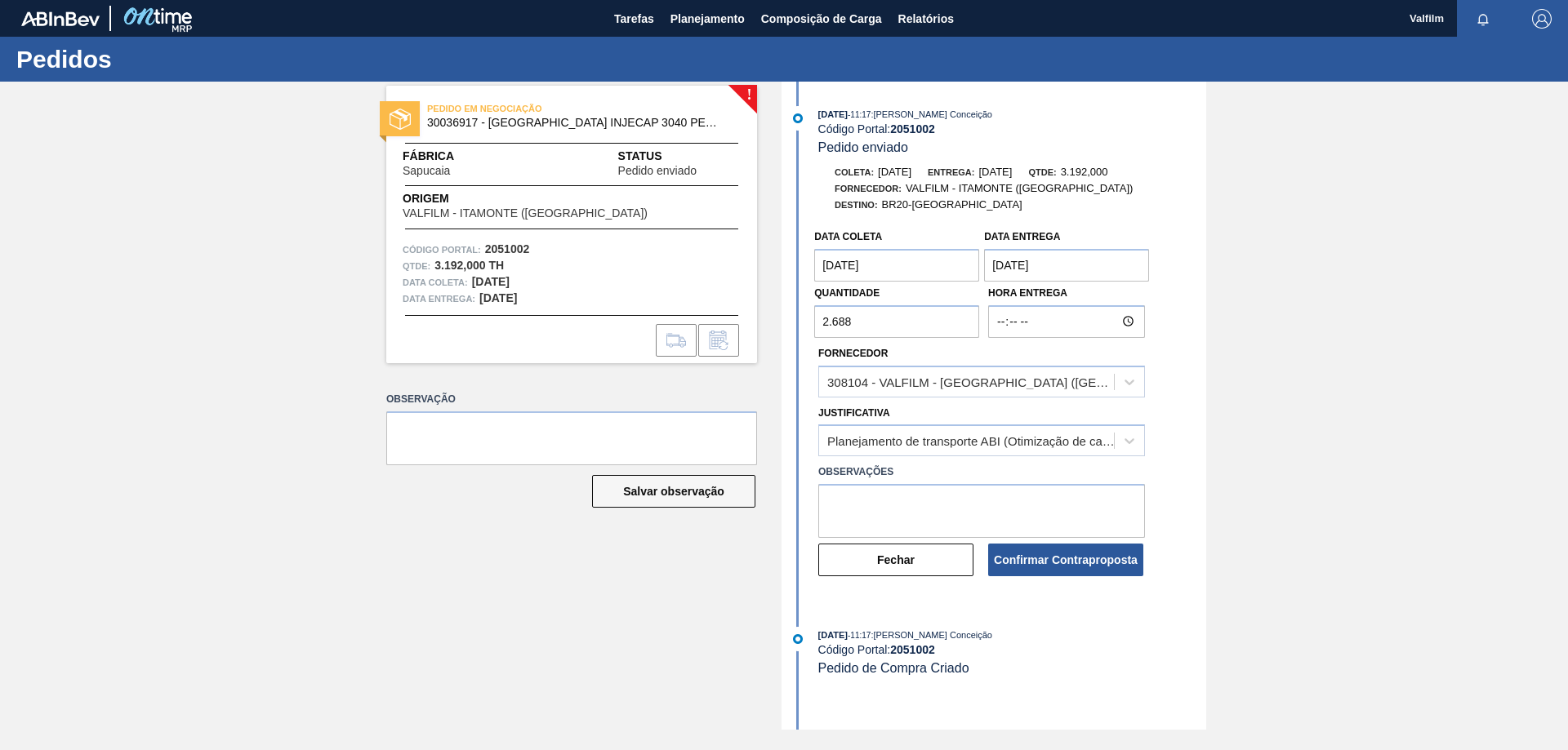
click at [1182, 354] on div "Data coleta 17/10/2025 Data Entrega 20/10/2025 Quantidade 2.688 Hora Entrega Fo…" at bounding box center [995, 400] width 420 height 357
click at [1063, 560] on button "Confirmar Contraproposta" at bounding box center [1065, 560] width 155 height 33
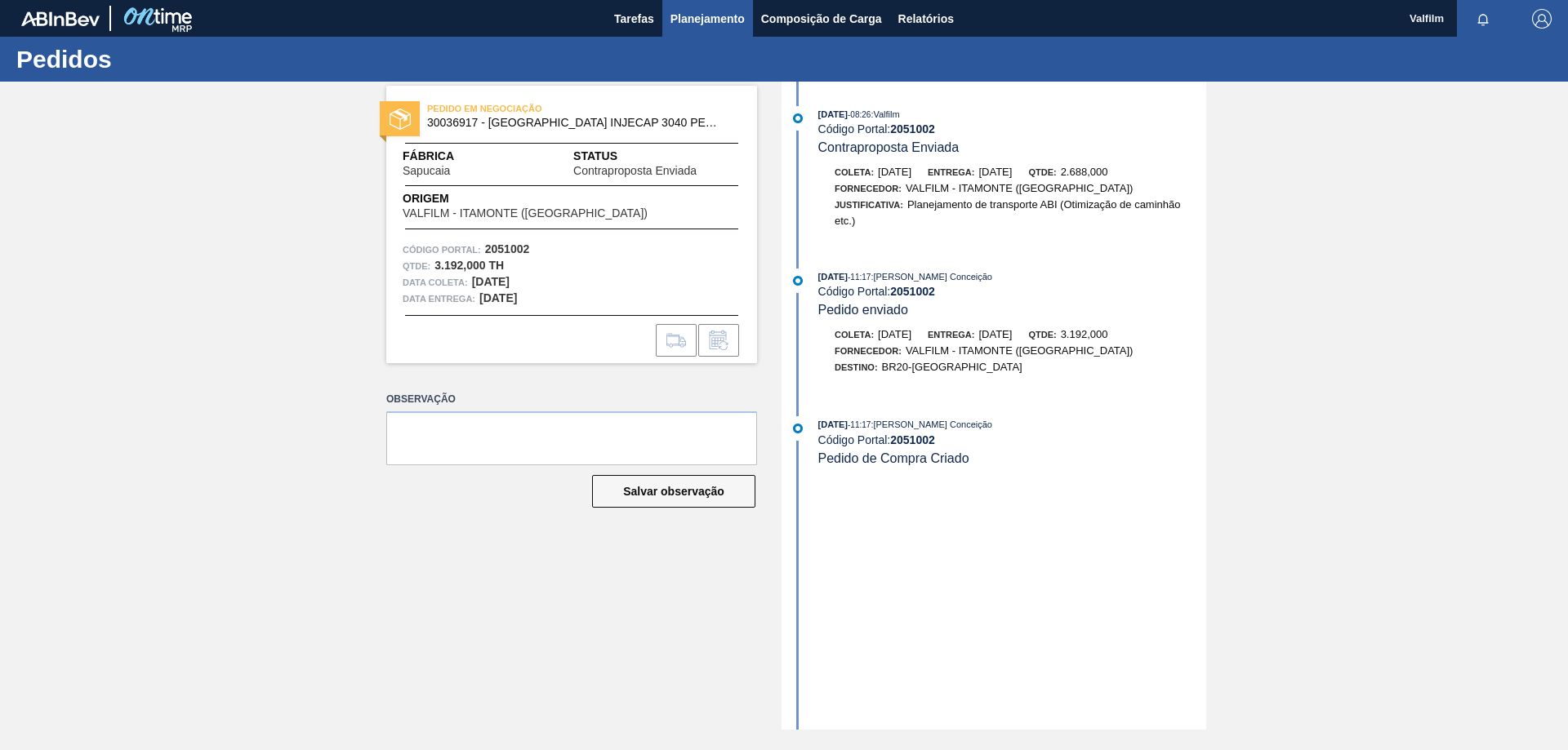
click at [681, 15] on span "Planejamento" at bounding box center [707, 19] width 74 height 20
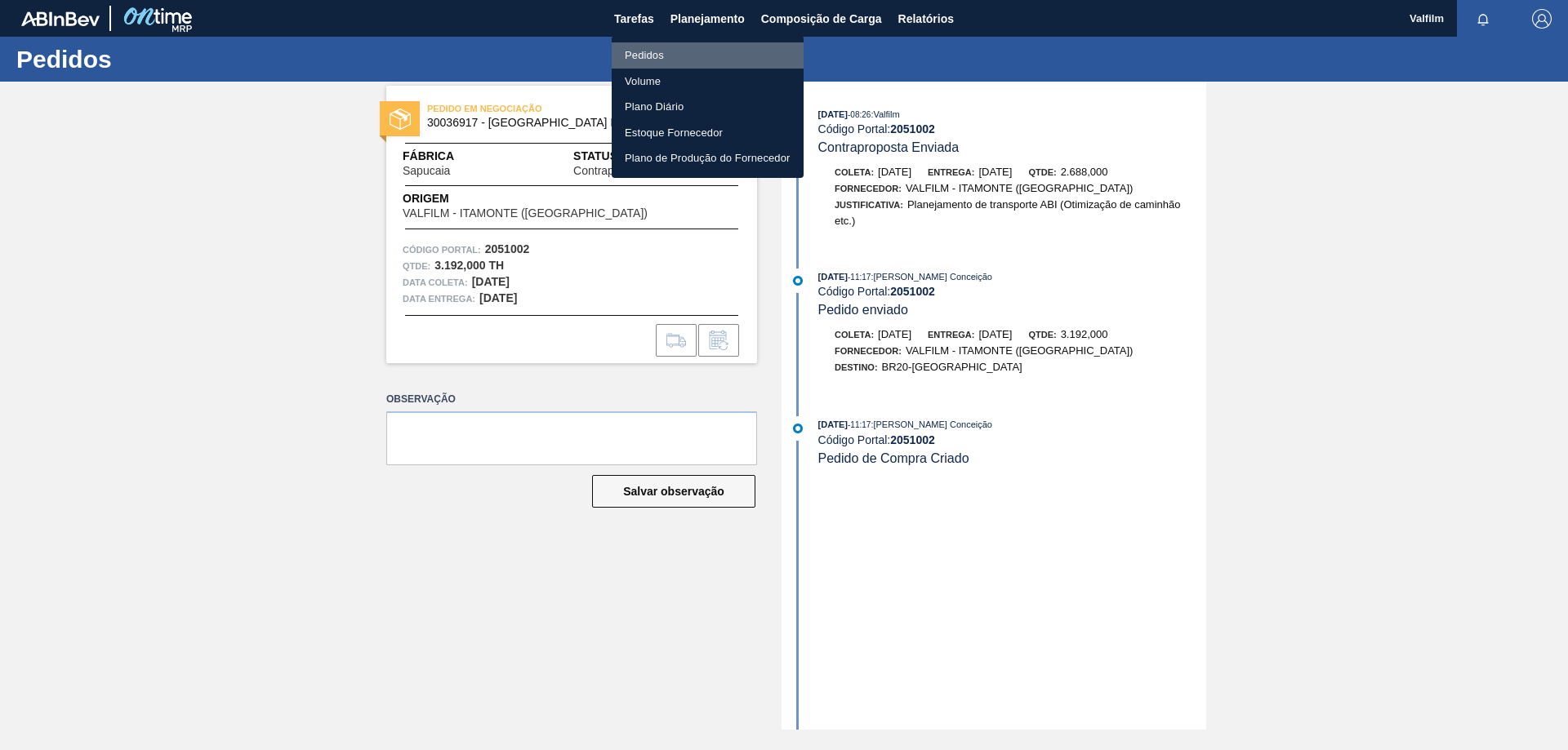
click at [647, 52] on li "Pedidos" at bounding box center [707, 56] width 192 height 26
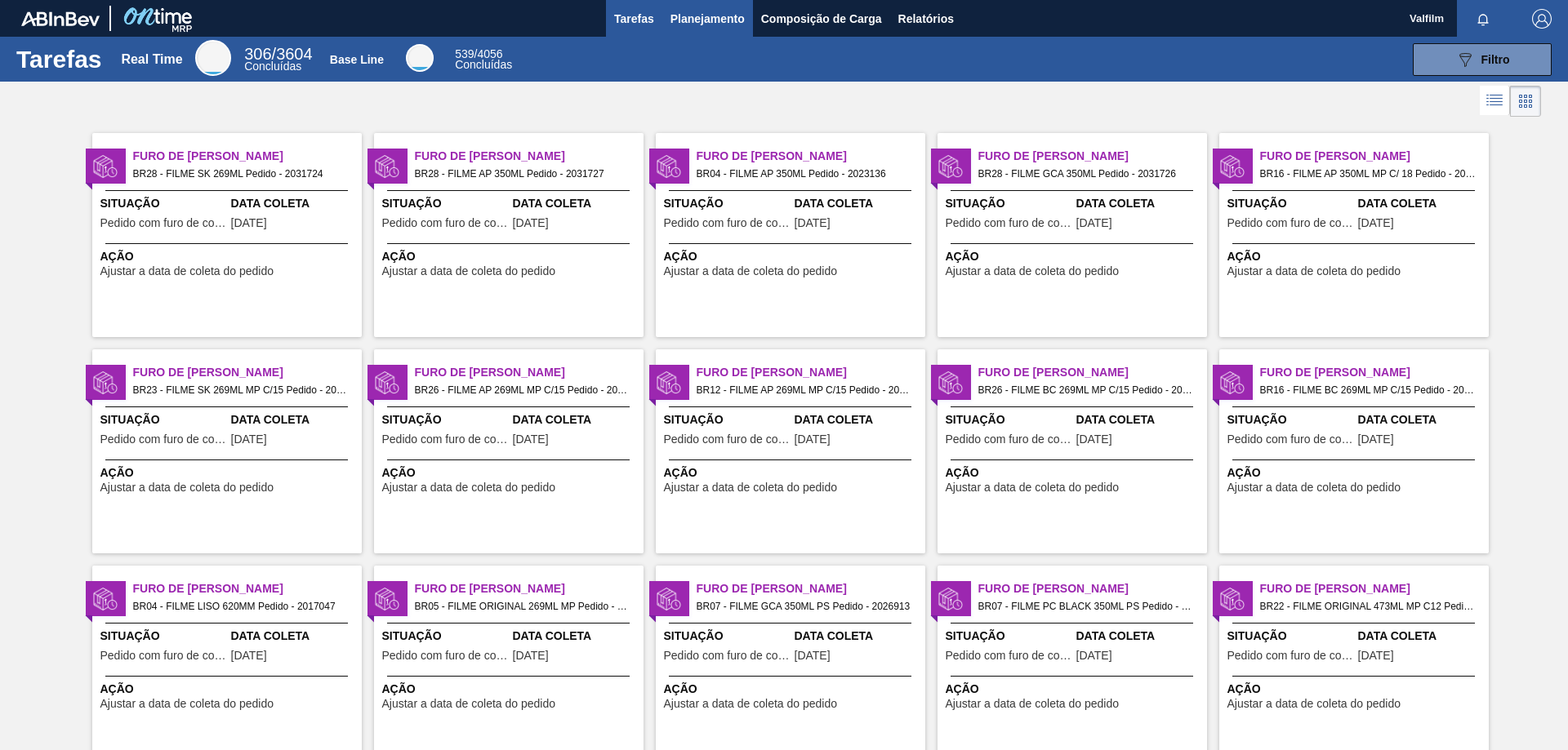
click at [680, 15] on span "Planejamento" at bounding box center [707, 19] width 74 height 20
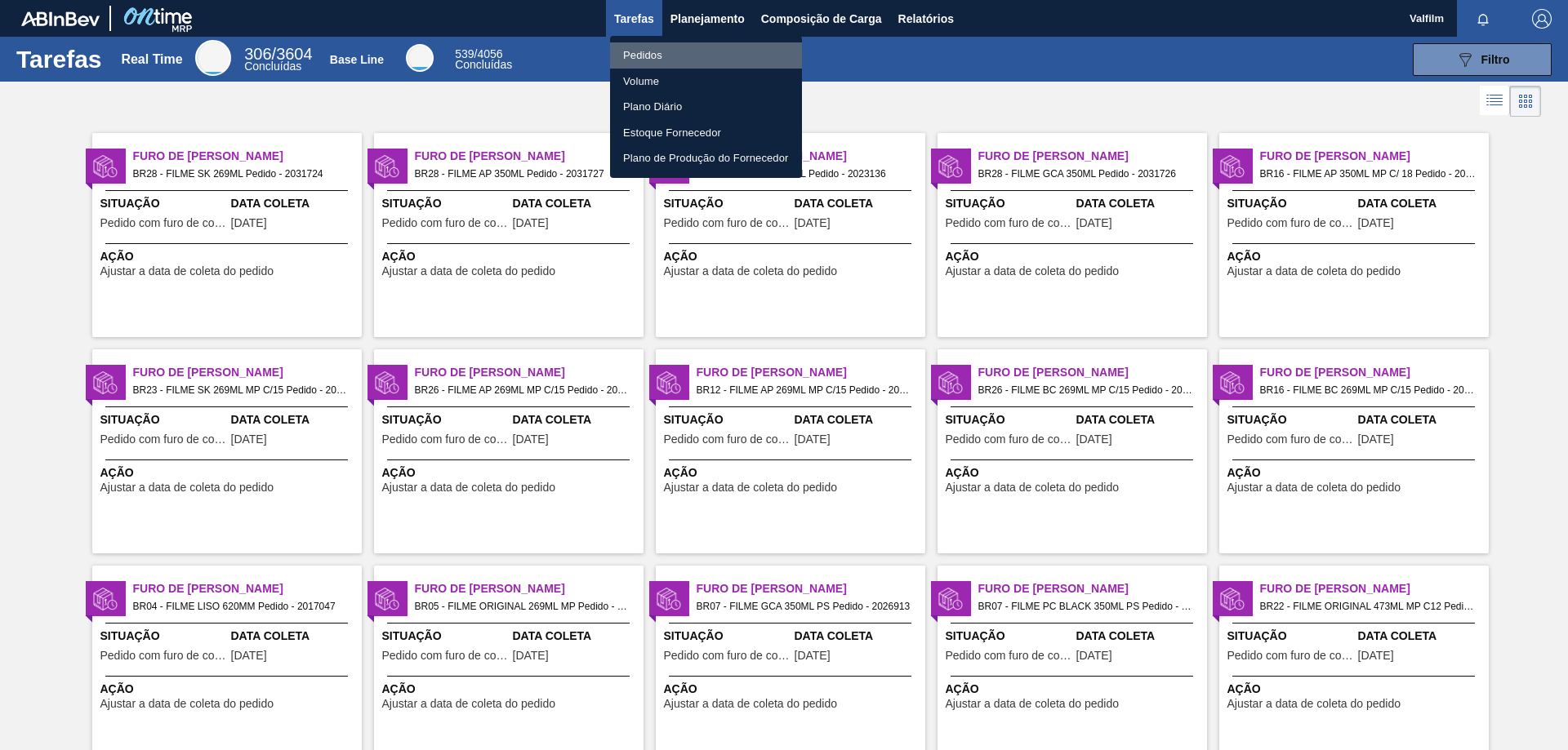
click at [640, 50] on li "Pedidos" at bounding box center [705, 56] width 192 height 26
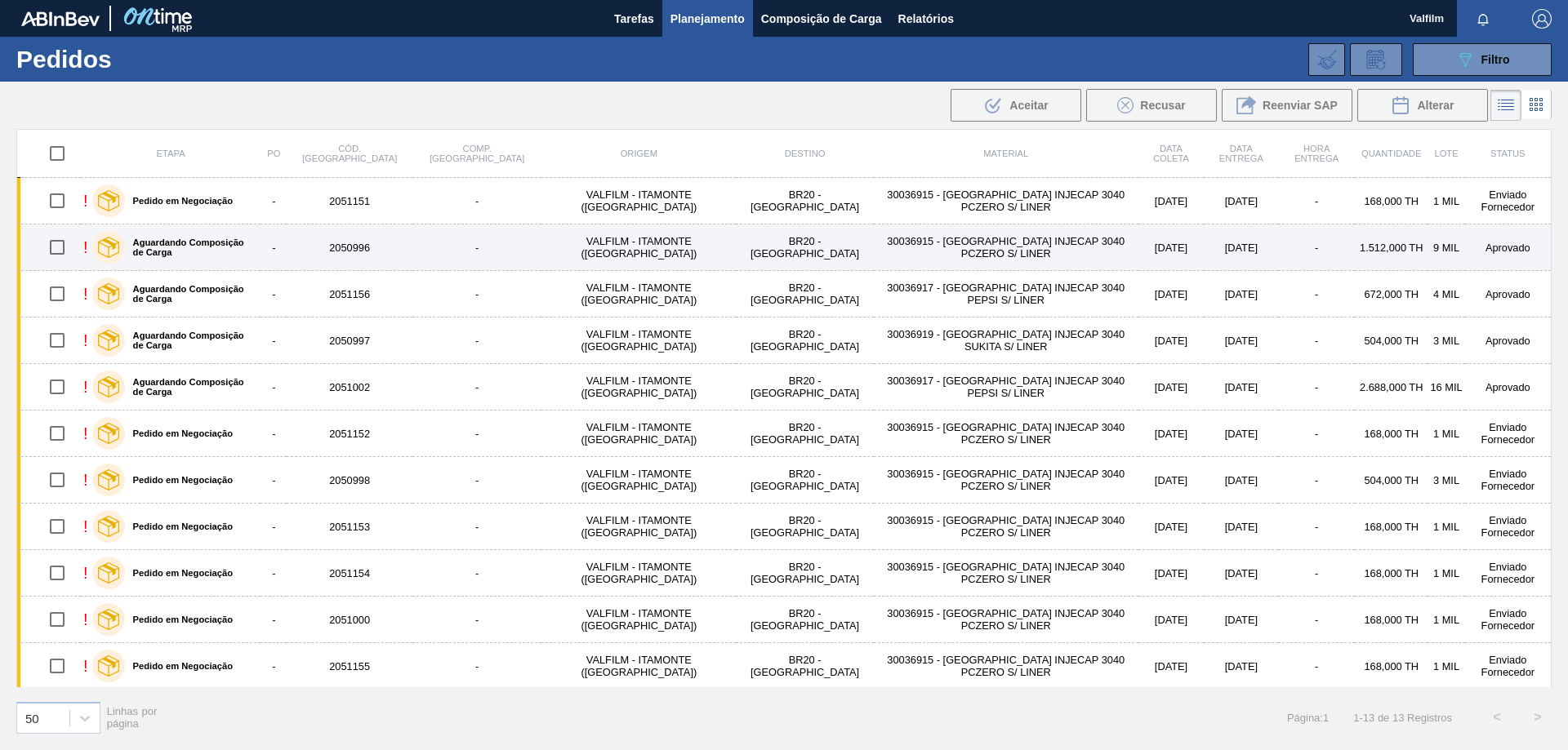
click at [1371, 248] on td "1.512,000 TH" at bounding box center [1391, 248] width 72 height 47
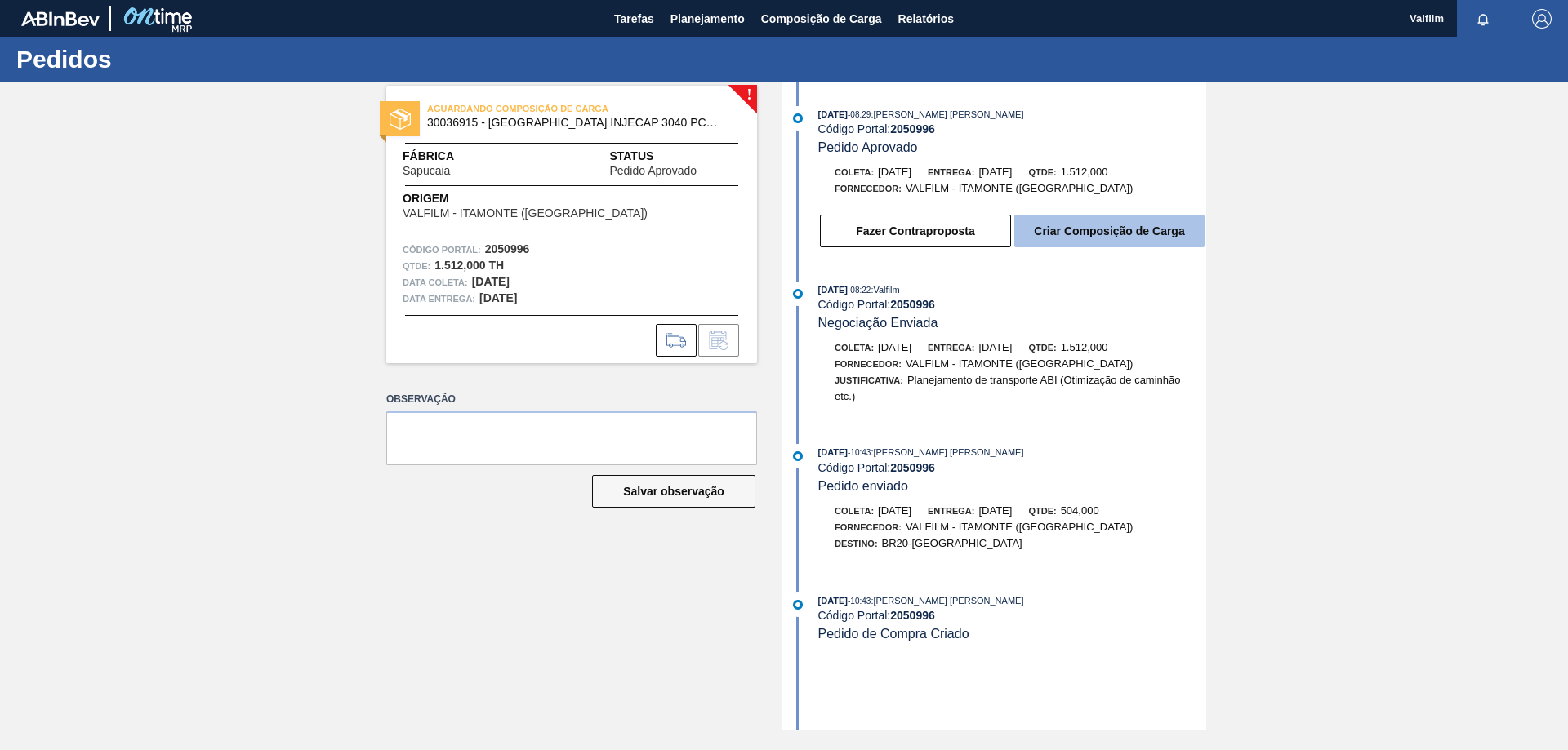
click at [1134, 230] on button "Criar Composição de Carga" at bounding box center [1109, 231] width 190 height 33
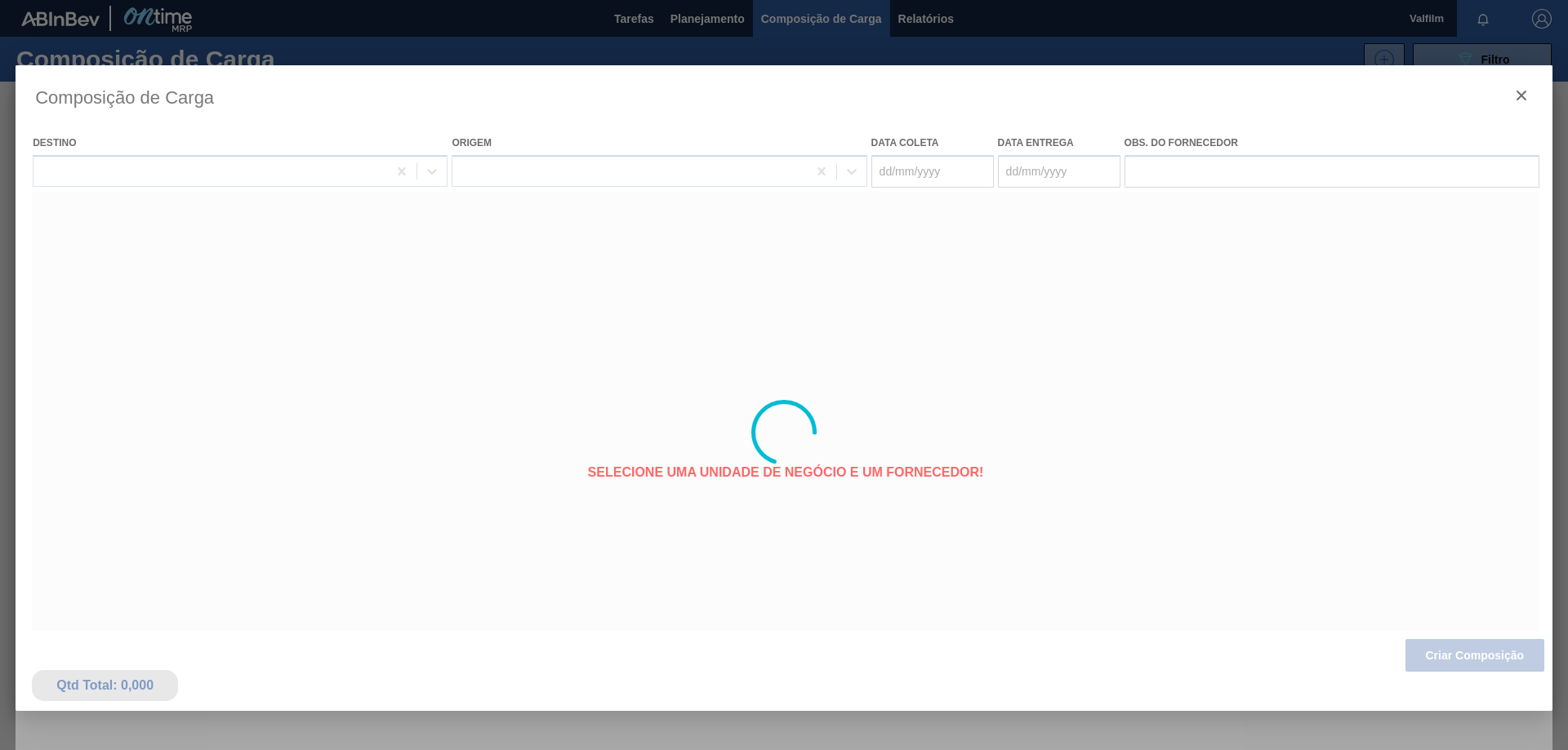
type coleta "[DATE]"
type Entrega "[DATE]"
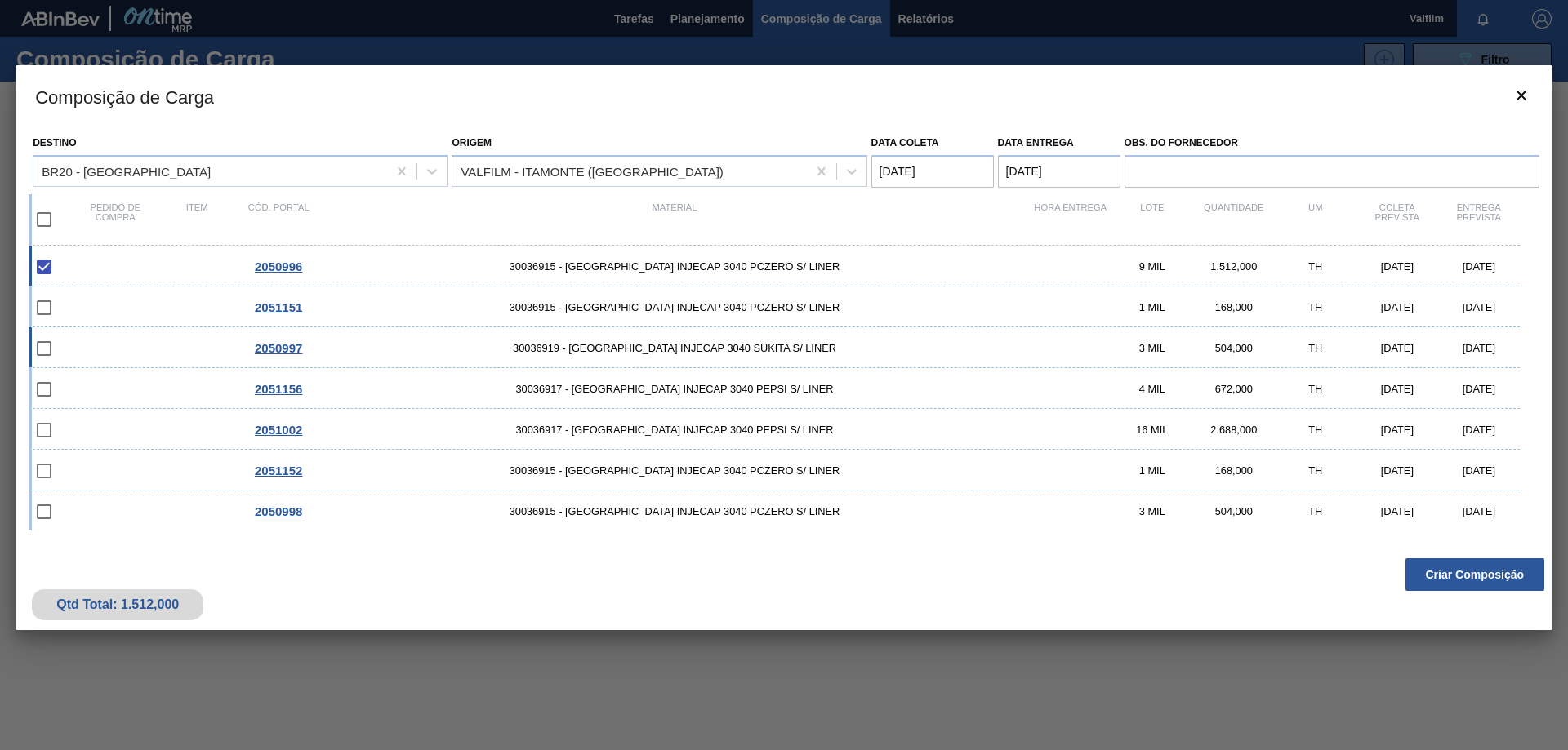
click at [1477, 346] on div "[DATE]" at bounding box center [1478, 348] width 81 height 12
checkbox input "true"
click at [1480, 383] on div "17/10/2025" at bounding box center [1478, 389] width 81 height 12
checkbox input "true"
click at [1472, 574] on button "Criar Composição" at bounding box center [1474, 575] width 139 height 33
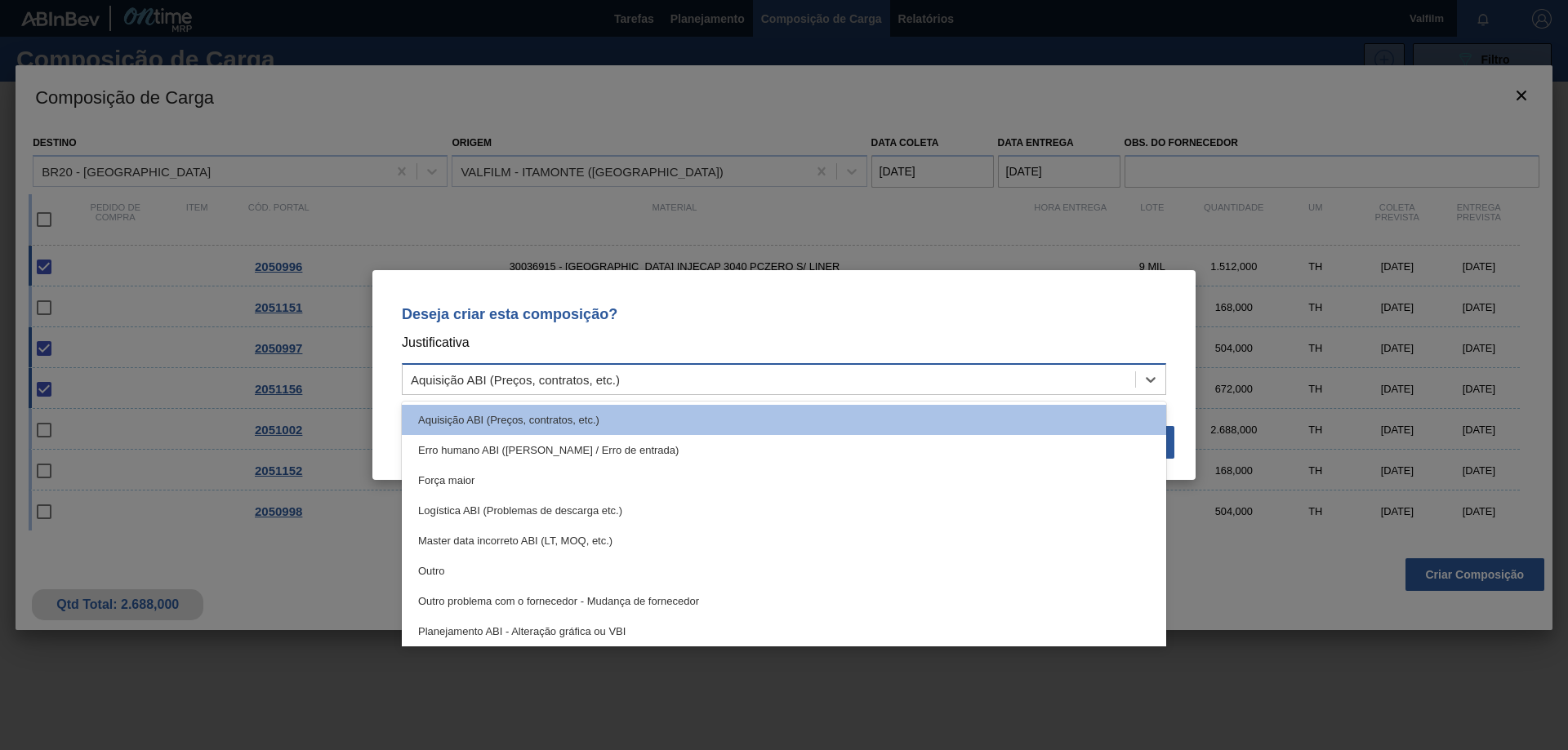
click at [694, 391] on div "Aquisição ABI (Preços, contratos, etc.)" at bounding box center [768, 380] width 732 height 24
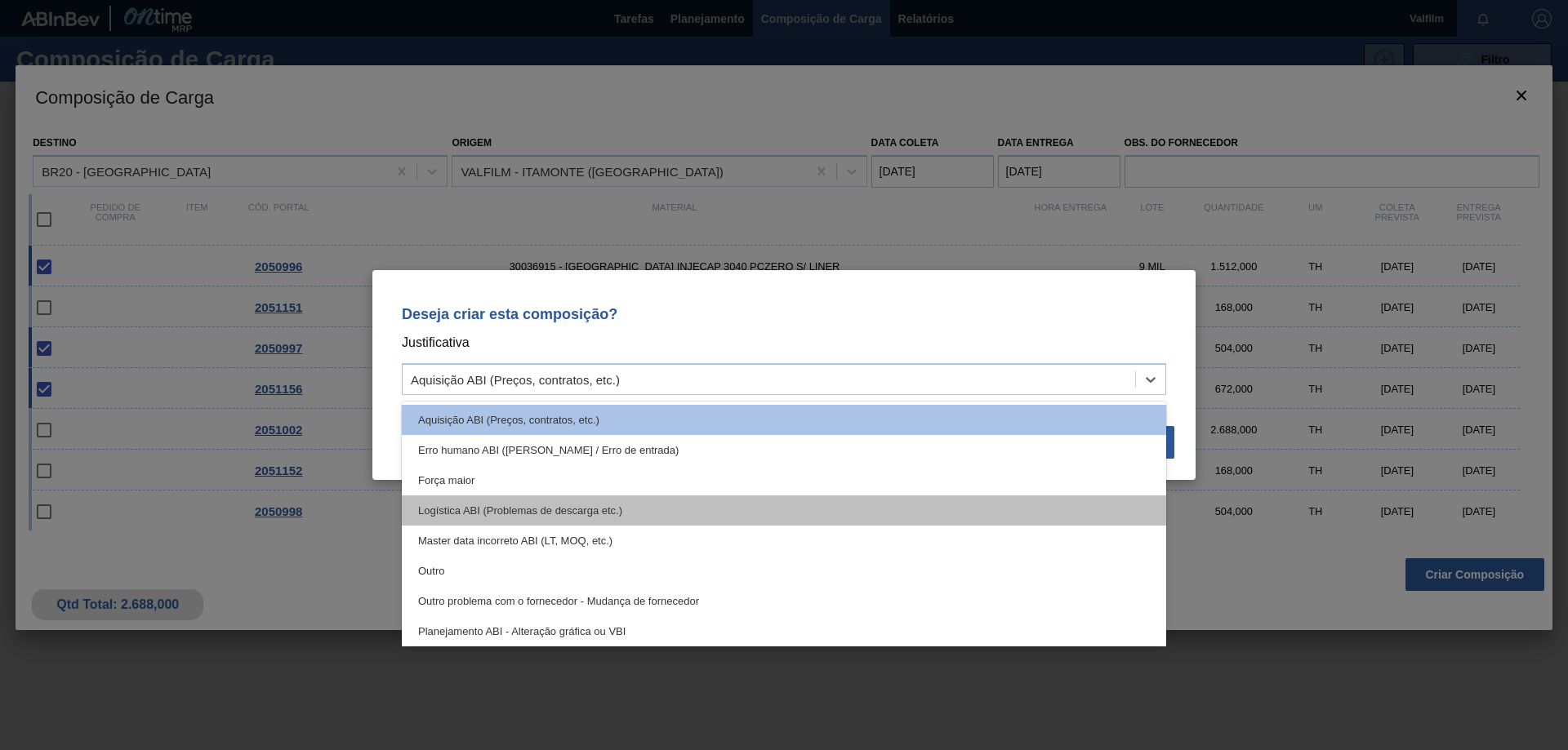
scroll to position [305, 0]
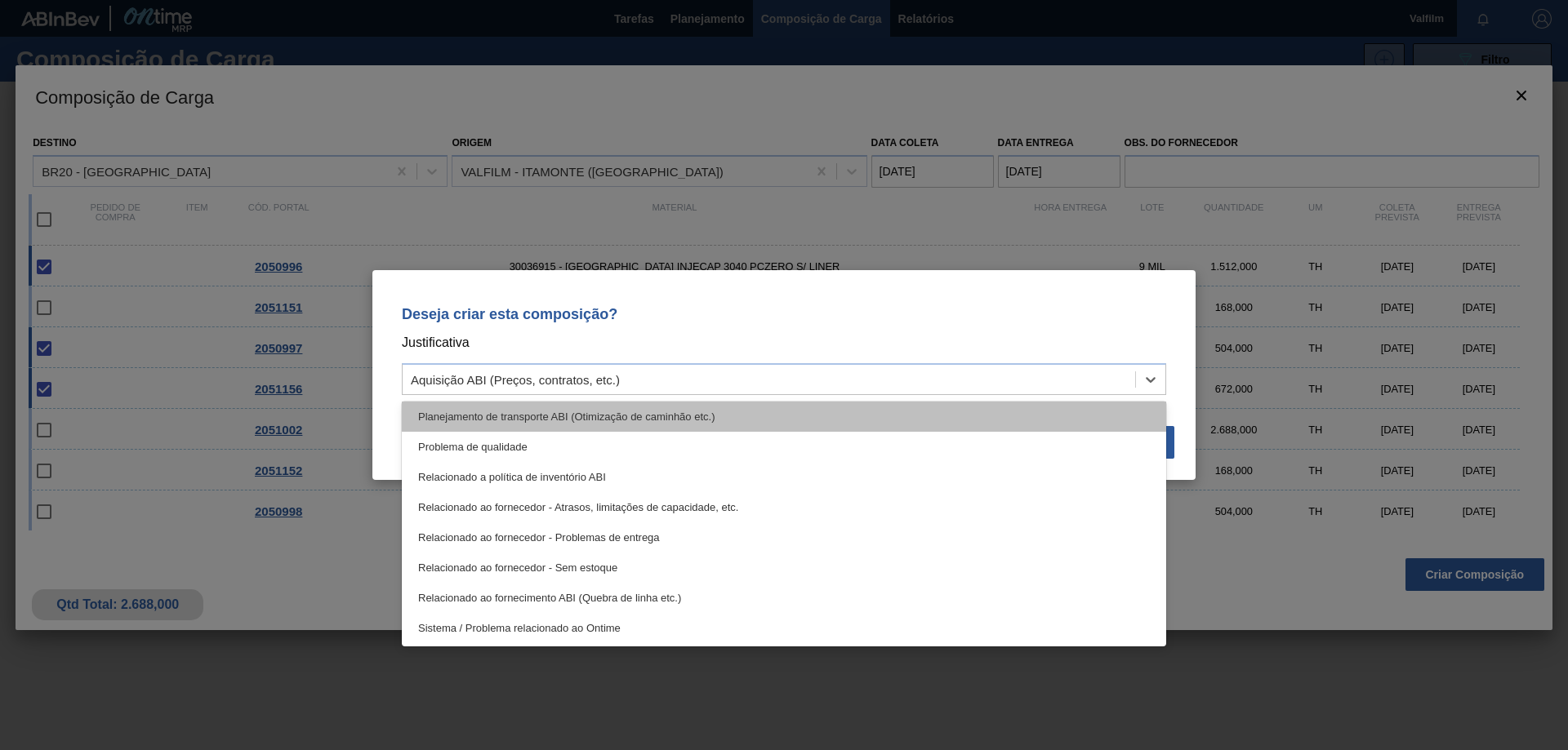
click at [677, 411] on div "Planejamento de transporte ABI (Otimização de caminhão etc.)" at bounding box center [783, 416] width 764 height 30
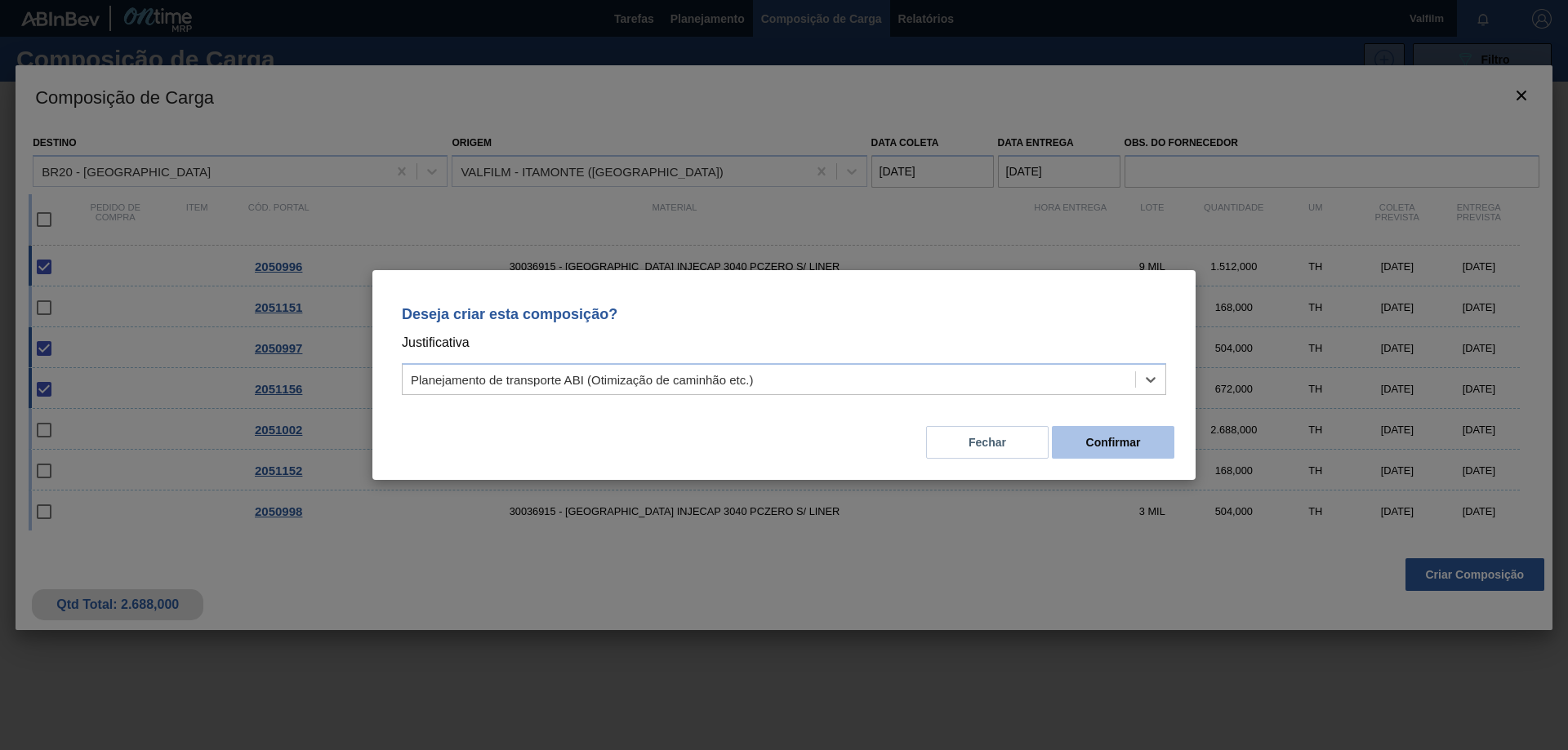
click at [1132, 451] on button "Confirmar" at bounding box center [1112, 442] width 123 height 33
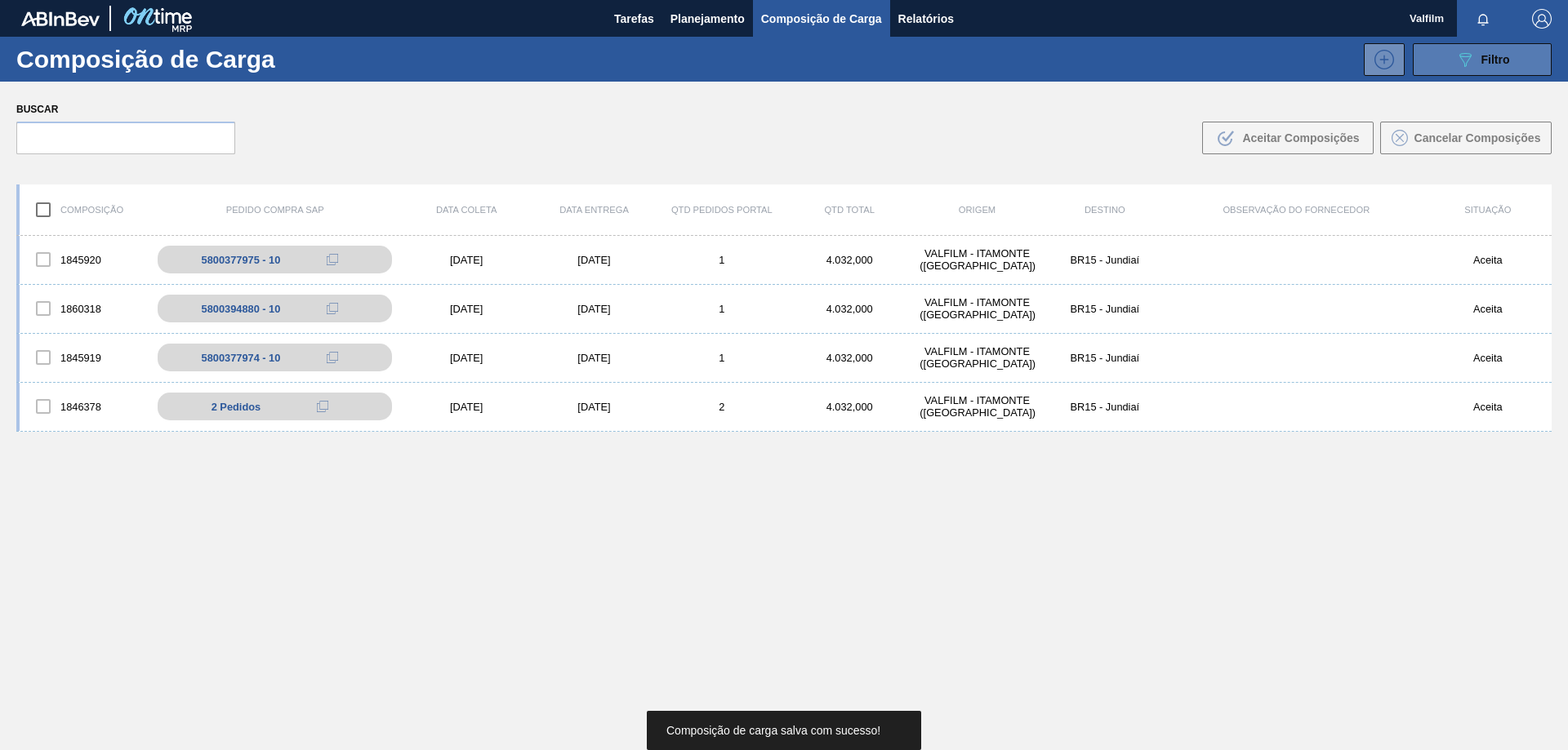
click at [1455, 62] on icon "089F7B8B-B2A5-4AFE-B5C0-19BA573D28AC" at bounding box center [1465, 60] width 20 height 20
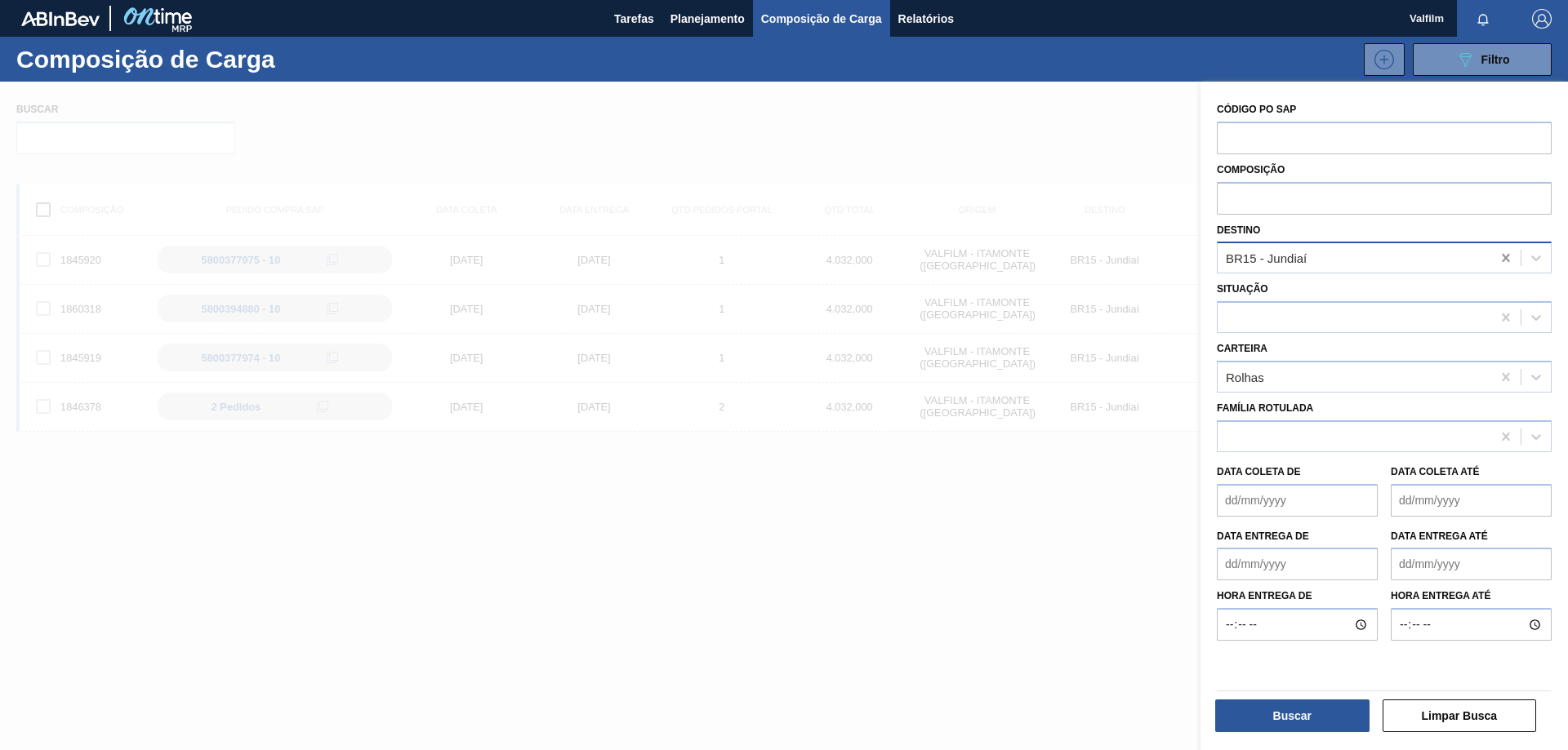
click at [1501, 255] on icon at bounding box center [1505, 258] width 7 height 8
type input "sapu"
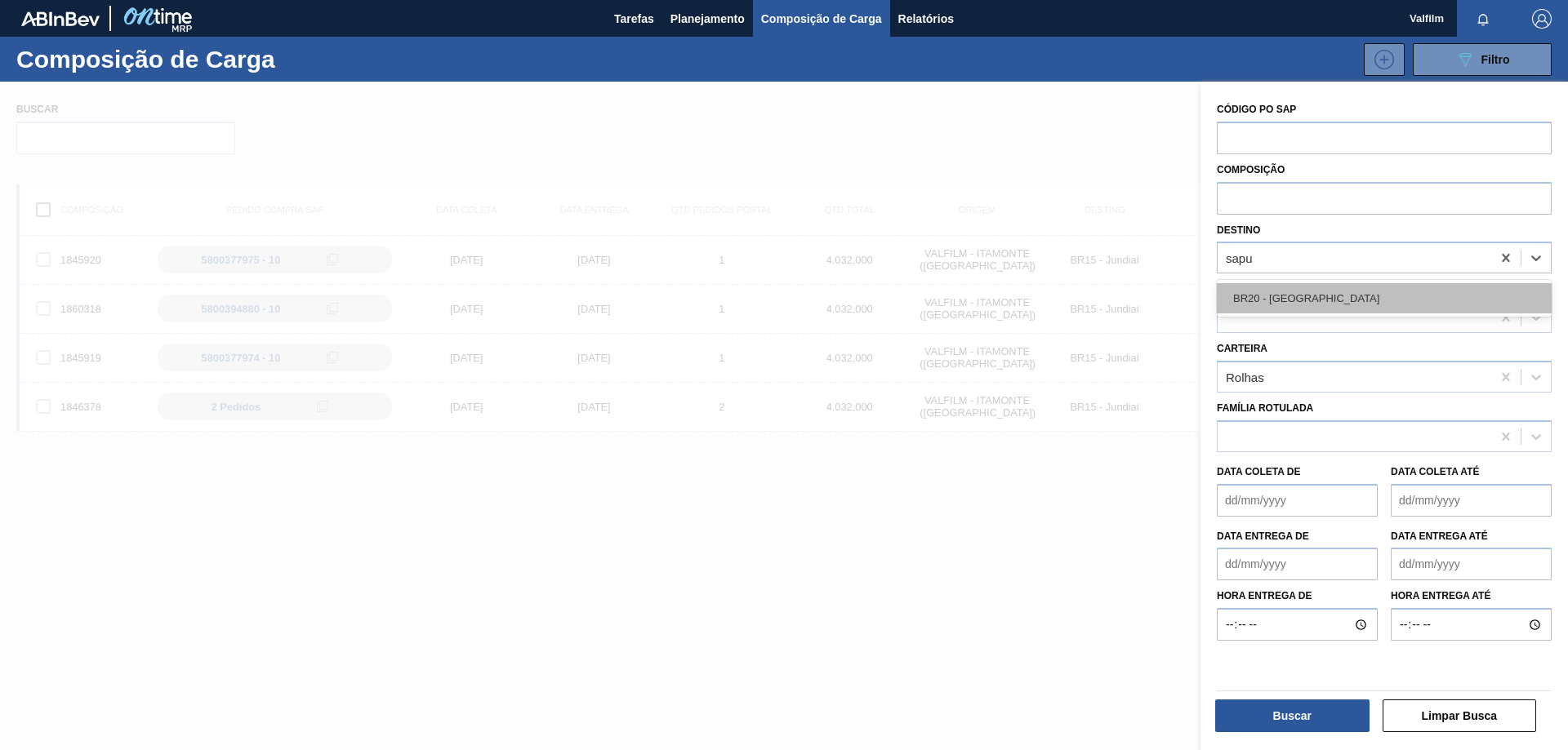
click at [1338, 294] on div "BR20 - [GEOGRAPHIC_DATA]" at bounding box center [1384, 298] width 335 height 30
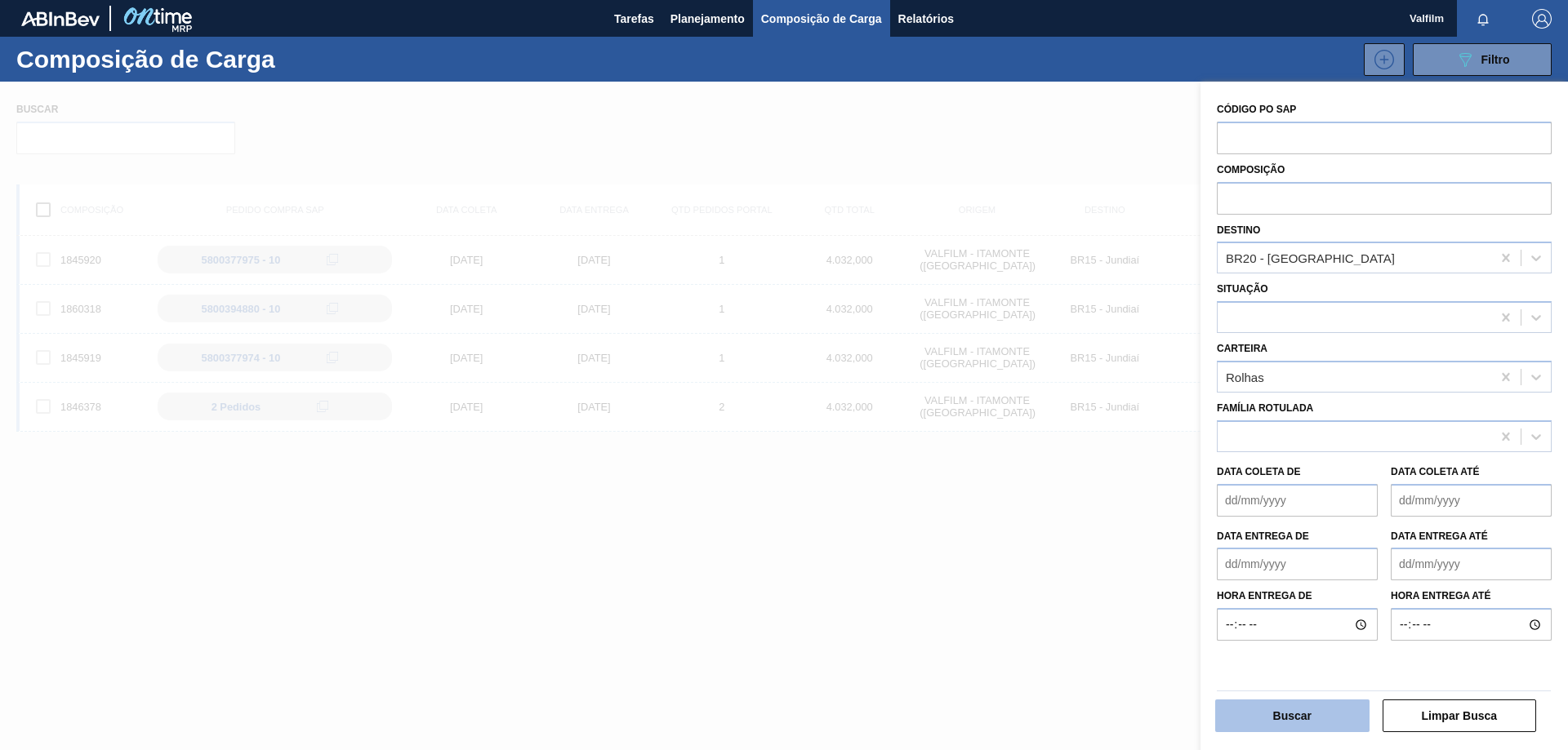
click at [1329, 716] on button "Buscar" at bounding box center [1292, 716] width 155 height 33
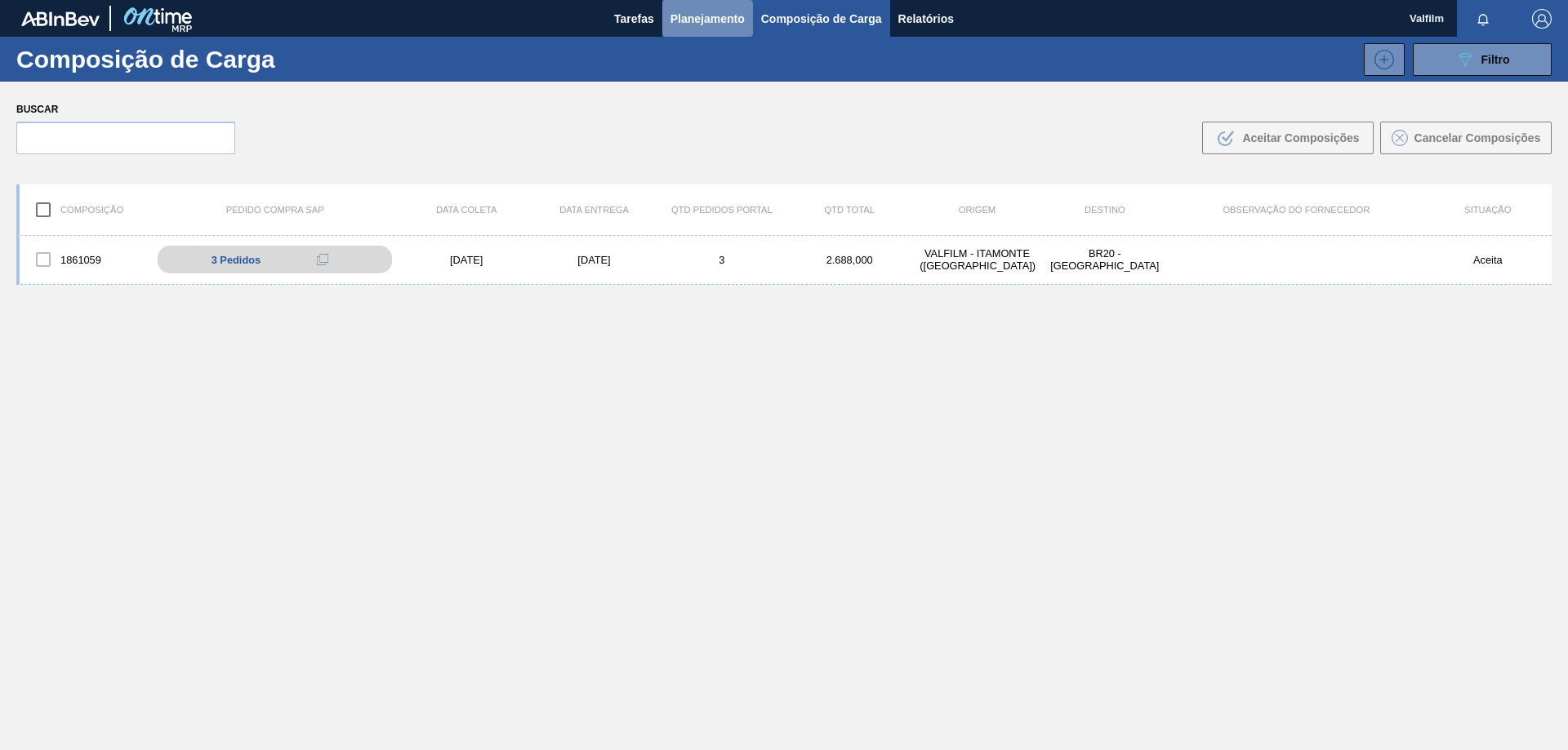
click at [697, 15] on span "Planejamento" at bounding box center [707, 19] width 74 height 20
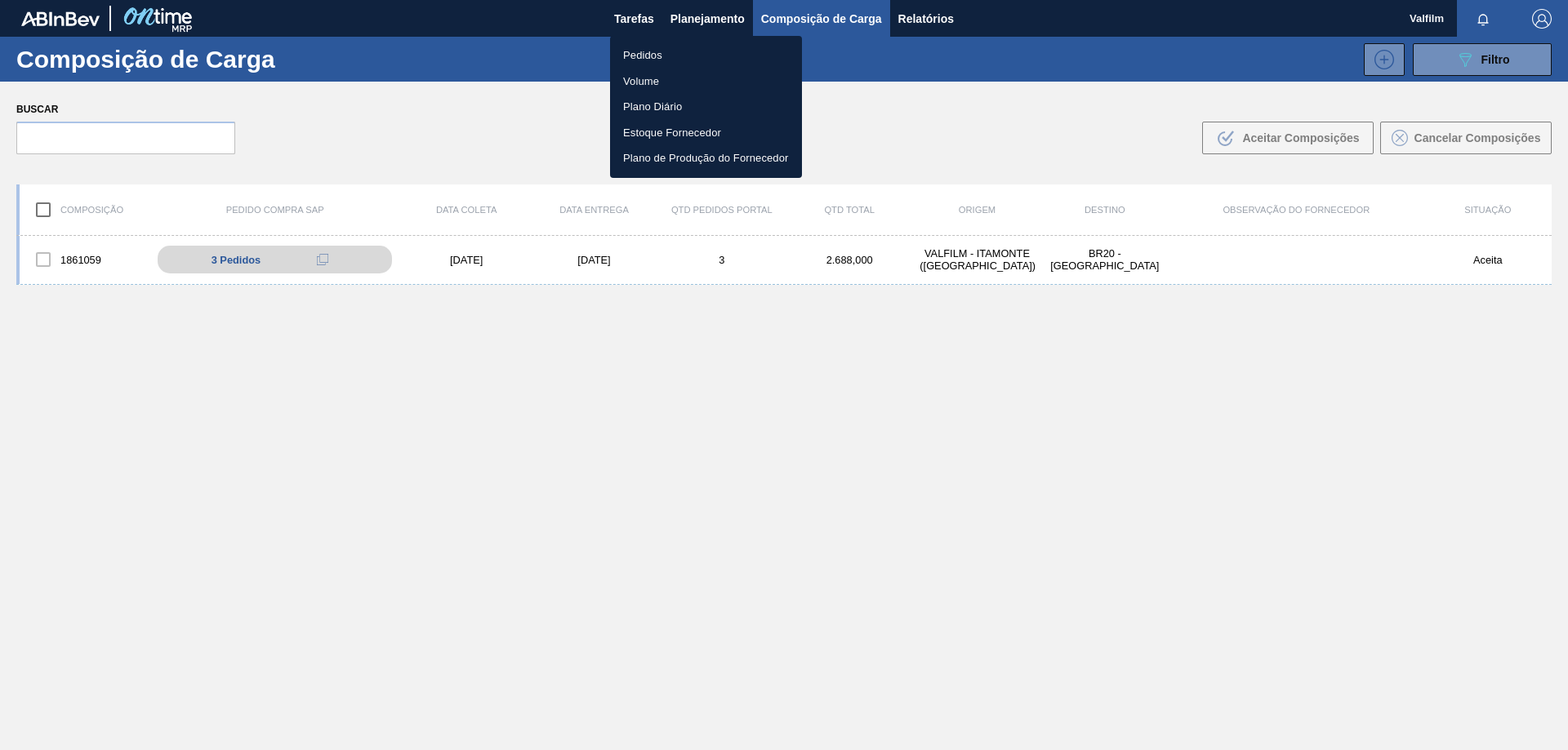
click at [643, 53] on li "Pedidos" at bounding box center [705, 56] width 192 height 26
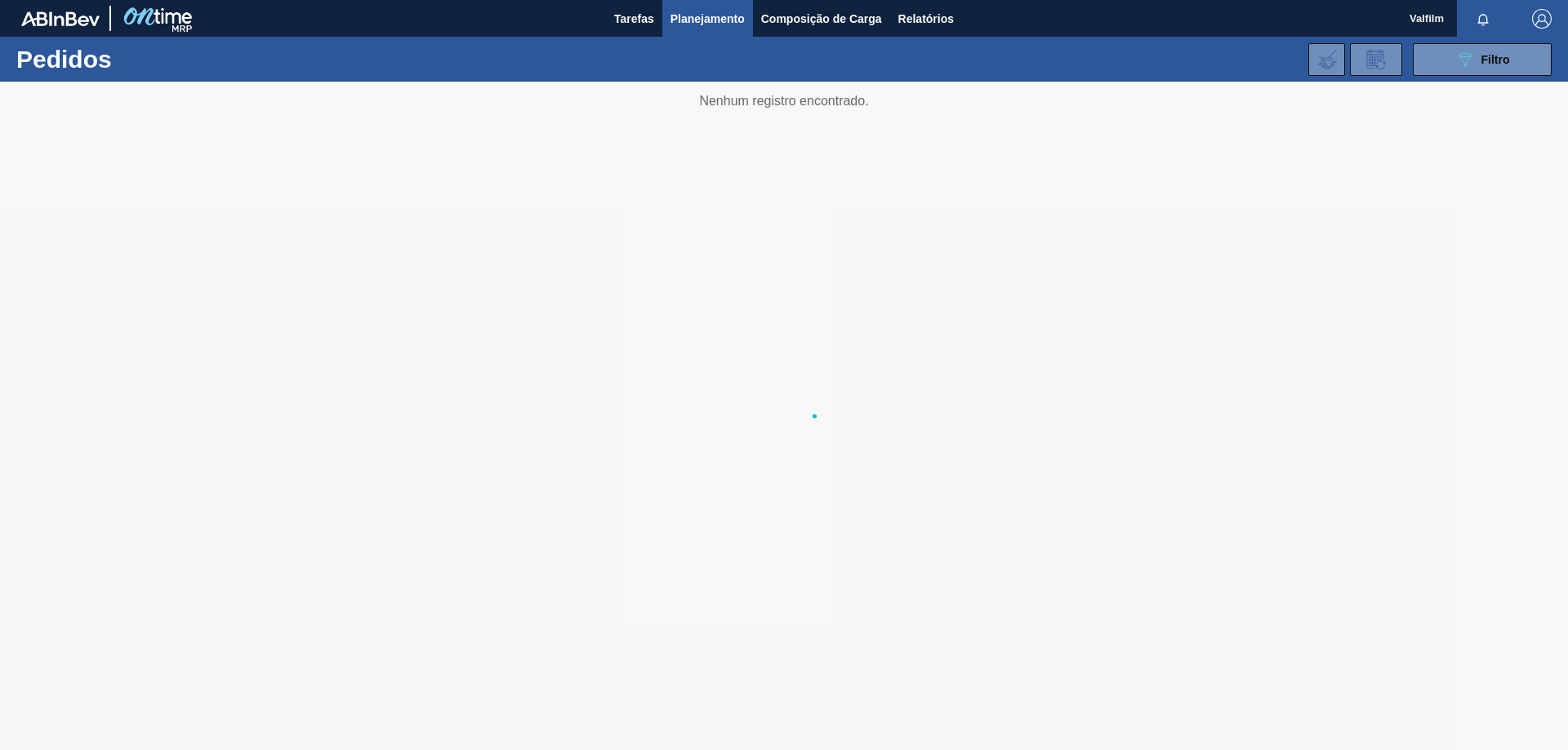
drag, startPoint x: 1008, startPoint y: 368, endPoint x: 945, endPoint y: 341, distance: 68.5
click at [945, 341] on div at bounding box center [784, 415] width 1568 height 669
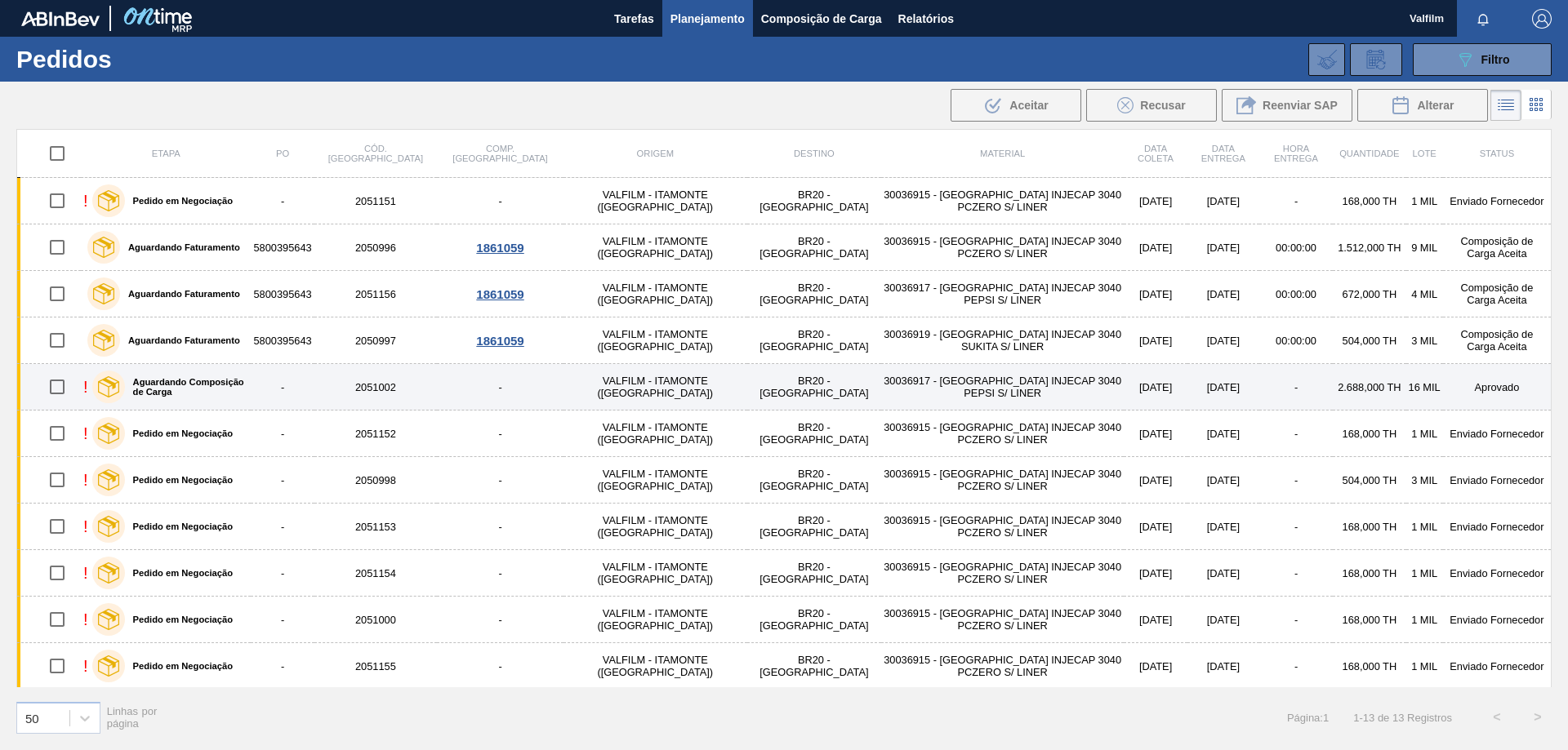
click at [1260, 389] on td "-" at bounding box center [1296, 387] width 73 height 47
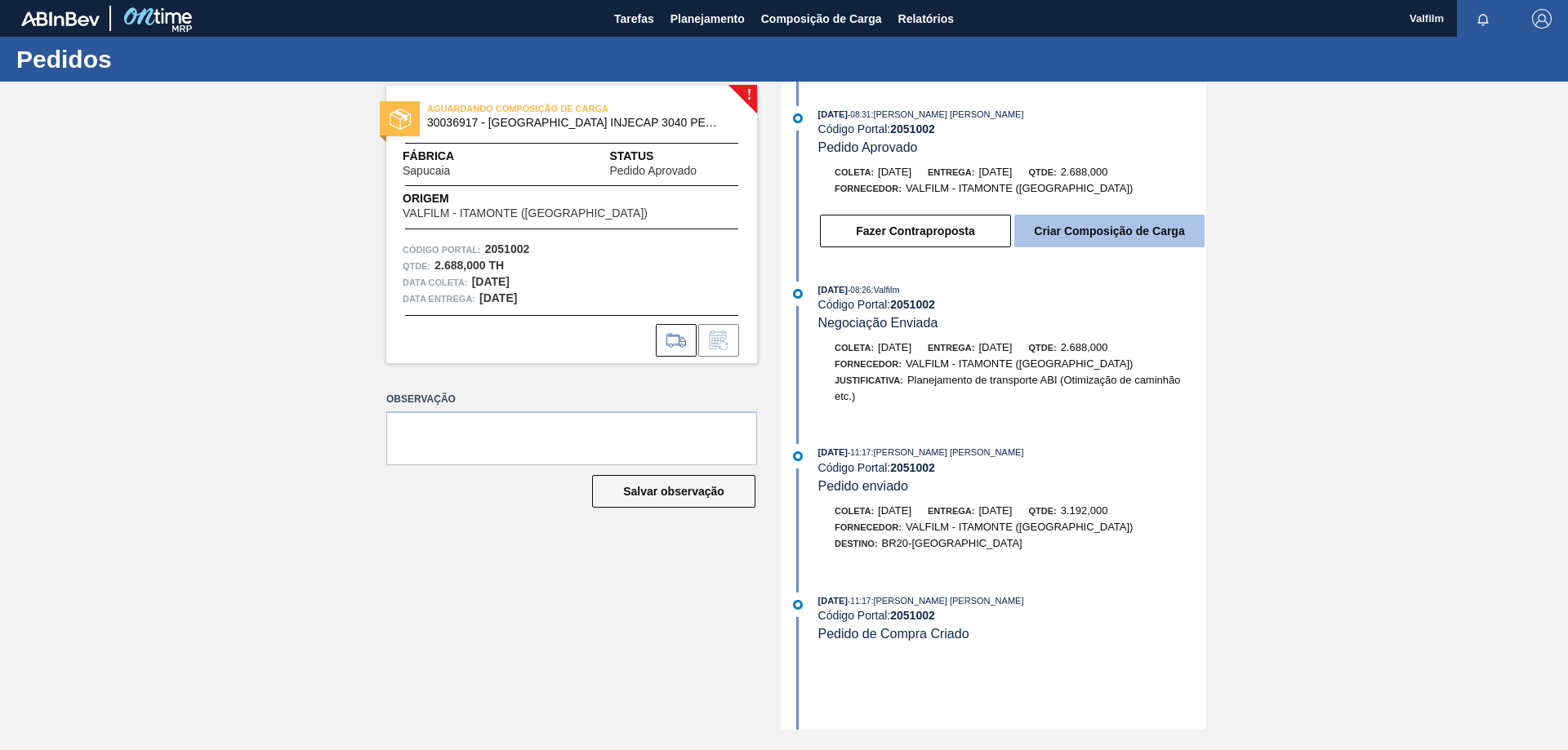
click at [1117, 237] on button "Criar Composição de Carga" at bounding box center [1109, 231] width 190 height 33
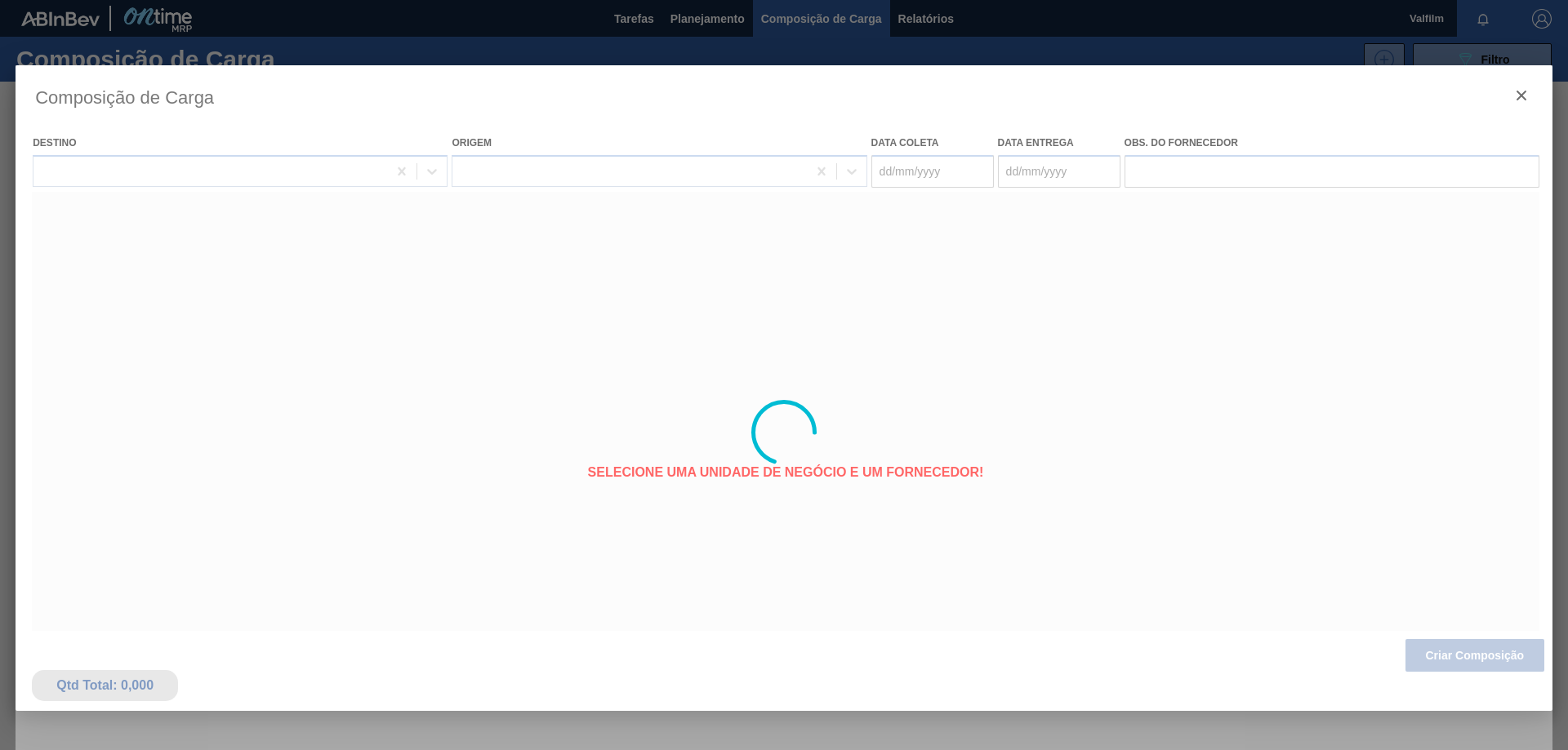
type coleta "[DATE]"
type Entrega "[DATE]"
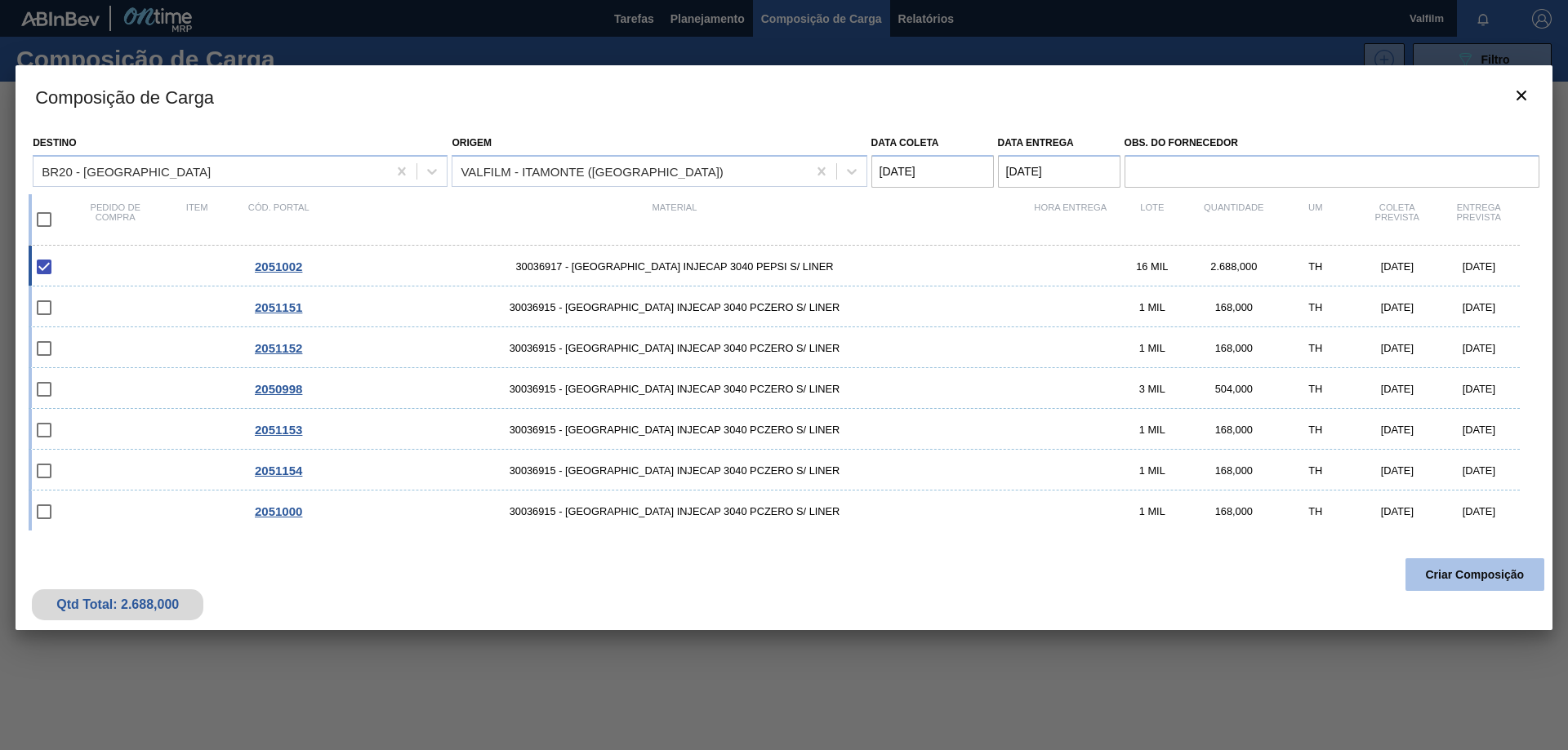
click at [1473, 575] on button "Criar Composição" at bounding box center [1474, 575] width 139 height 33
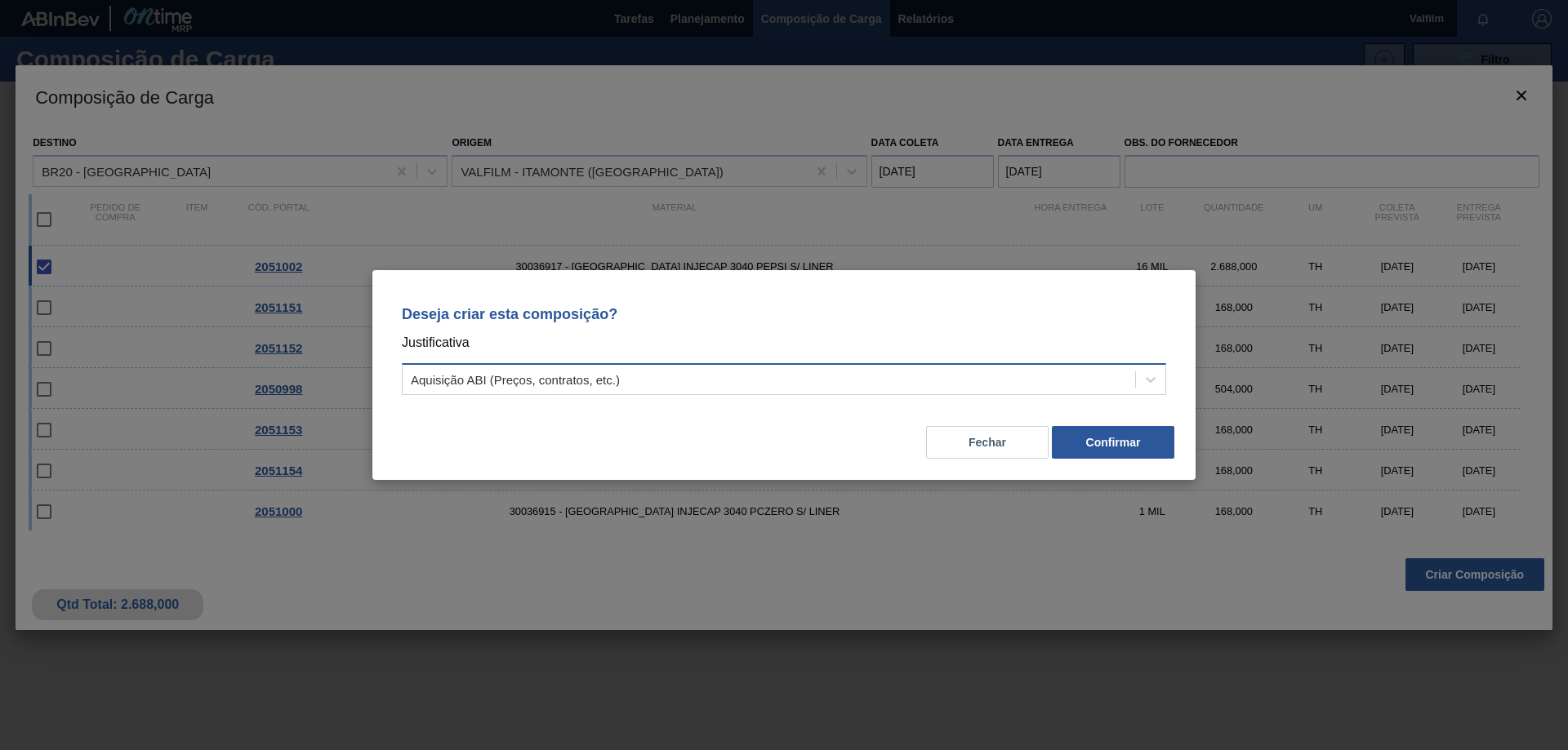
click at [926, 372] on div "Aquisição ABI (Preços, contratos, etc.)" at bounding box center [768, 380] width 732 height 24
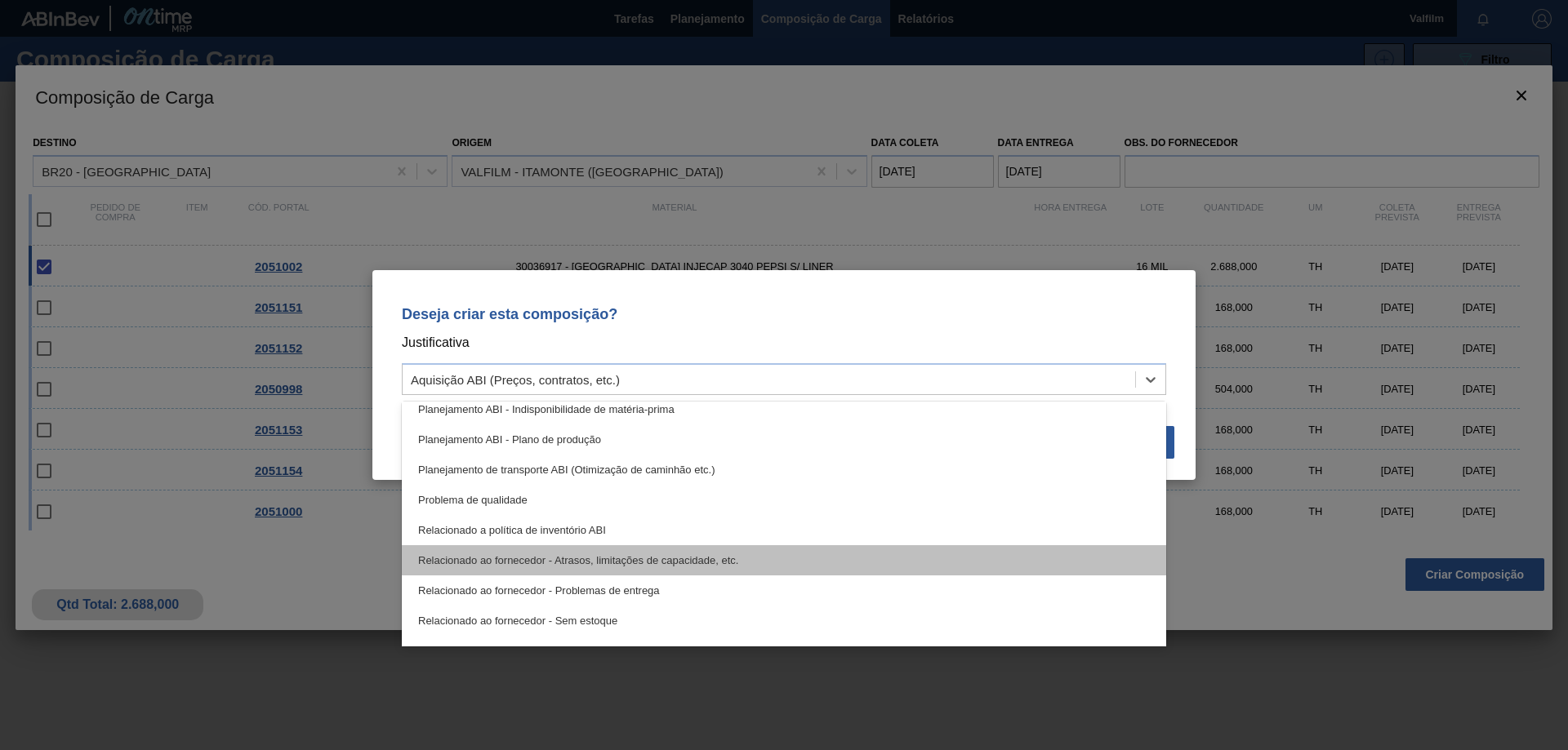
scroll to position [305, 0]
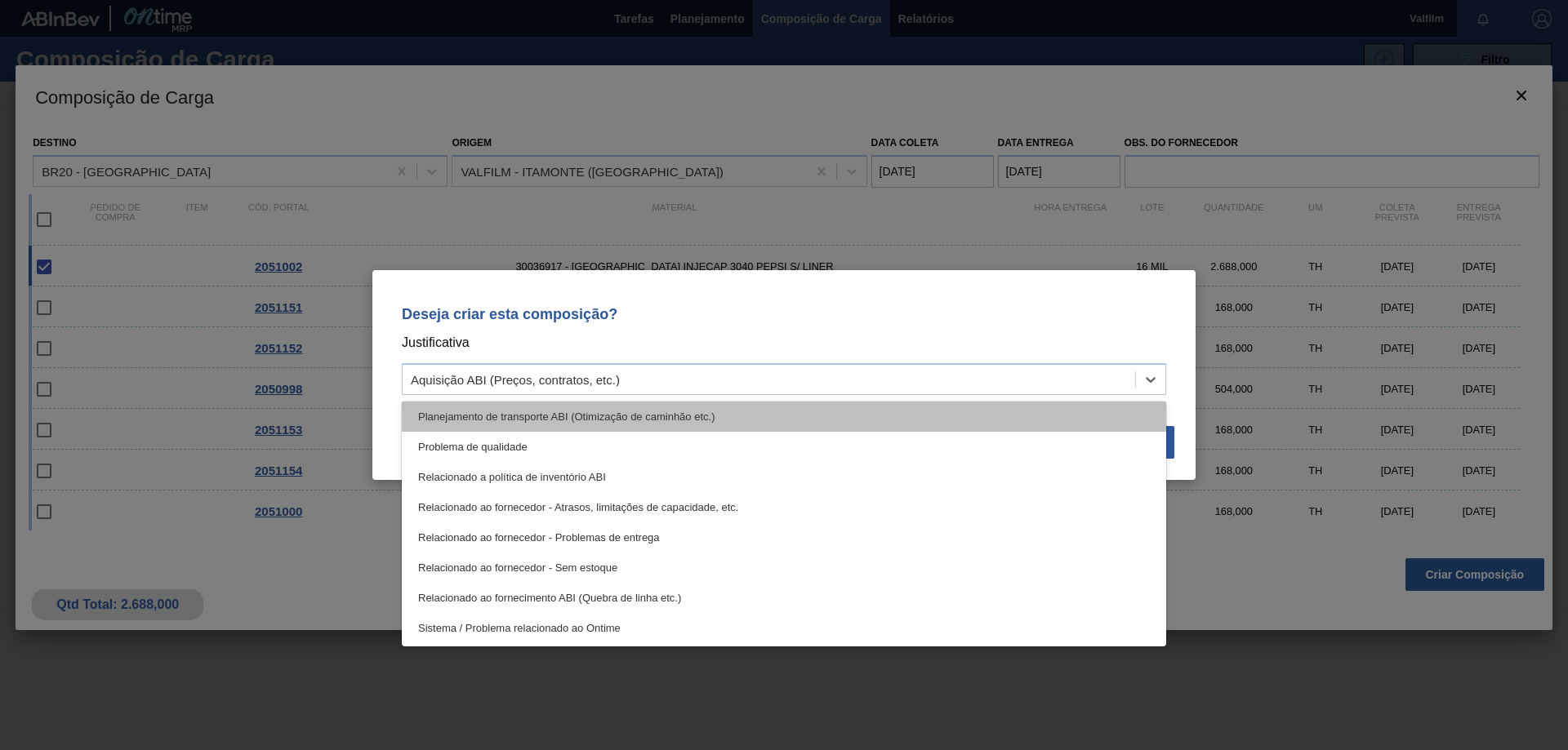
click at [832, 406] on div "Planejamento de transporte ABI (Otimização de caminhão etc.)" at bounding box center [783, 416] width 764 height 30
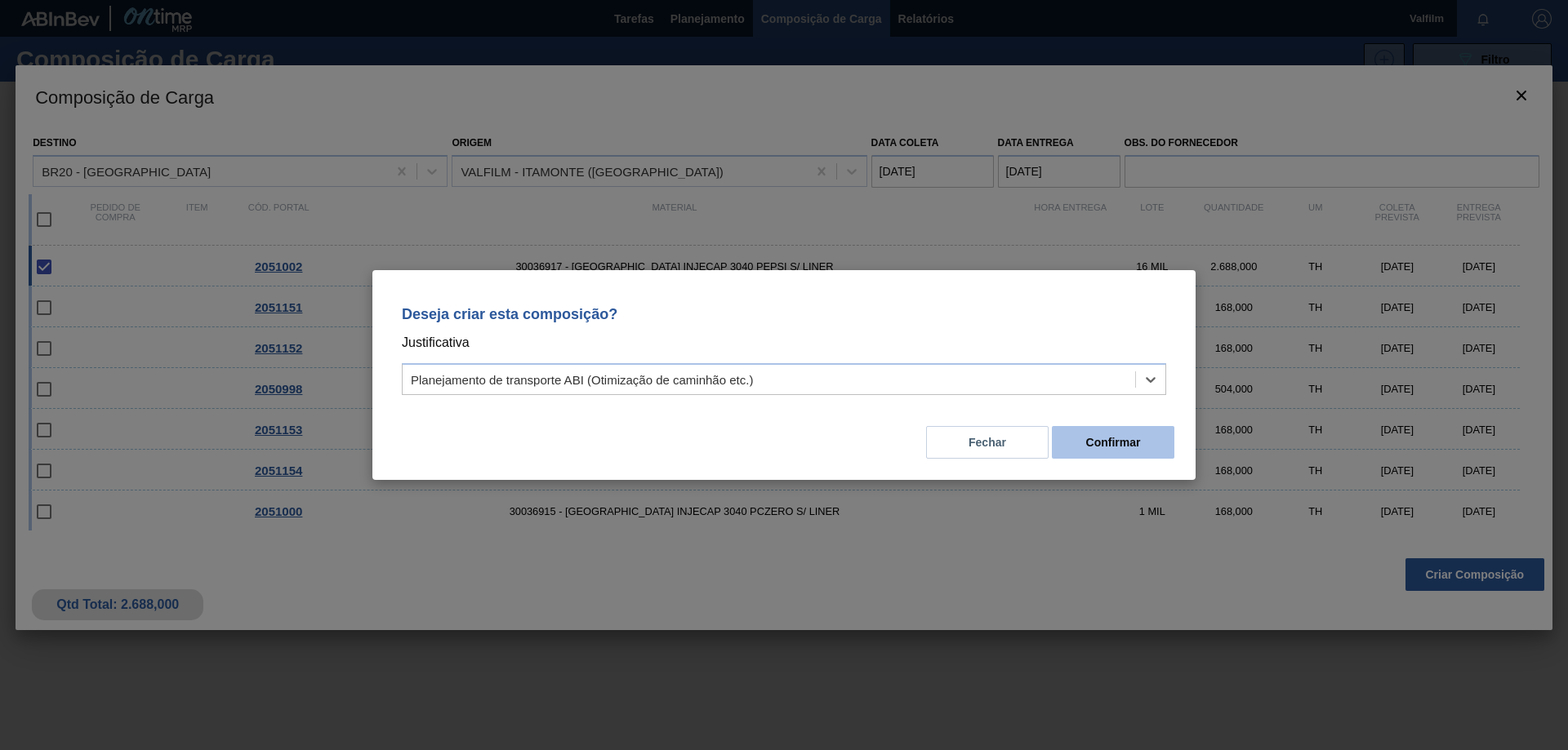
click at [1100, 441] on button "Confirmar" at bounding box center [1112, 442] width 123 height 33
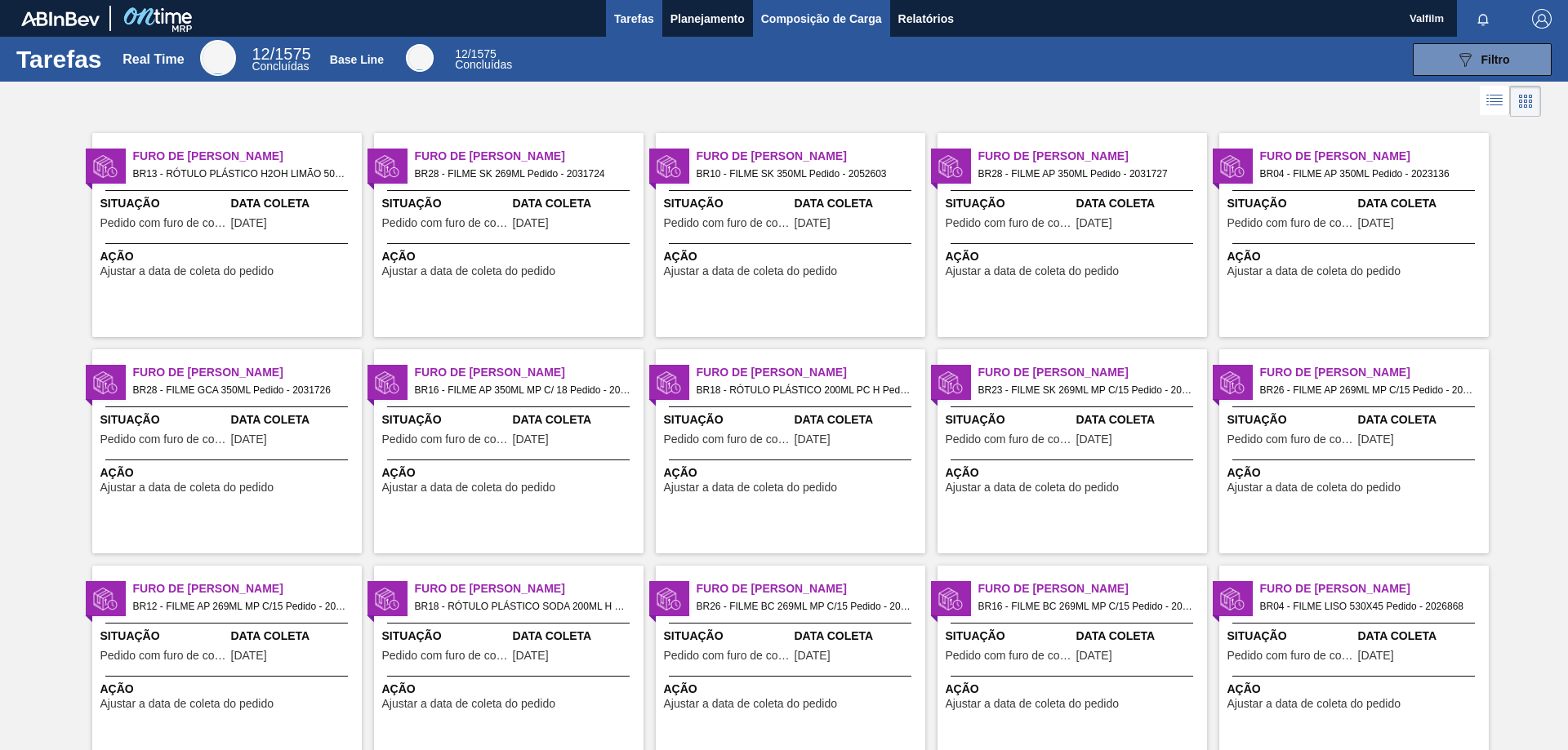
click at [777, 21] on span "Composição de Carga" at bounding box center [821, 19] width 121 height 20
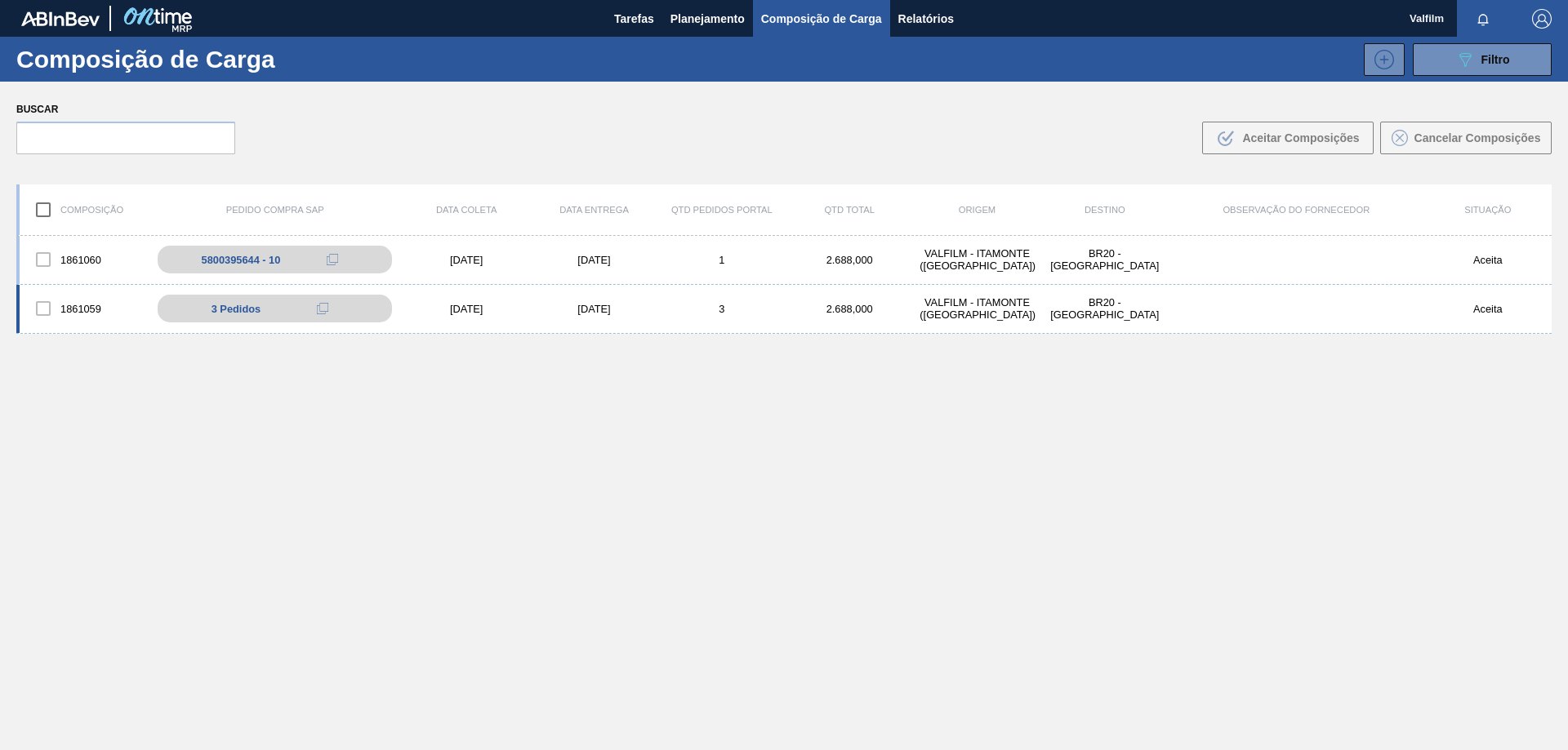
click at [601, 306] on div "[DATE]" at bounding box center [593, 308] width 128 height 12
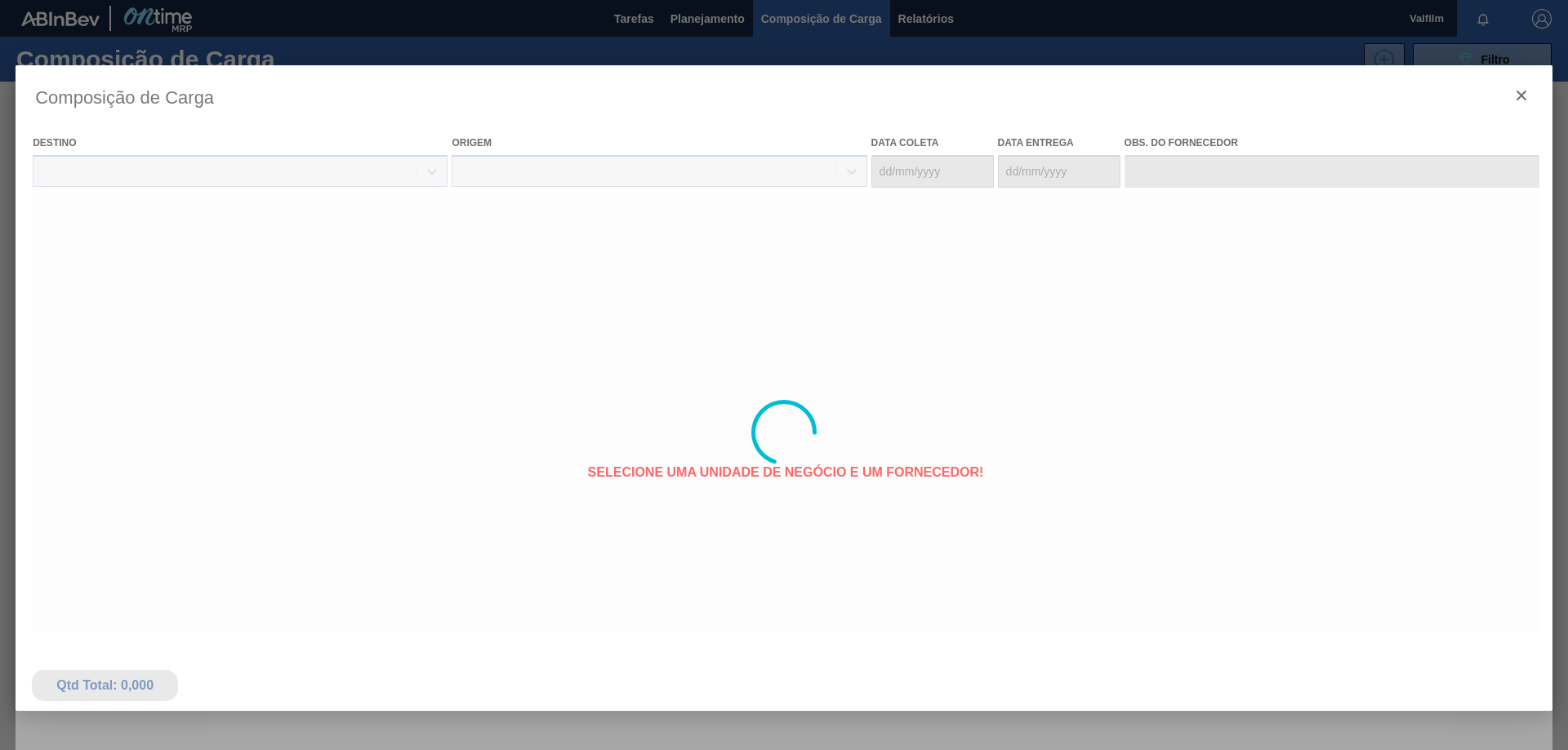
type coleta "[DATE]"
type Entrega "[DATE]"
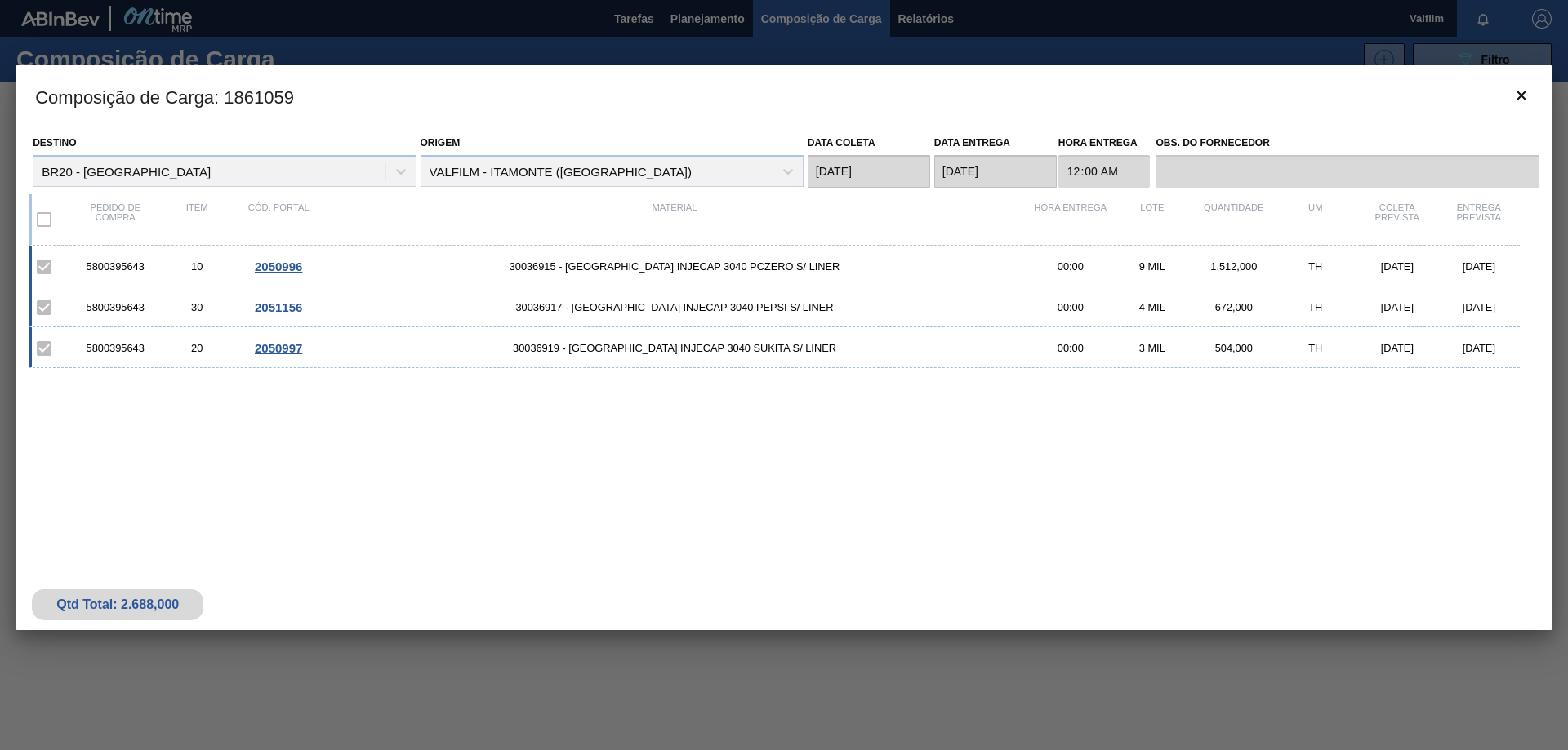
click at [128, 268] on div "5800395643" at bounding box center [114, 266] width 81 height 12
copy div "5800395643"
click at [1521, 100] on icon "botão de ícone" at bounding box center [1521, 95] width 20 height 20
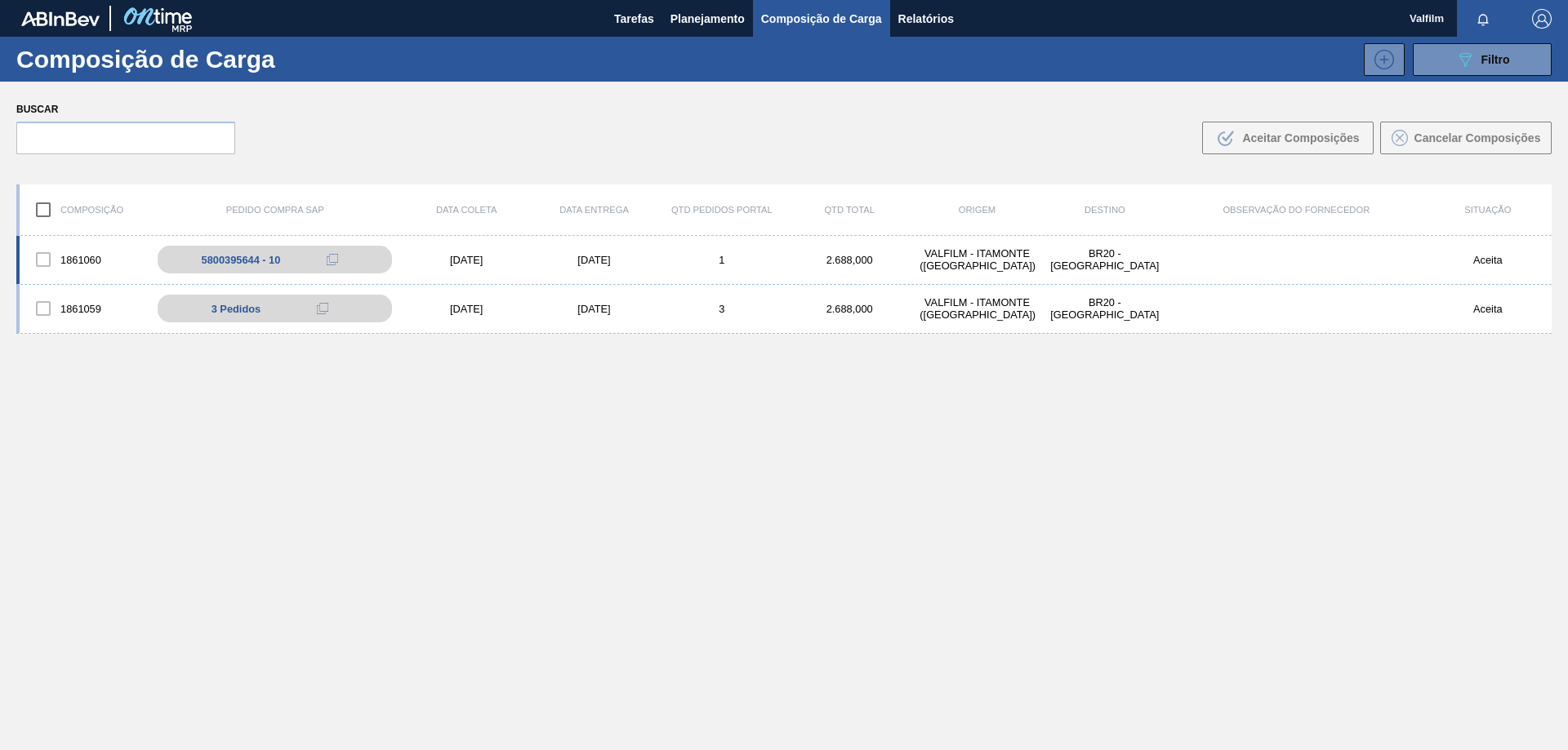
click at [587, 260] on div "[DATE]" at bounding box center [593, 260] width 128 height 12
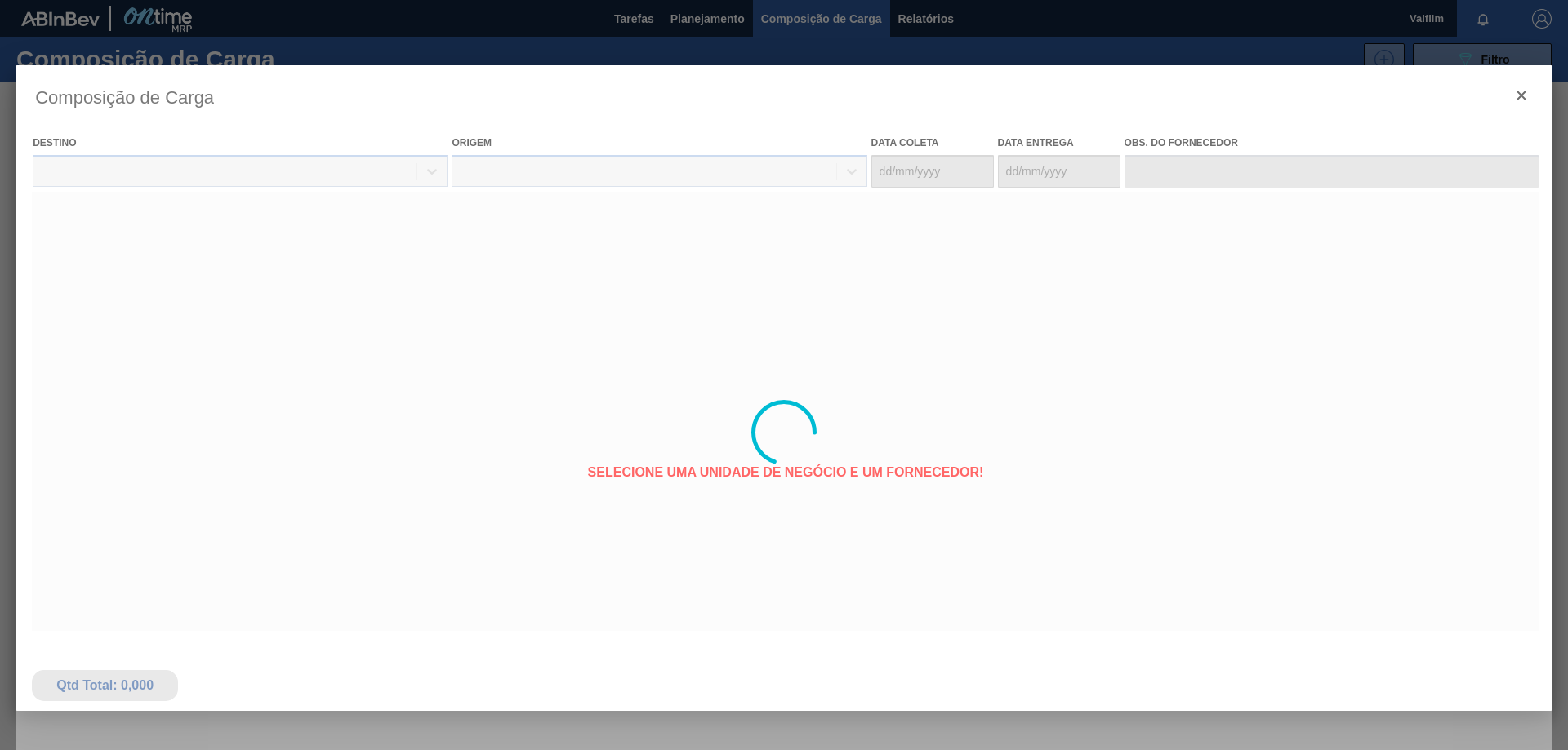
type coleta "[DATE]"
type Entrega "[DATE]"
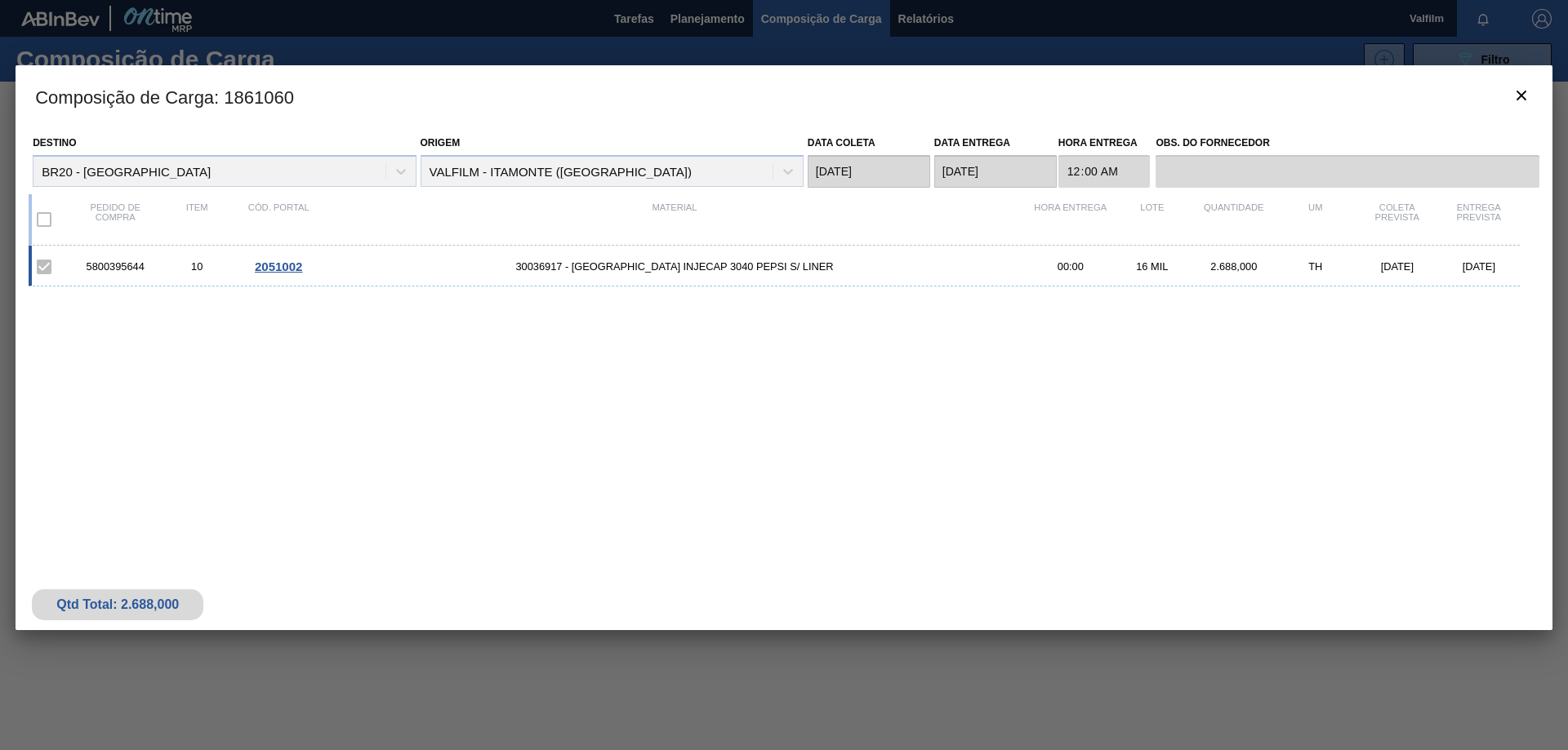
click at [129, 272] on div "5800395644" at bounding box center [114, 266] width 81 height 12
copy div "5800395644"
click at [1523, 84] on button "botão de ícone" at bounding box center [1521, 96] width 39 height 39
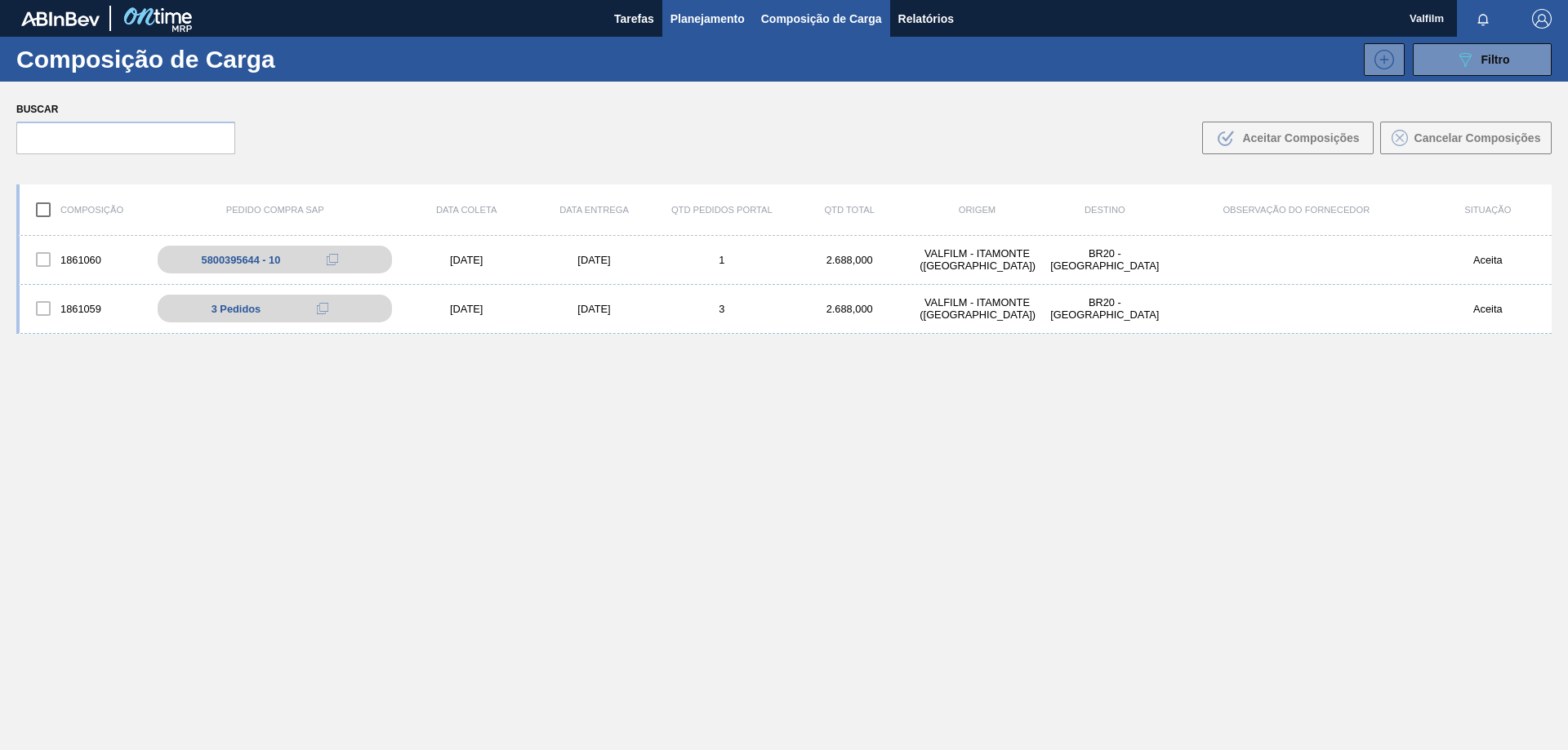
drag, startPoint x: 698, startPoint y: 22, endPoint x: 697, endPoint y: 35, distance: 13.0
click at [697, 35] on button "Planejamento" at bounding box center [707, 18] width 90 height 37
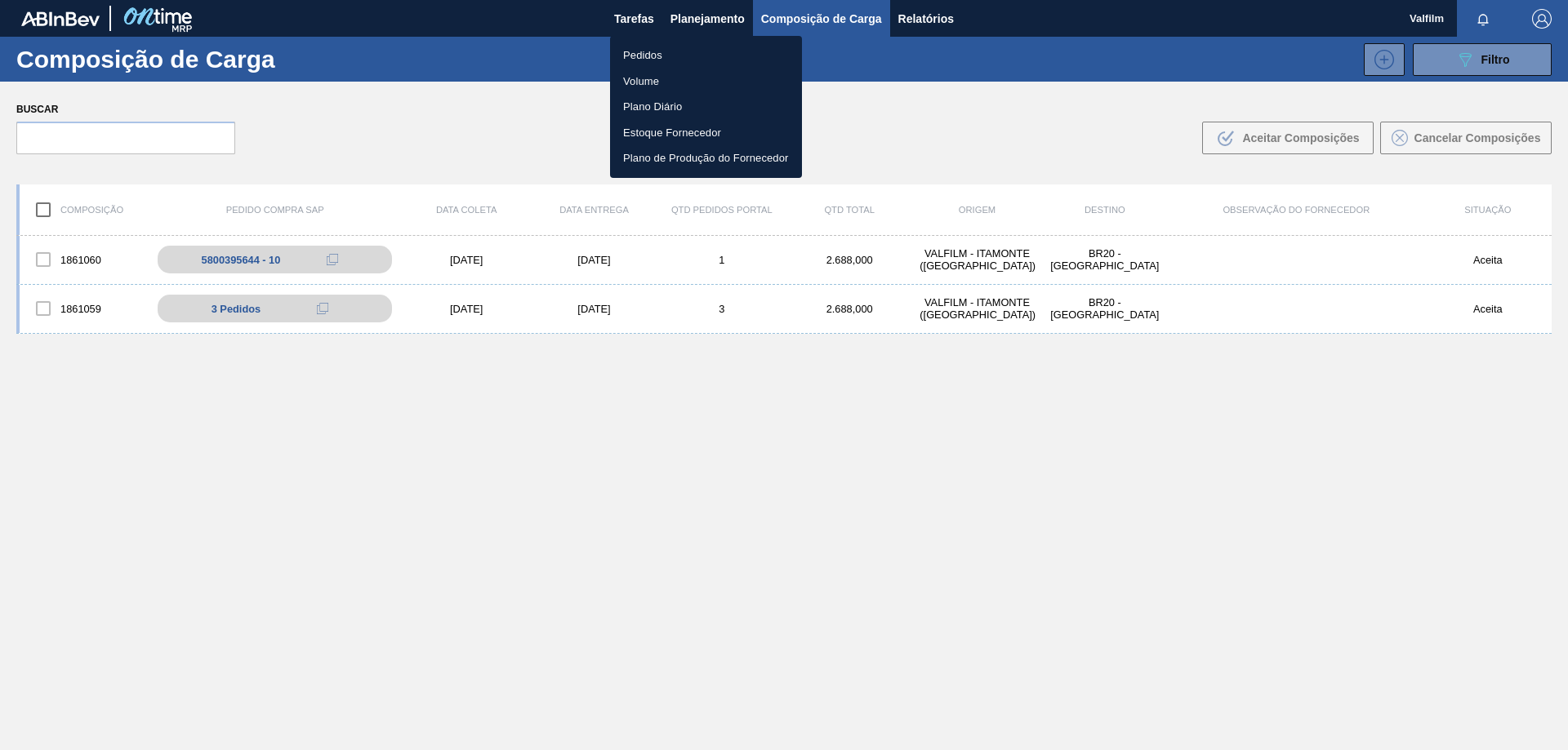
click at [634, 54] on li "Pedidos" at bounding box center [705, 56] width 192 height 26
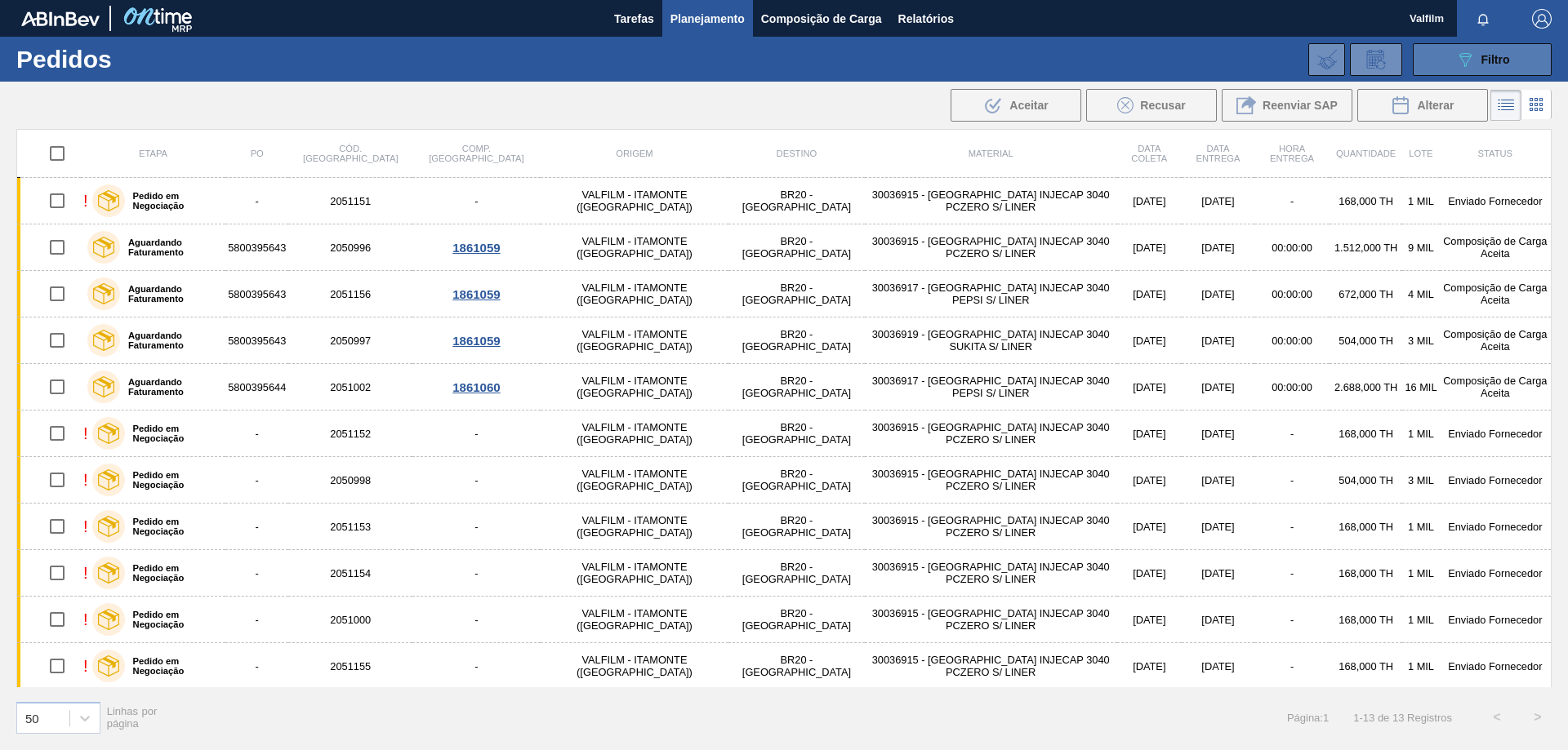
click at [1468, 60] on icon "089F7B8B-B2A5-4AFE-B5C0-19BA573D28AC" at bounding box center [1465, 60] width 20 height 20
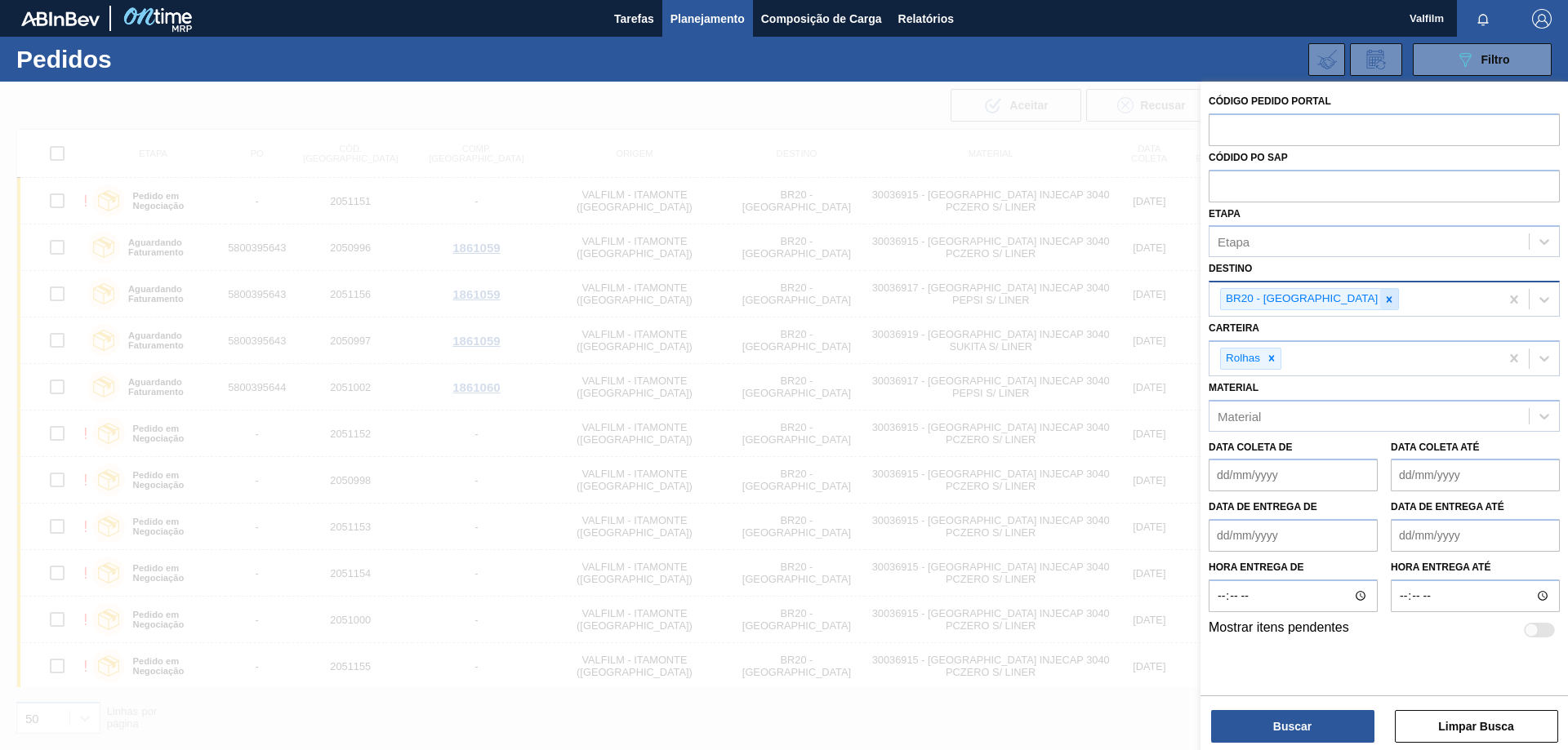
click at [1383, 301] on icon at bounding box center [1389, 299] width 12 height 12
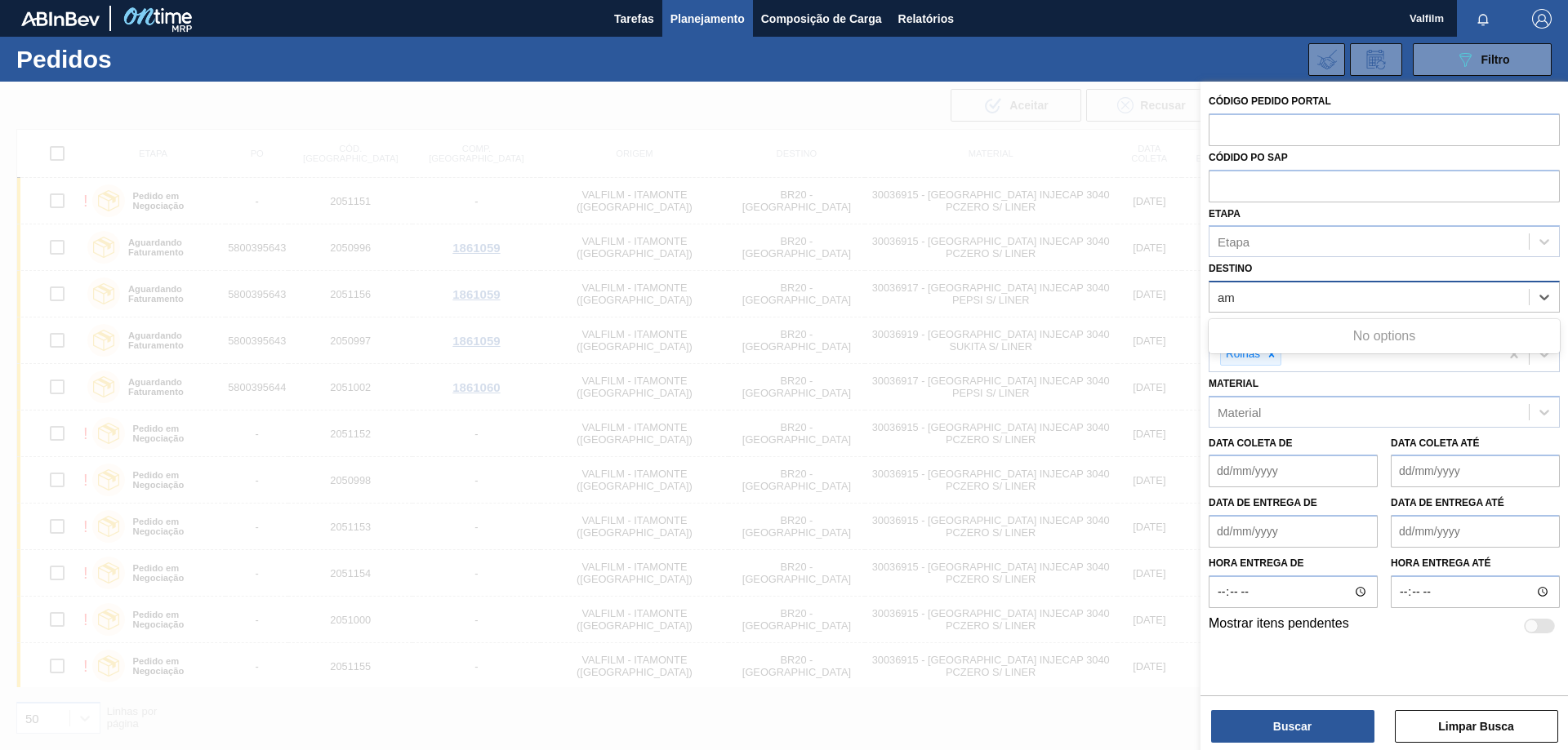
type input "a"
type input "nova"
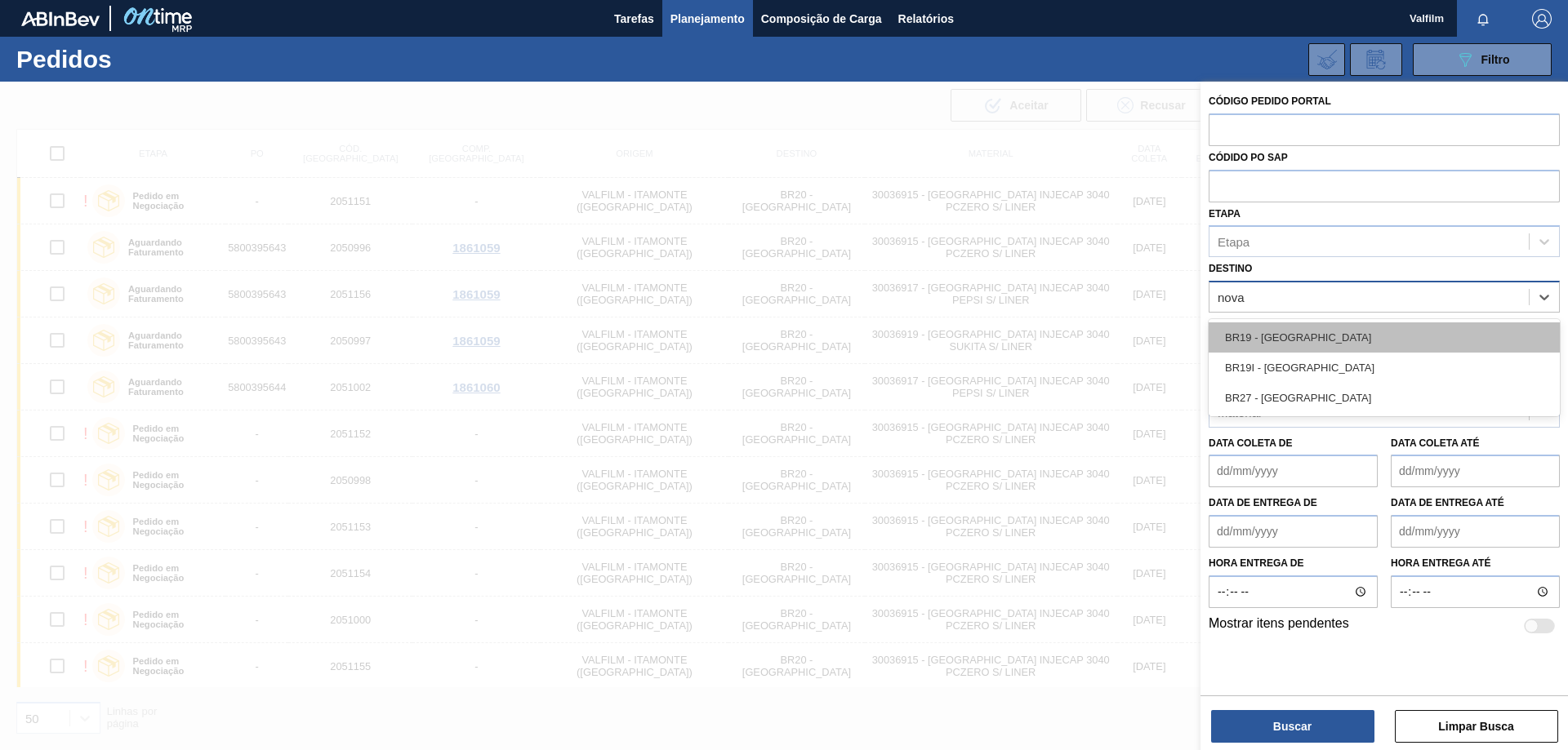
click at [1315, 344] on div "BR19 - [GEOGRAPHIC_DATA]" at bounding box center [1384, 337] width 351 height 30
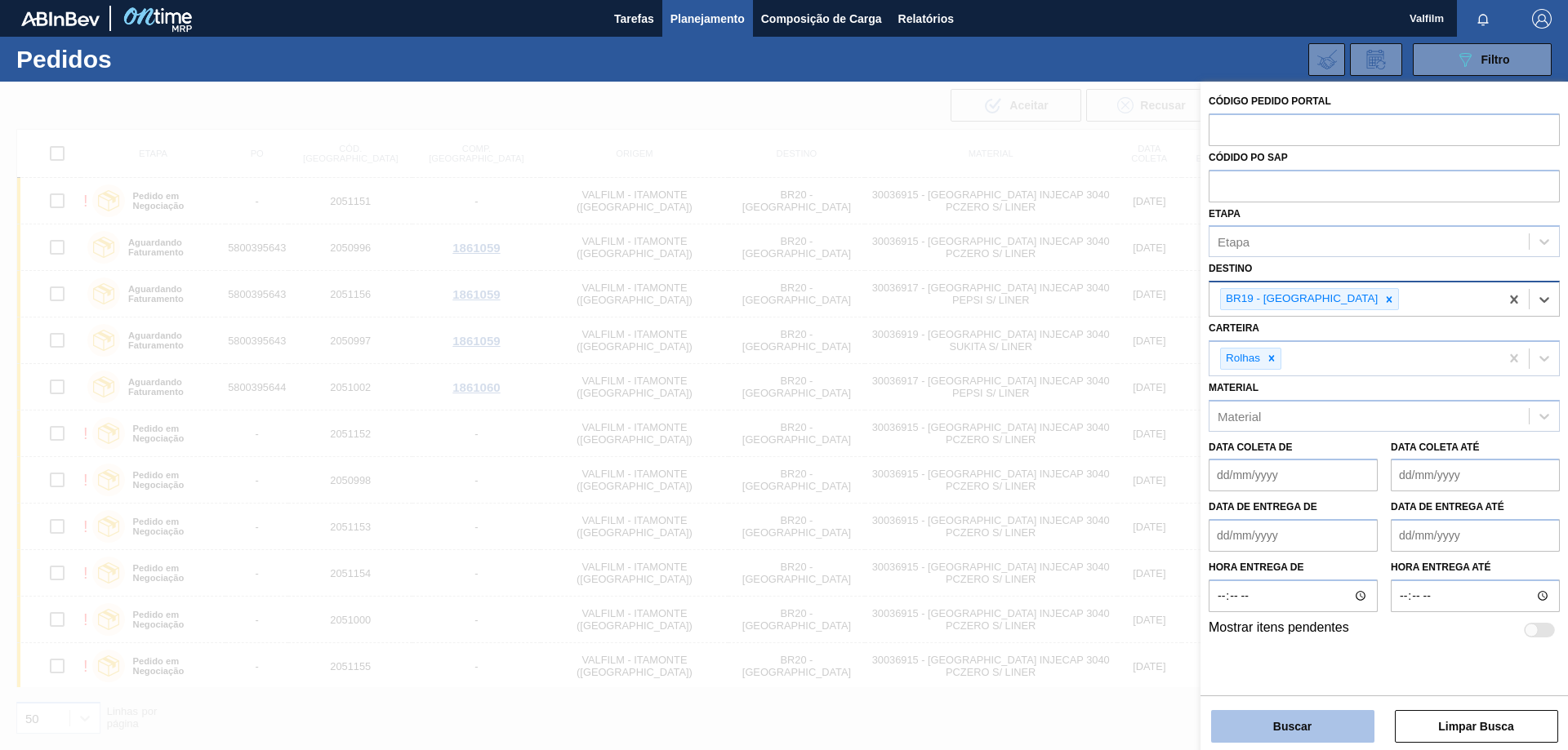
click at [1332, 722] on button "Buscar" at bounding box center [1292, 727] width 164 height 33
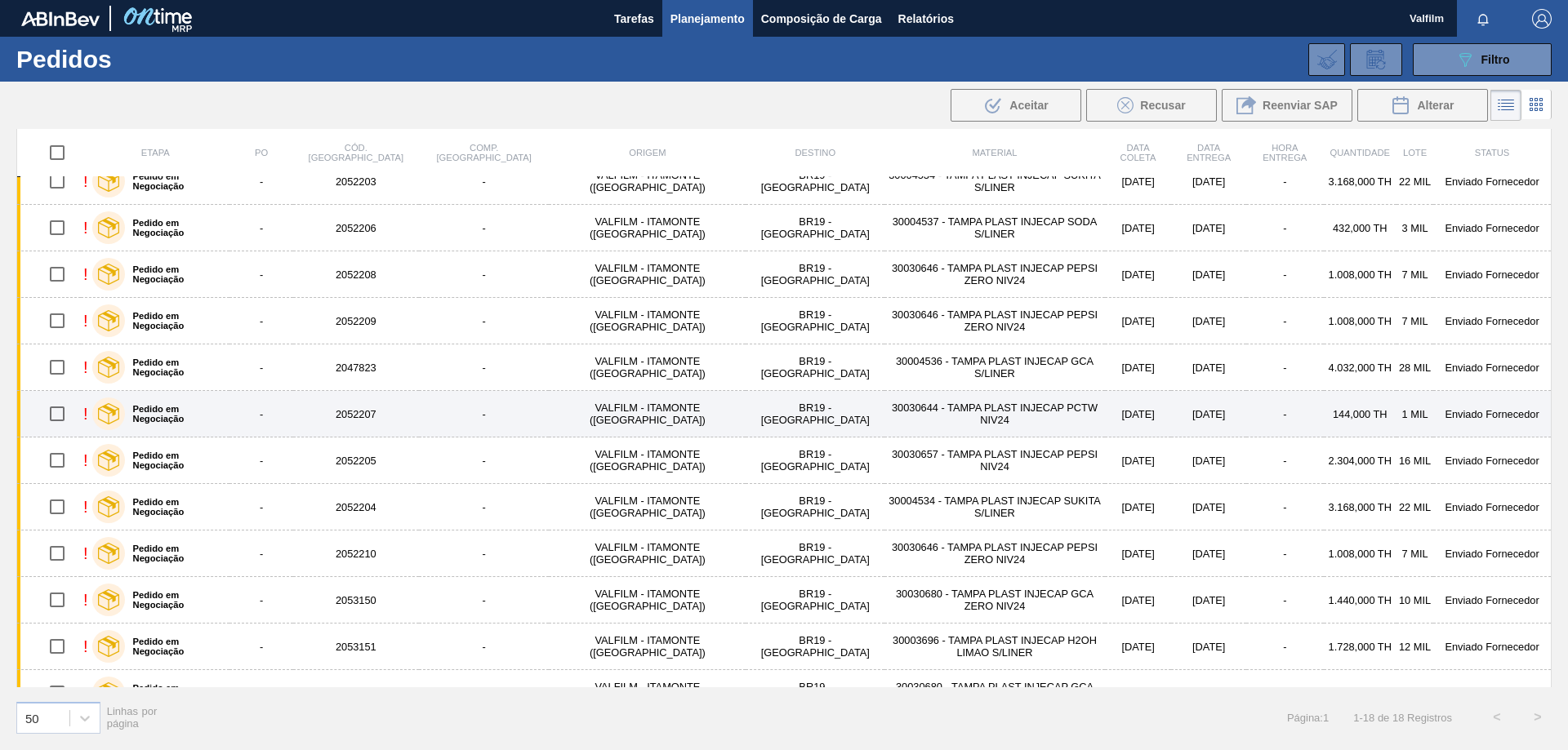
scroll to position [328, 0]
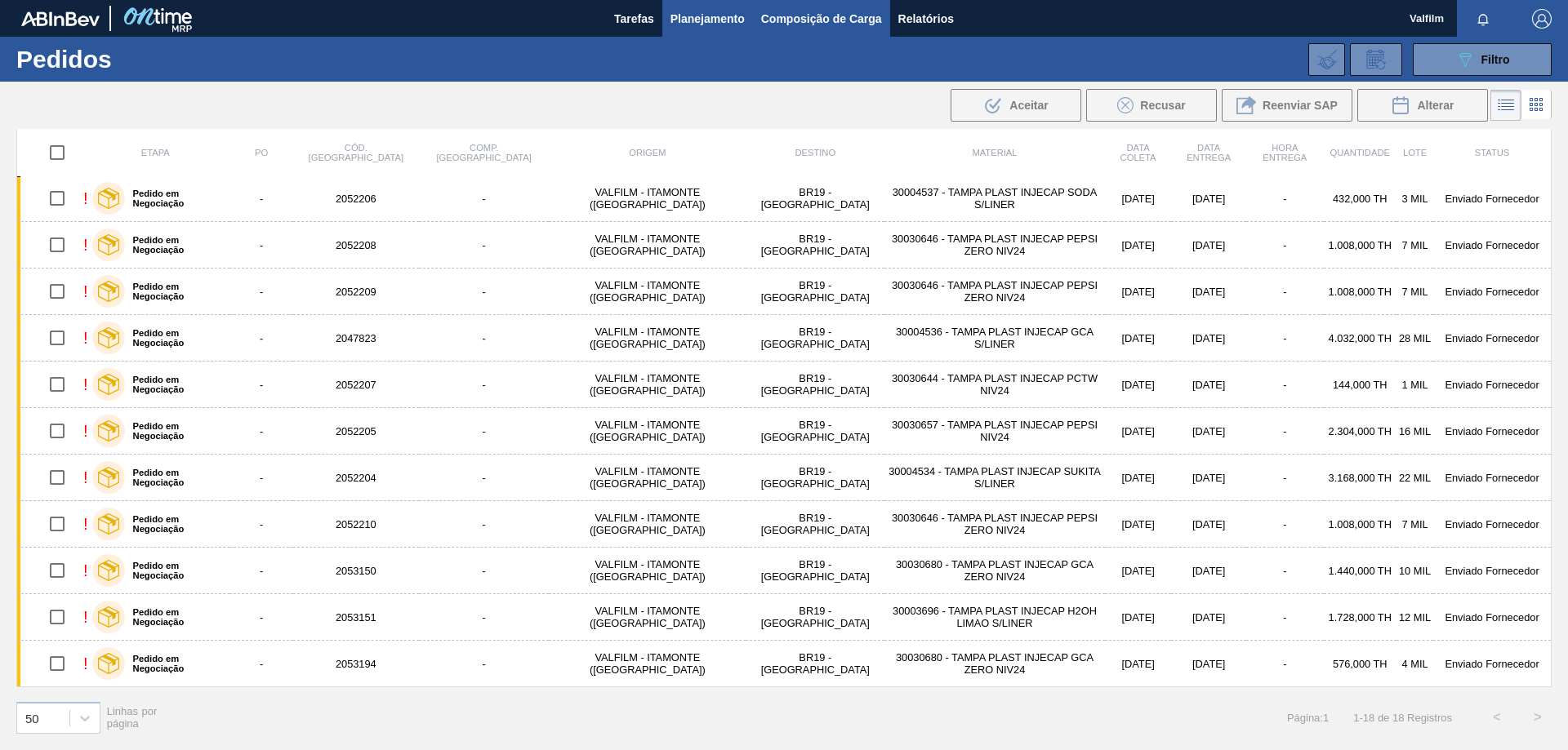
click at [812, 12] on span "Composição de Carga" at bounding box center [821, 19] width 121 height 20
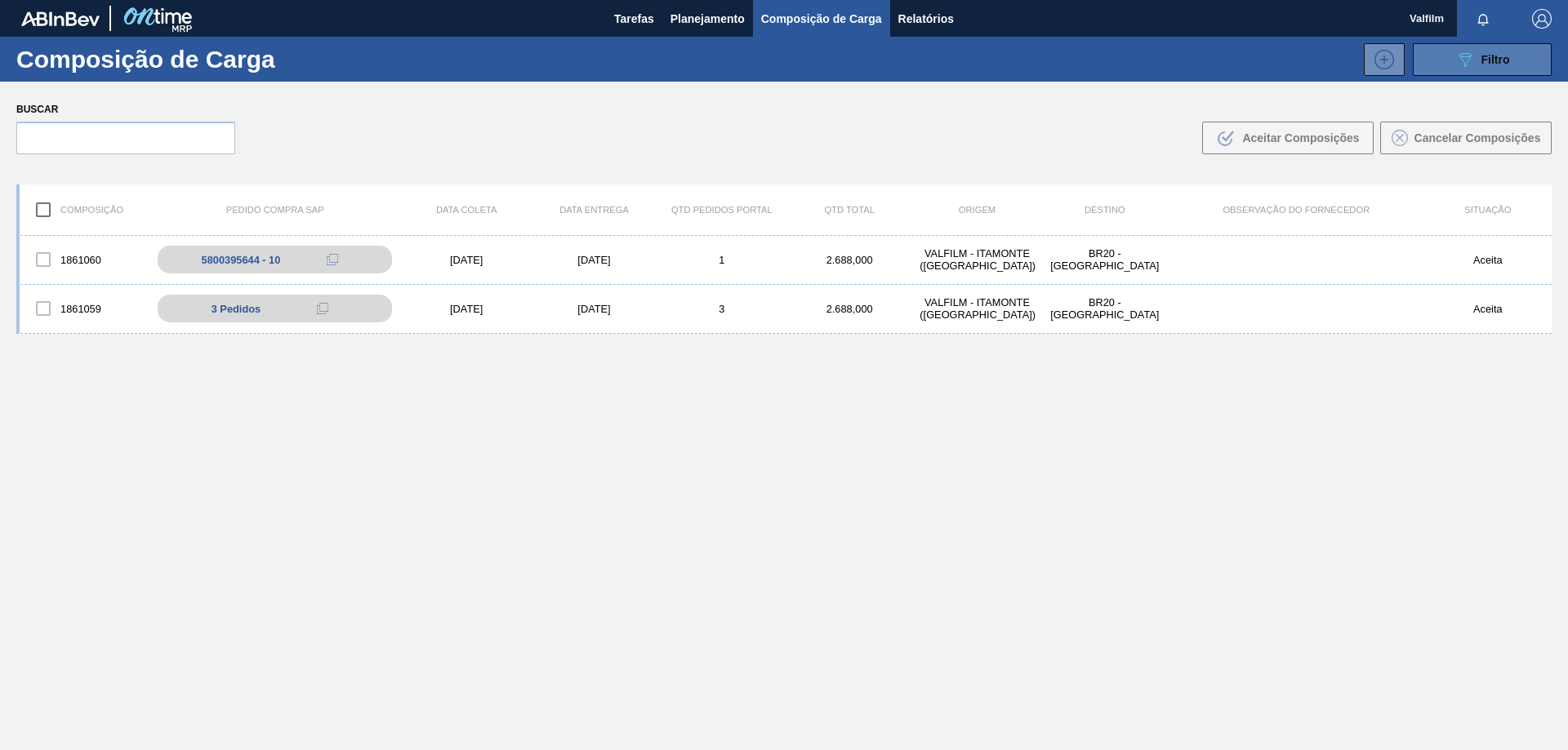
click at [1471, 58] on icon "089F7B8B-B2A5-4AFE-B5C0-19BA573D28AC" at bounding box center [1465, 60] width 20 height 20
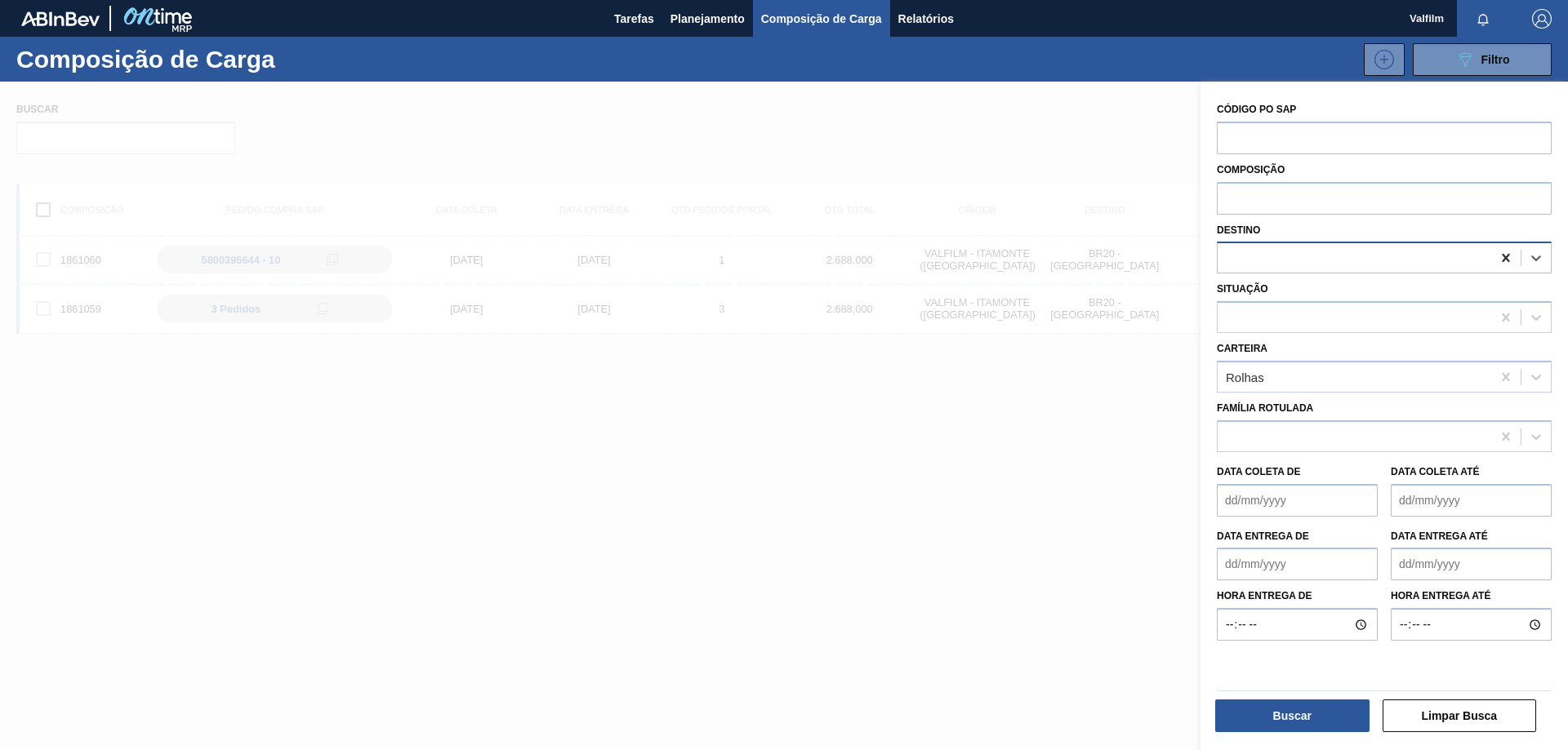
click at [1497, 262] on icon at bounding box center [1505, 258] width 16 height 16
type input "jund"
click at [1418, 307] on div "BR15 - Jundiaí" at bounding box center [1384, 298] width 335 height 30
click at [1327, 729] on button "Buscar" at bounding box center [1292, 716] width 155 height 33
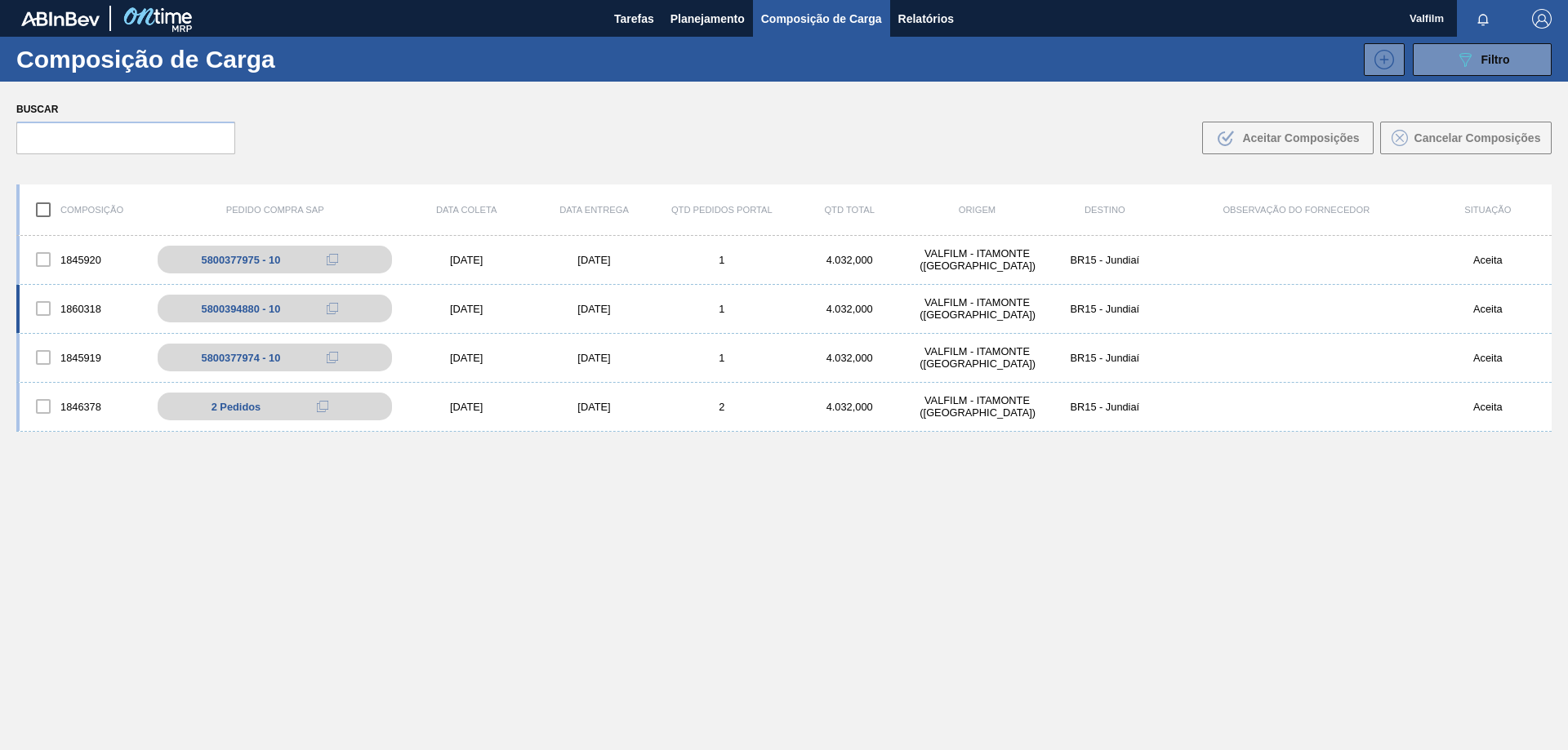
click at [493, 306] on div "[DATE]" at bounding box center [466, 308] width 128 height 12
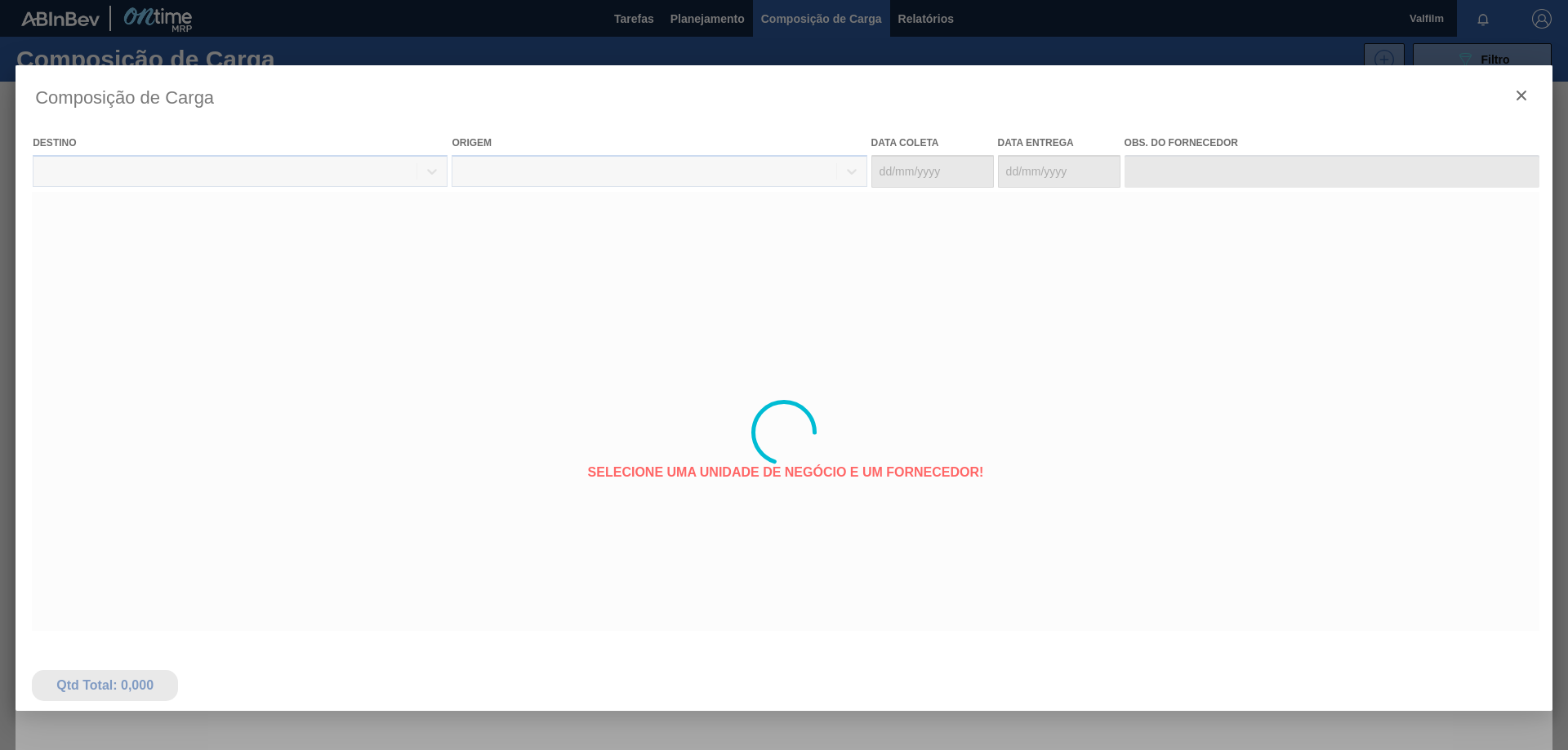
type coleta "[DATE]"
type Entrega "[DATE]"
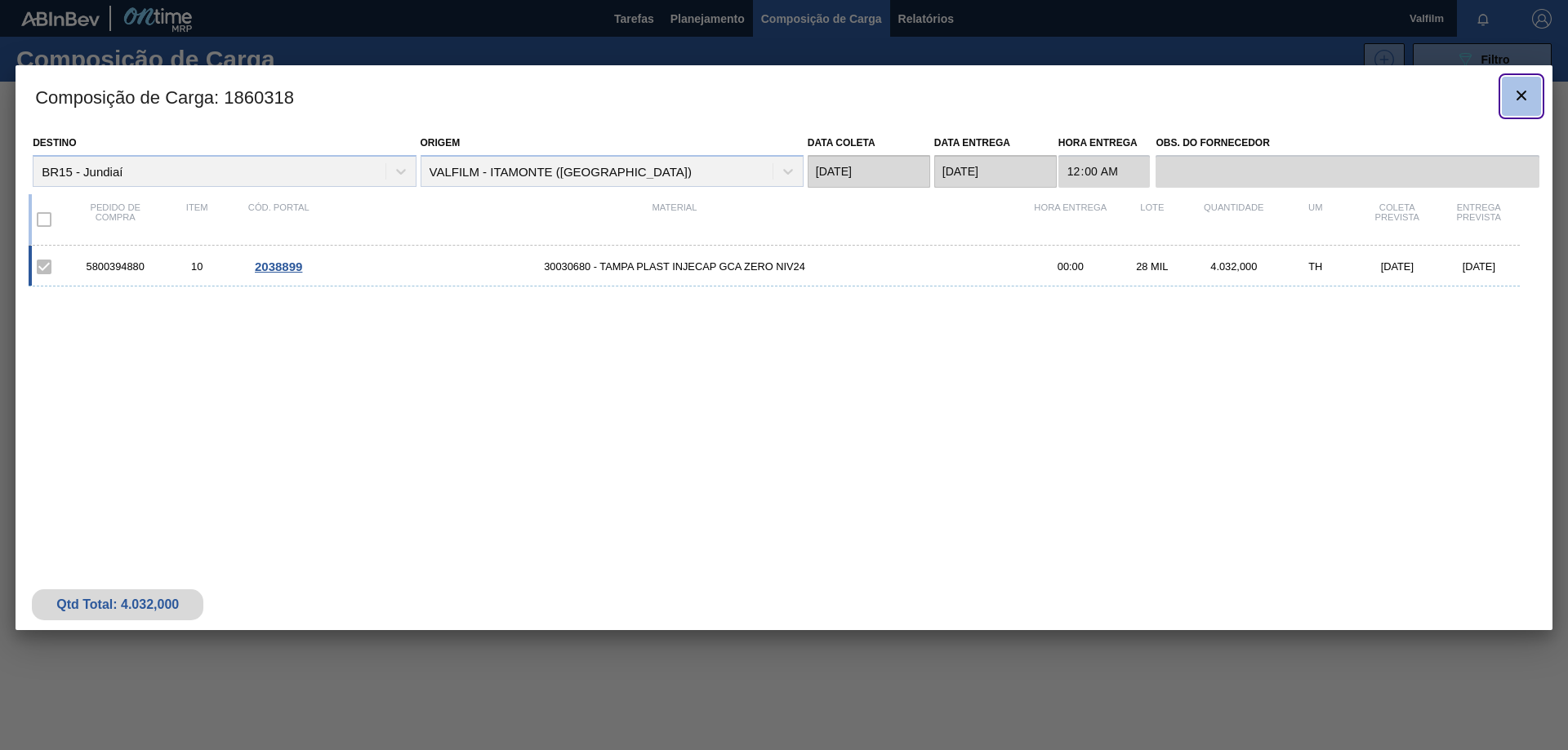
click at [1522, 90] on icon "botão de ícone" at bounding box center [1521, 95] width 20 height 20
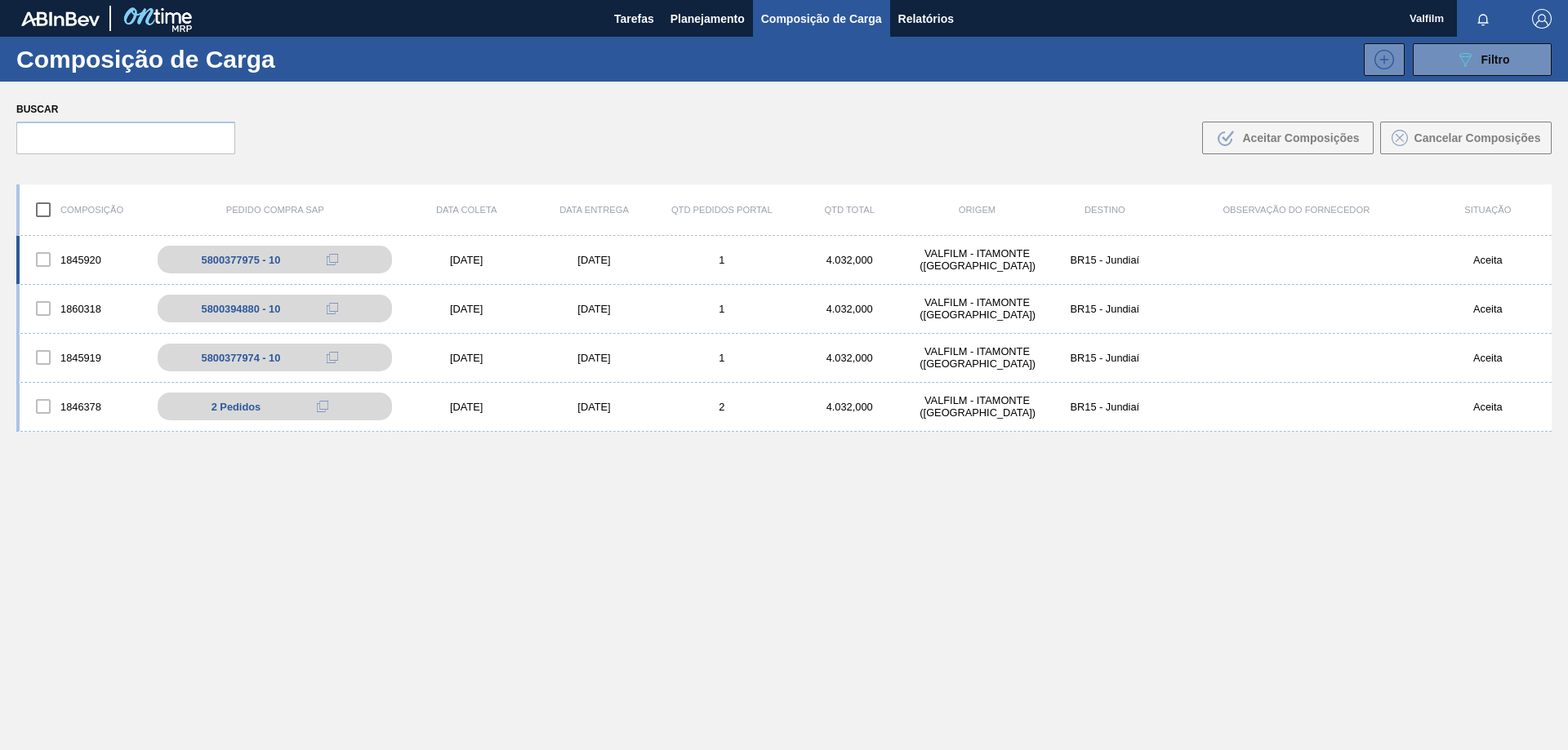
click at [601, 254] on div "[DATE]" at bounding box center [593, 260] width 128 height 12
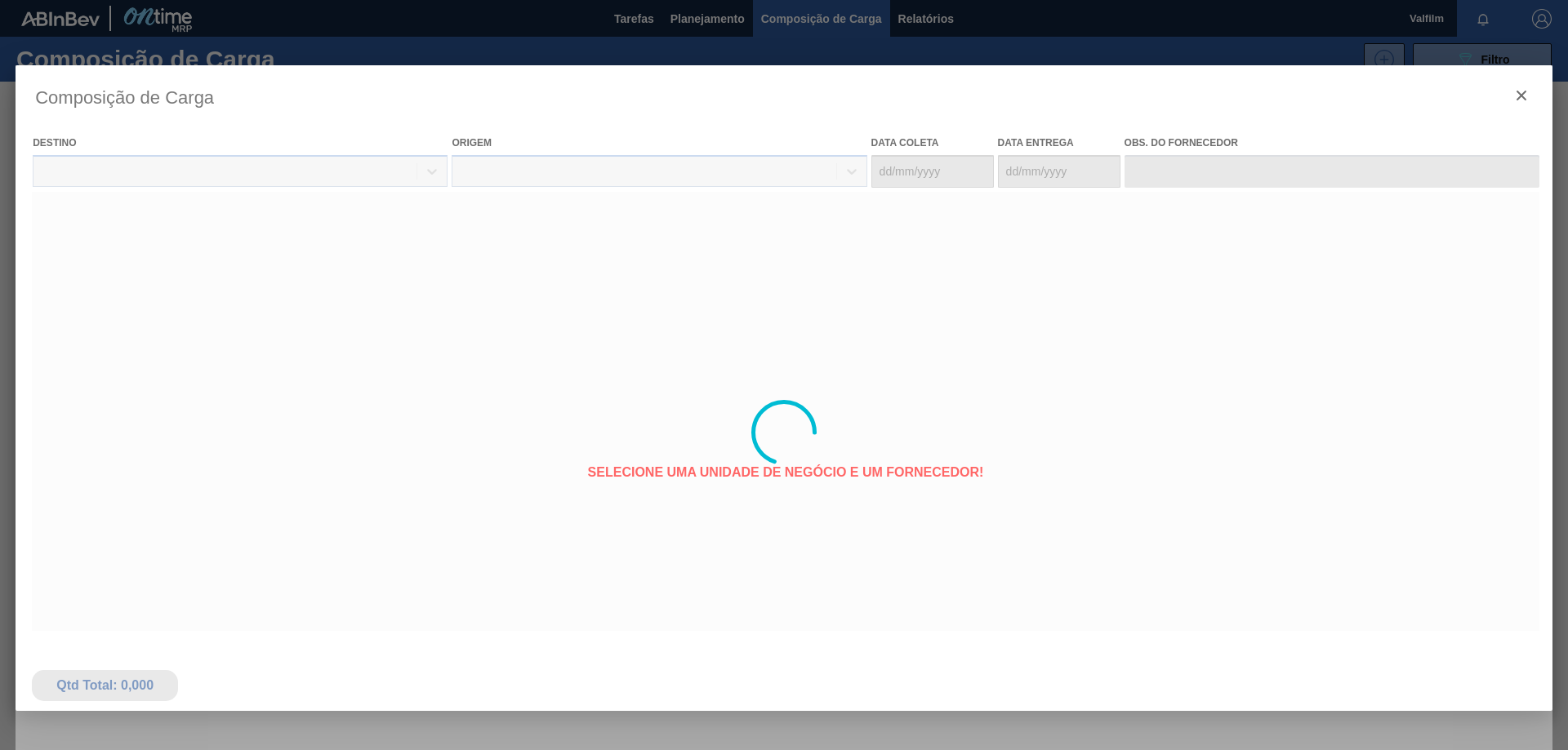
type coleta "[DATE]"
type Entrega "[DATE]"
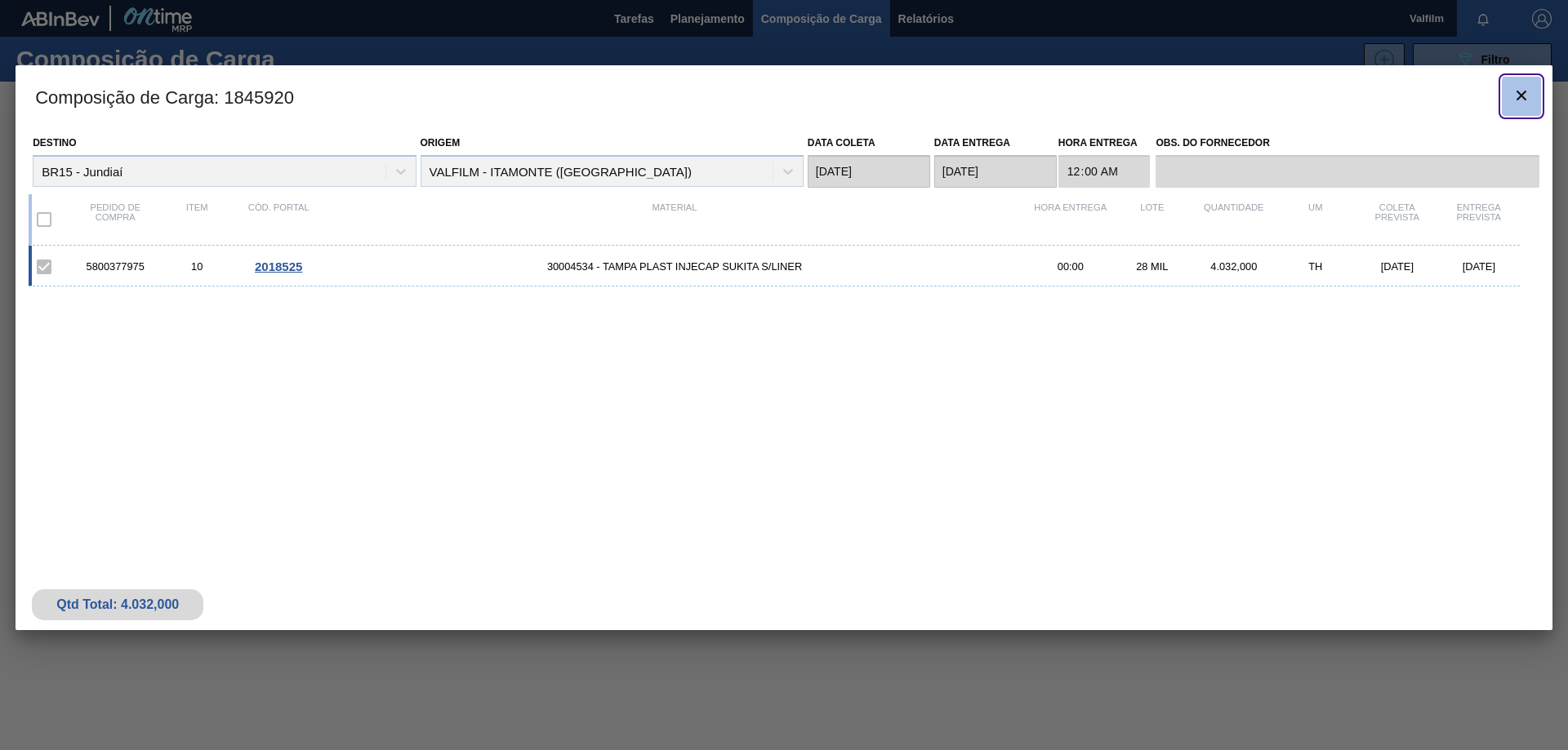
click at [1518, 92] on icon "botão de ícone" at bounding box center [1521, 95] width 10 height 10
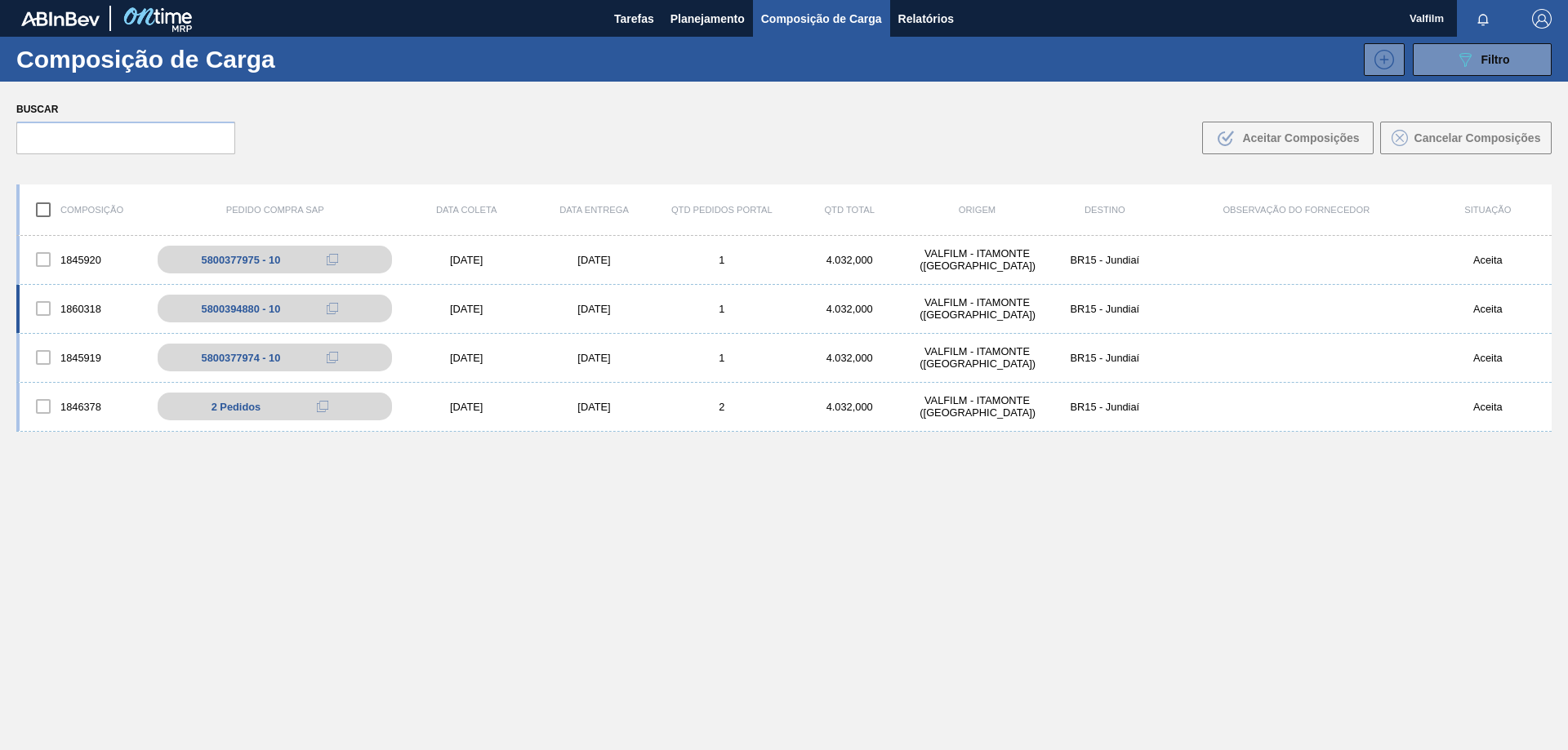
click at [582, 308] on div "[DATE]" at bounding box center [593, 308] width 128 height 12
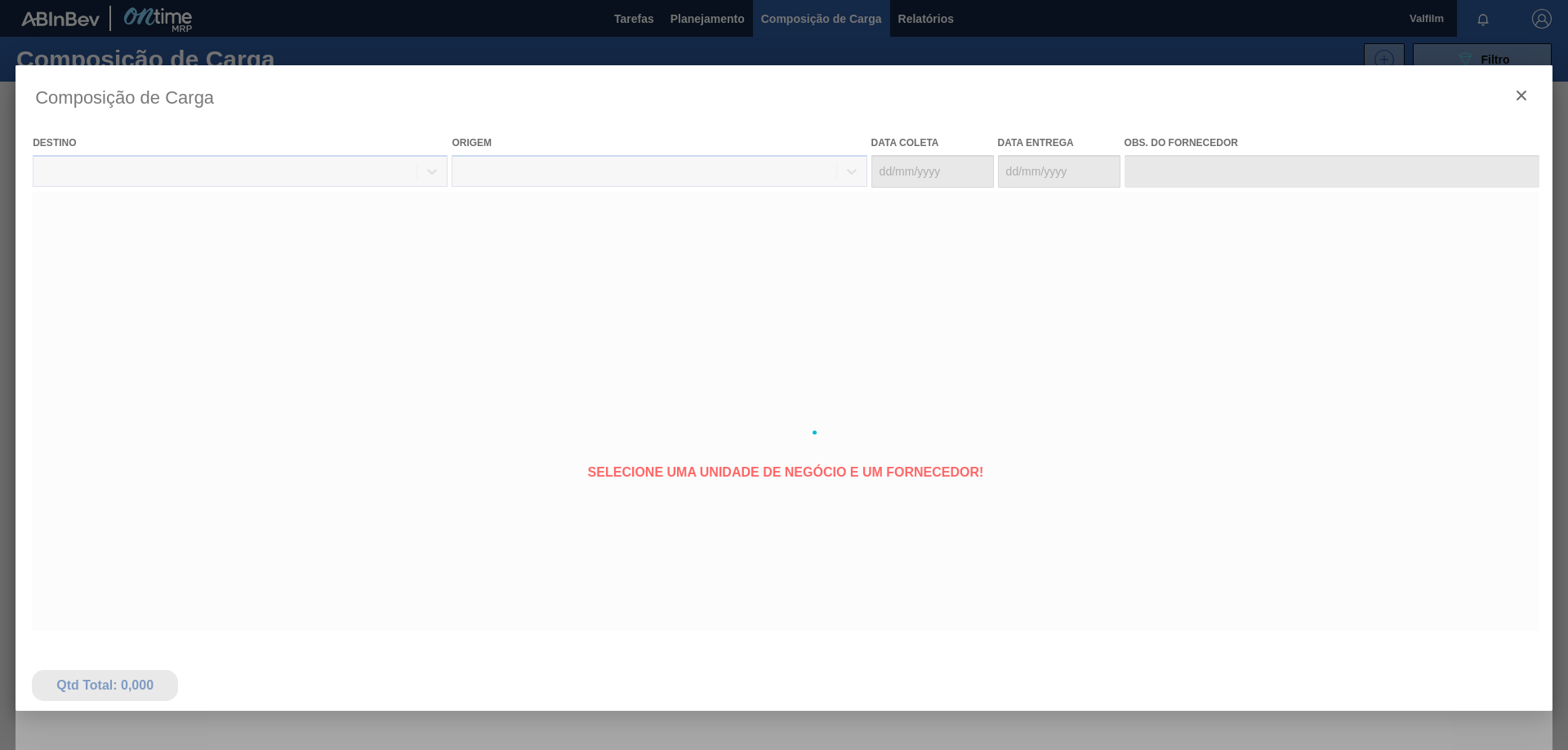
type coleta "[DATE]"
type Entrega "[DATE]"
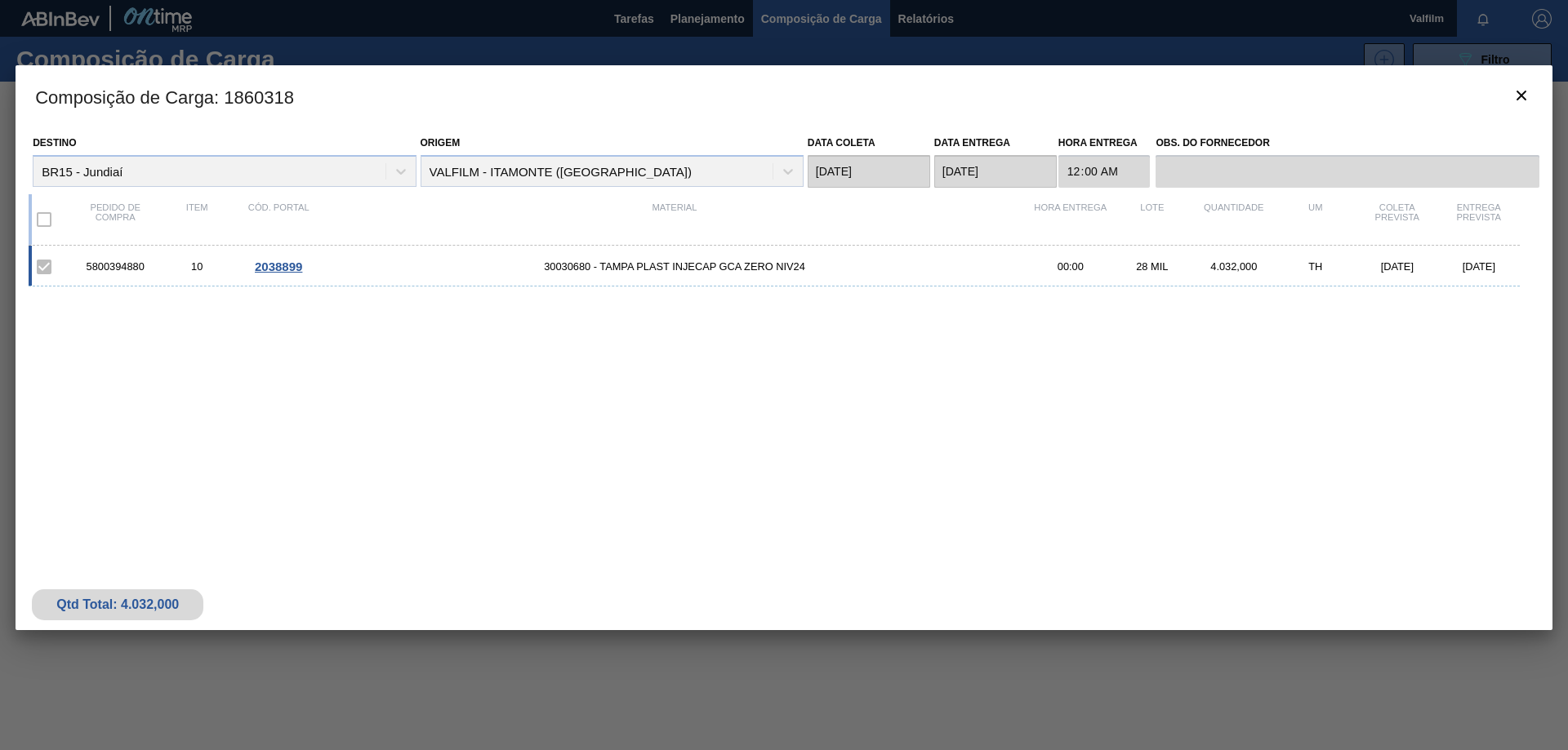
click at [121, 262] on div "5800394880" at bounding box center [114, 266] width 81 height 12
copy div "5800394880"
click at [1518, 99] on icon "botão de ícone" at bounding box center [1521, 95] width 10 height 10
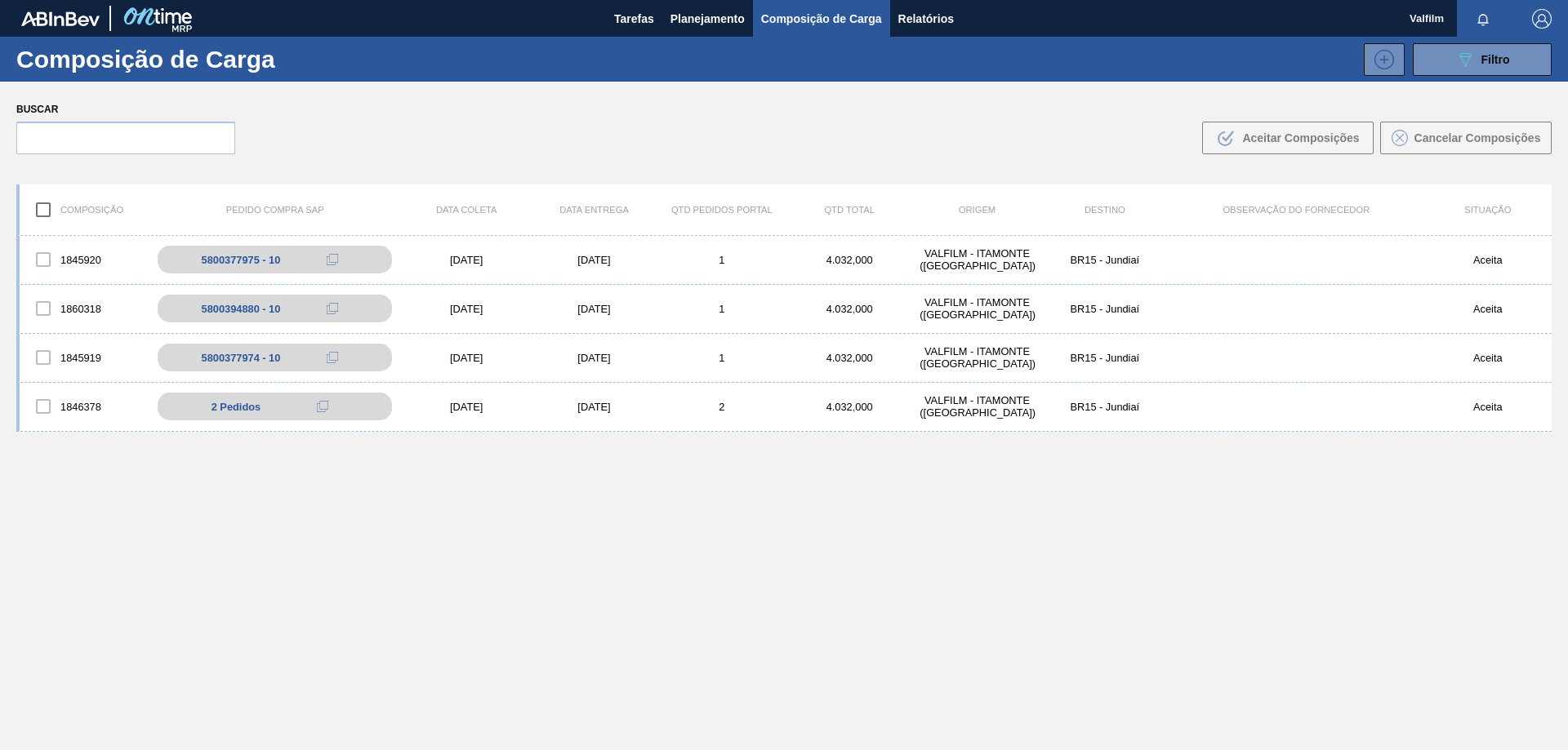
click at [677, 14] on span "Planejamento" at bounding box center [707, 19] width 74 height 20
click at [661, 54] on li "Pedidos" at bounding box center [705, 58] width 144 height 15
click icon "089F7B8B-B2A5-4AFE-B5C0-19BA573D28AC"
click icon
type input "macacu"
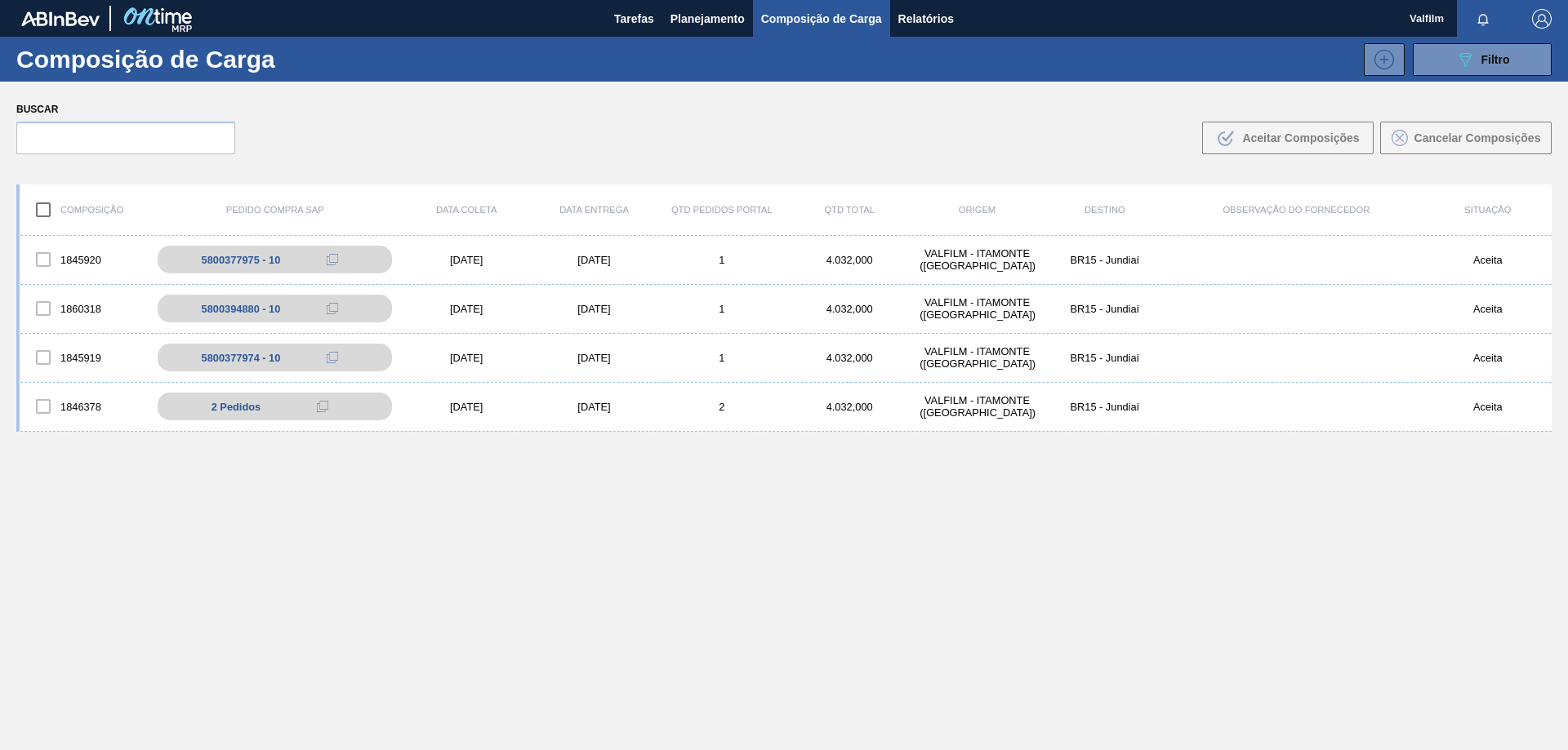
click div "BR07 - Macacu"
click button "Buscar"
click td "Contraproposta Emergencial Aprovada"
click at [713, 16] on span "Planejamento" at bounding box center [707, 19] width 74 height 20
click at [671, 51] on li "Pedidos" at bounding box center [705, 58] width 144 height 15
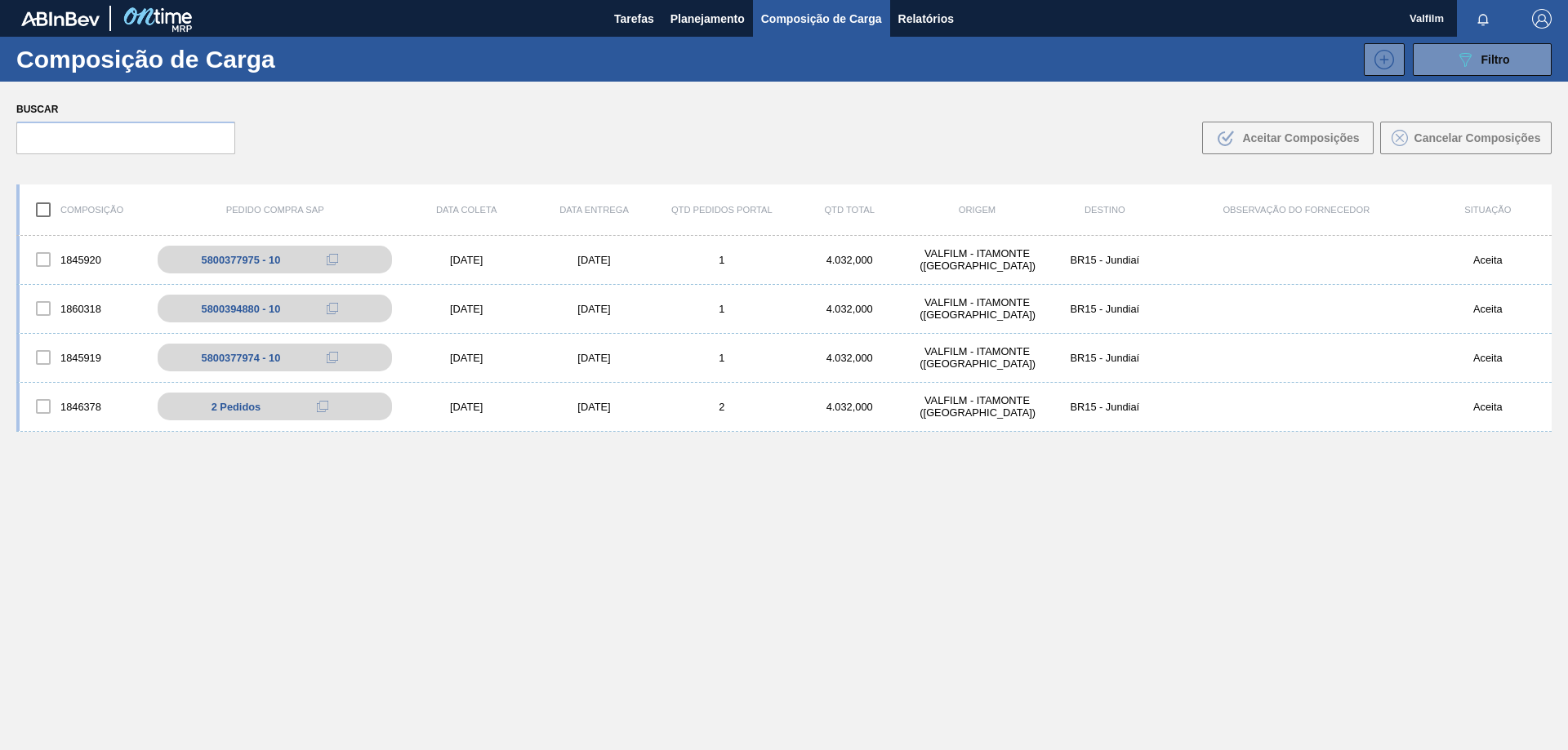
scroll to position [81, 0]
